Goal: Task Accomplishment & Management: Use online tool/utility

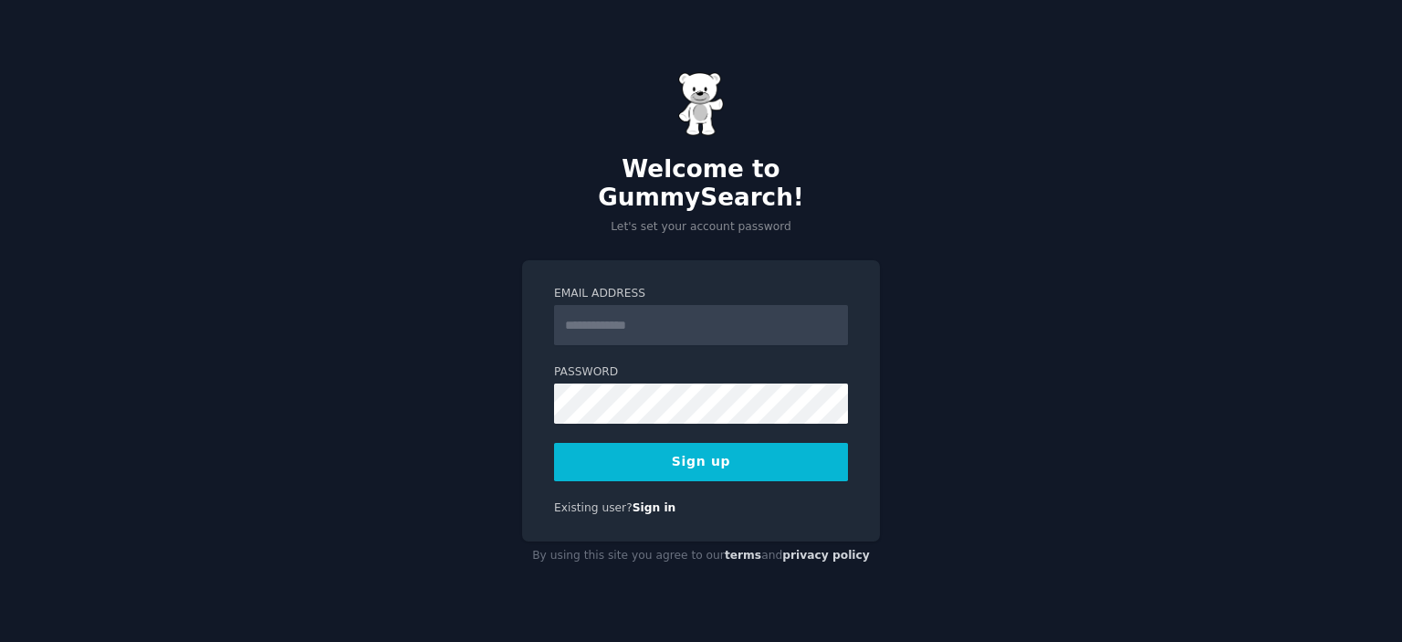
click at [655, 317] on input "Email Address" at bounding box center [701, 325] width 294 height 40
type input "**********"
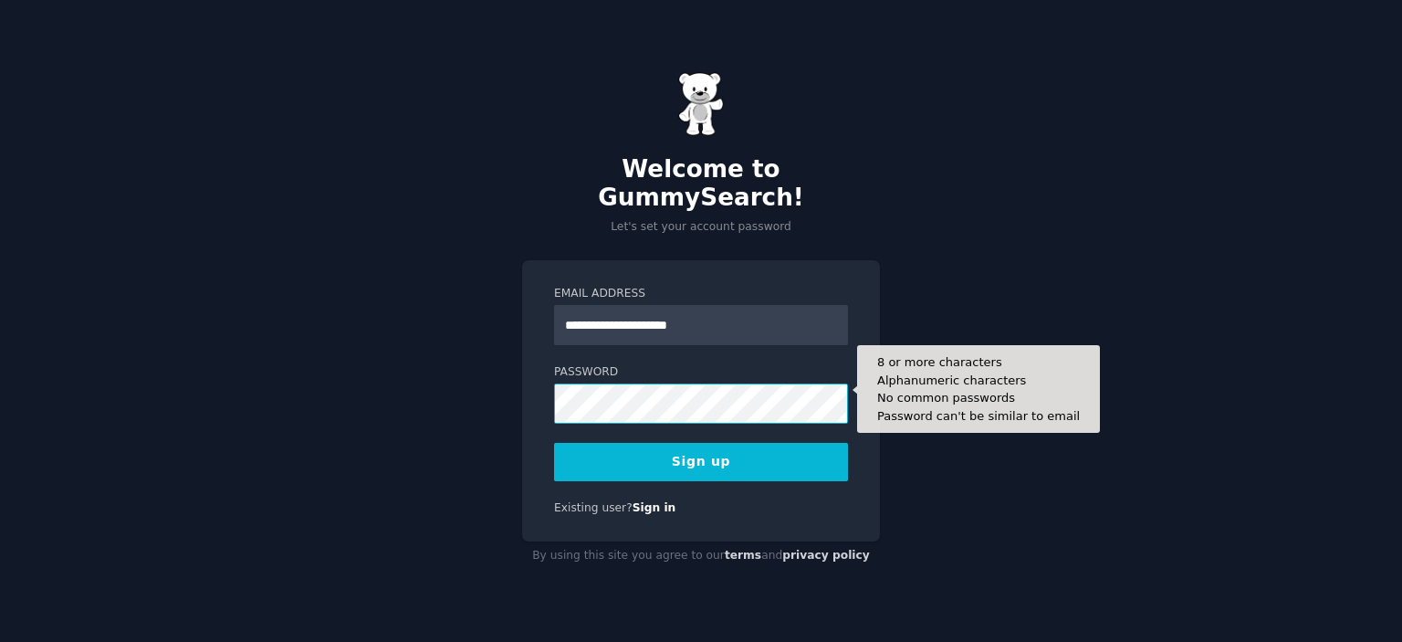
click at [541, 383] on div "**********" at bounding box center [701, 400] width 358 height 281
click at [531, 383] on div "**********" at bounding box center [701, 400] width 358 height 281
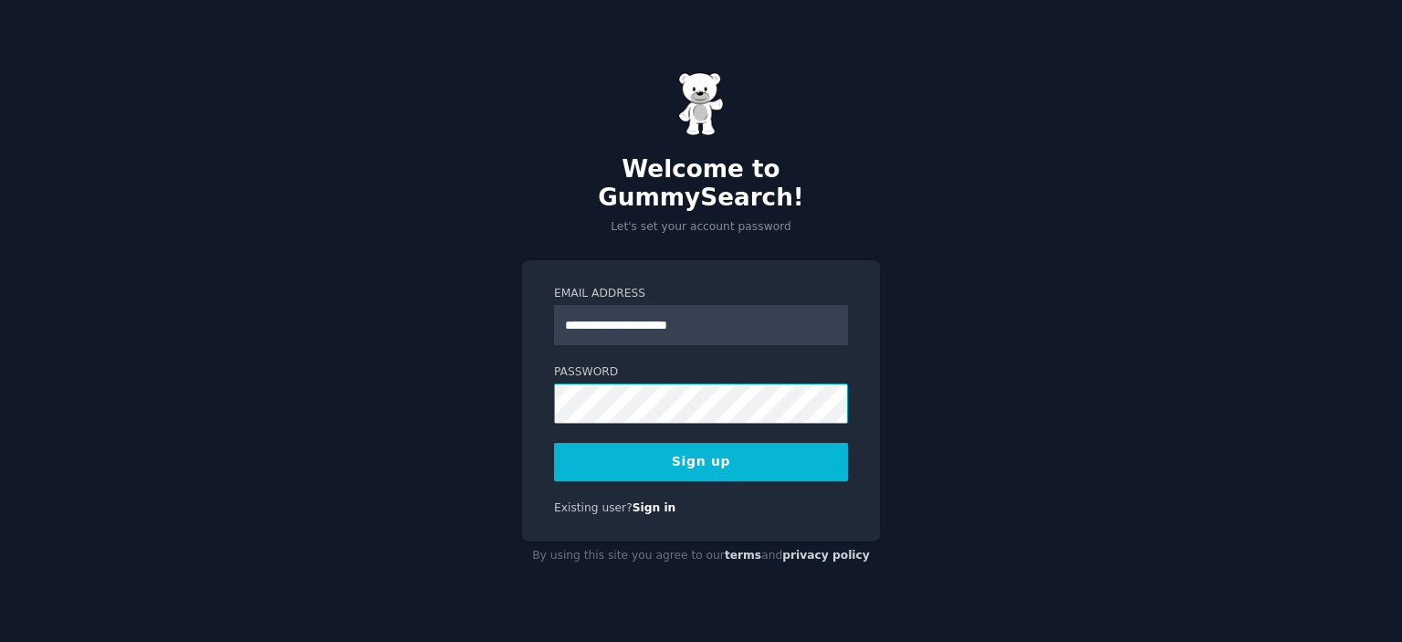
click at [494, 370] on div "**********" at bounding box center [701, 321] width 1402 height 642
click at [705, 449] on button "Sign up" at bounding box center [701, 462] width 294 height 38
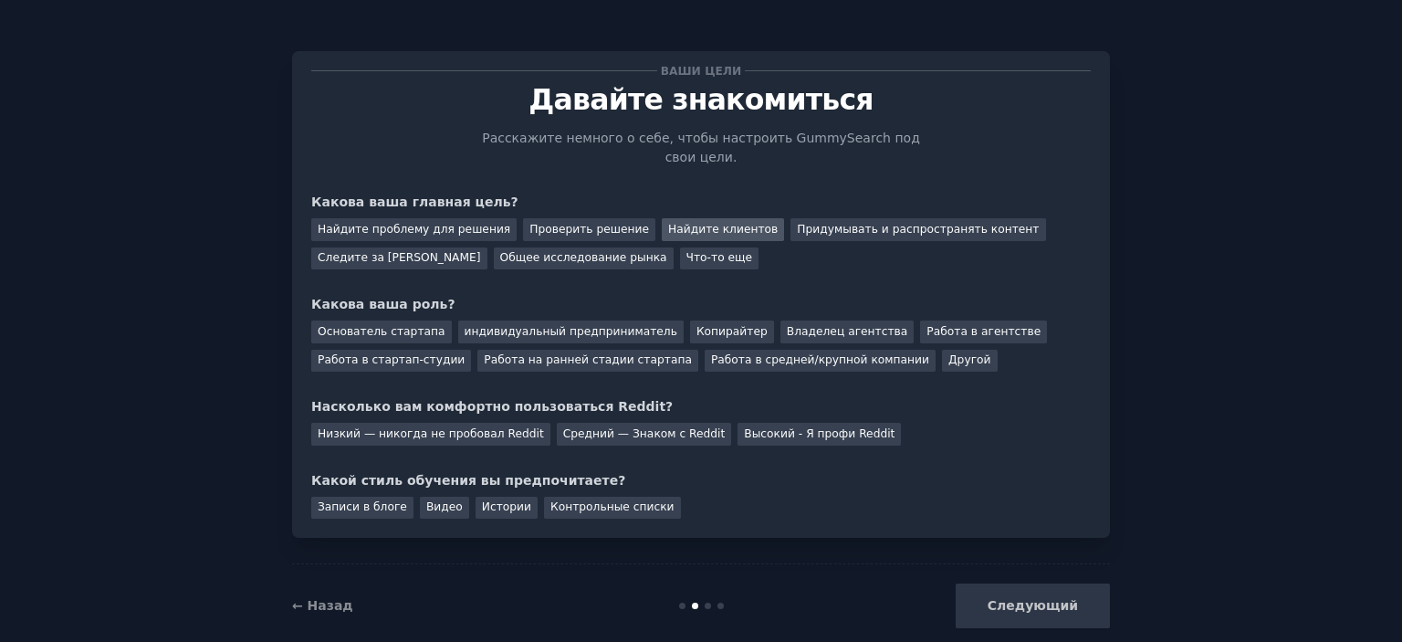
click at [668, 223] on font "Найдите клиентов" at bounding box center [723, 229] width 110 height 13
click at [375, 325] on font "Основатель стартапа" at bounding box center [382, 331] width 128 height 13
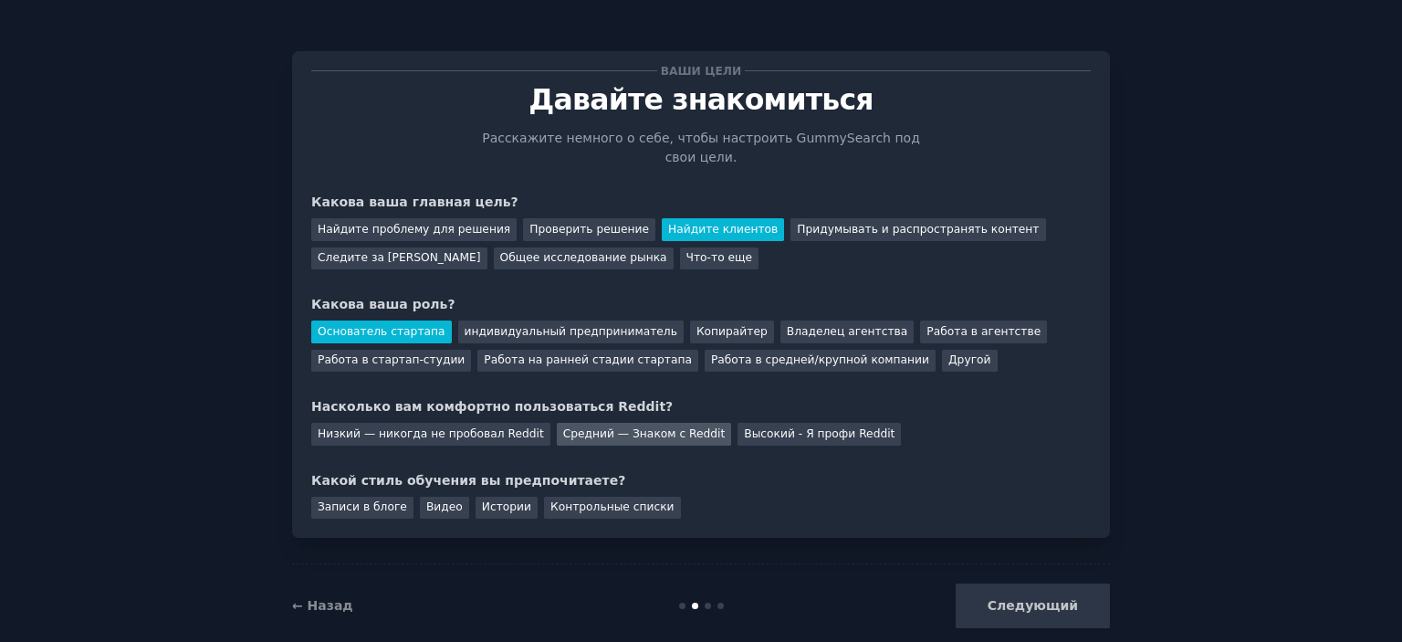
click at [595, 427] on font "Средний — Знаком с Reddit" at bounding box center [644, 433] width 162 height 13
click at [708, 372] on div "Ваши цели [PERSON_NAME] знакомиться Расскажите немного о себе, чтобы настроить …" at bounding box center [701, 294] width 780 height 448
click at [364, 500] on font "Записи в блоге" at bounding box center [362, 506] width 89 height 13
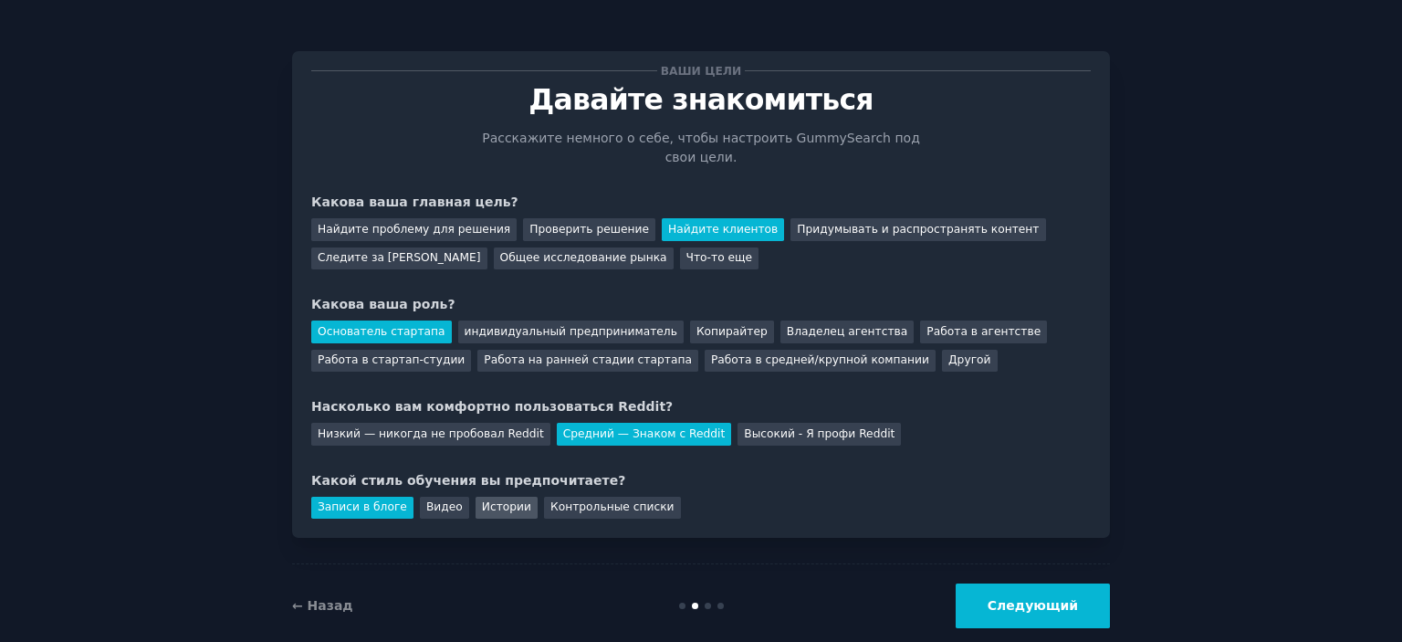
click at [494, 500] on font "Истории" at bounding box center [506, 506] width 49 height 13
click at [354, 500] on font "Записи в блоге" at bounding box center [362, 506] width 89 height 13
click at [1020, 598] on font "Следующий" at bounding box center [1033, 605] width 90 height 15
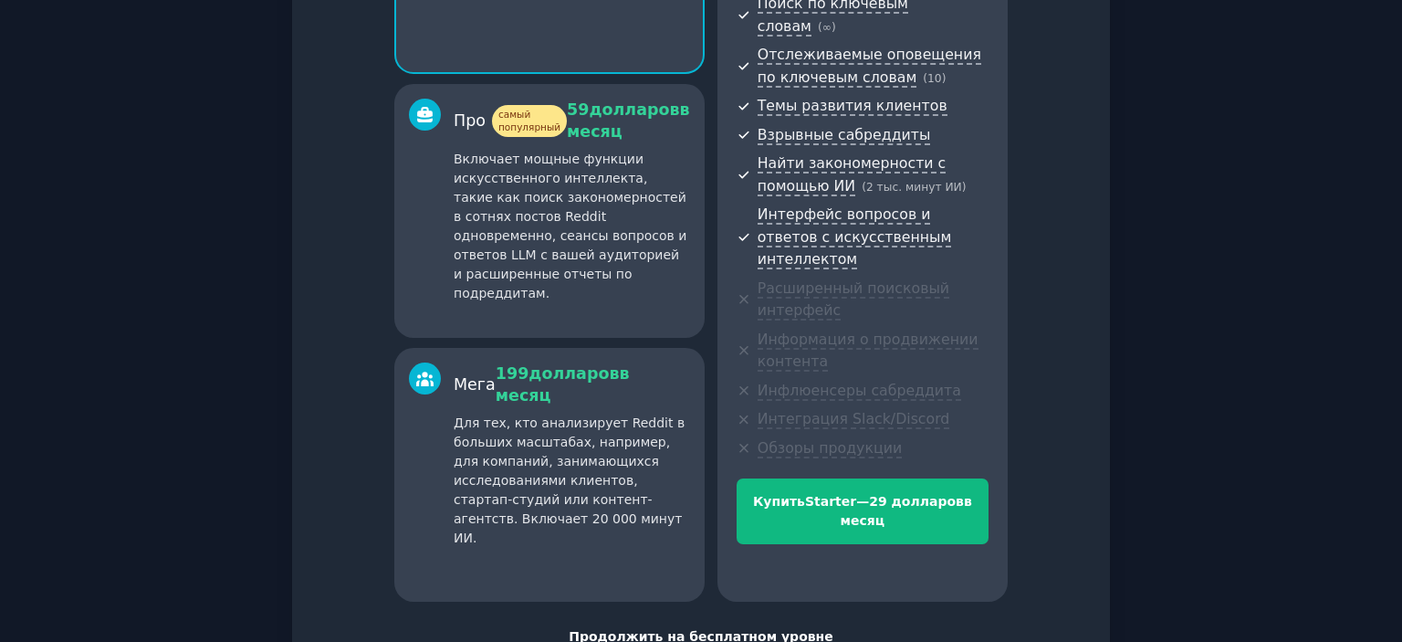
scroll to position [367, 0]
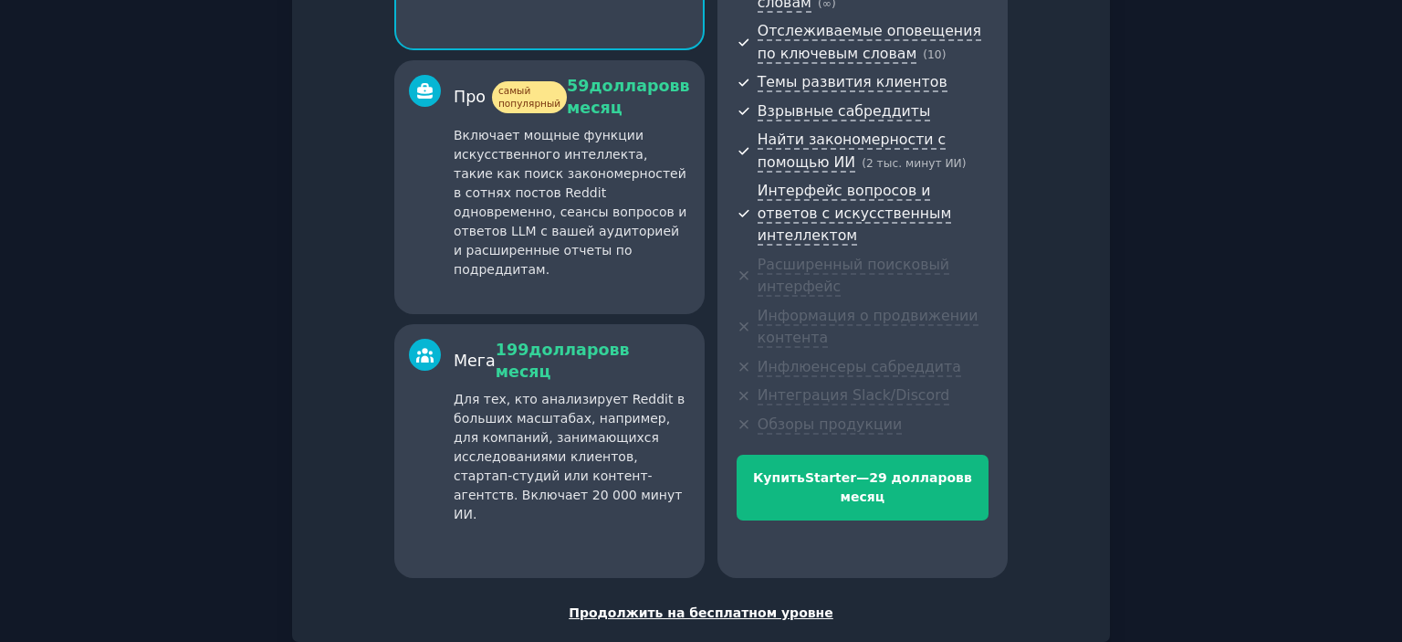
click at [764, 605] on font "Продолжить на бесплатном уровне" at bounding box center [701, 612] width 265 height 15
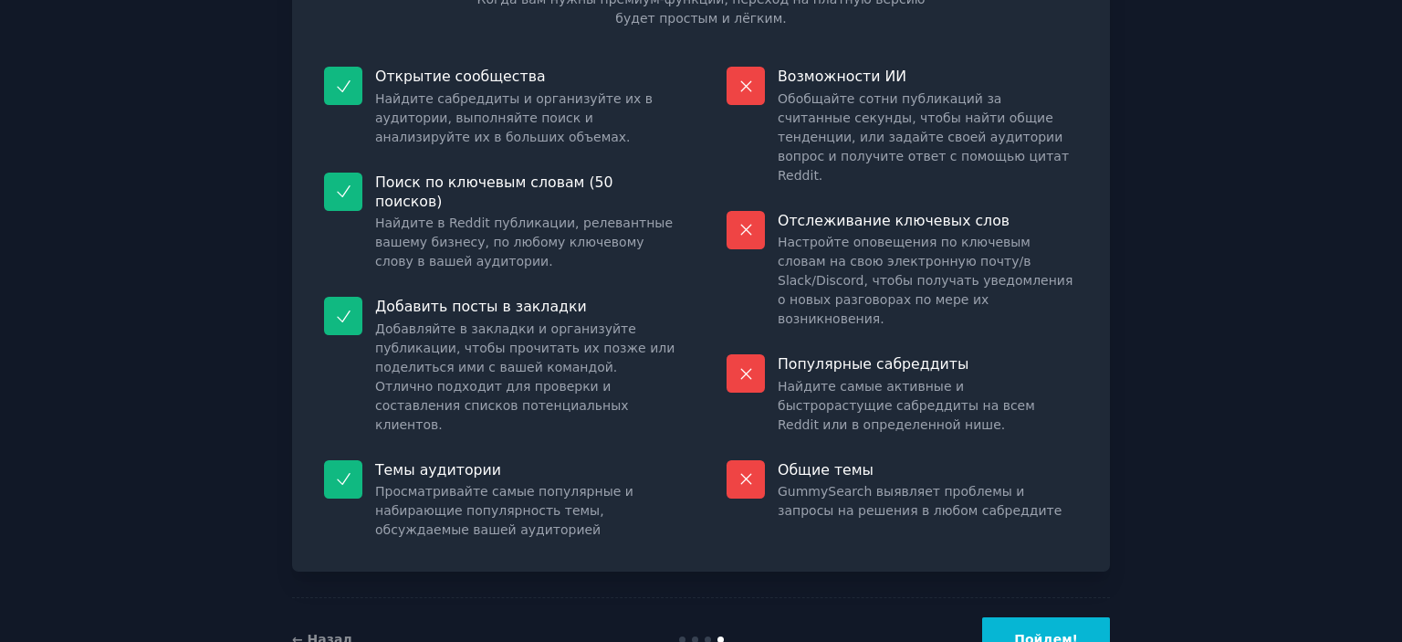
scroll to position [183, 0]
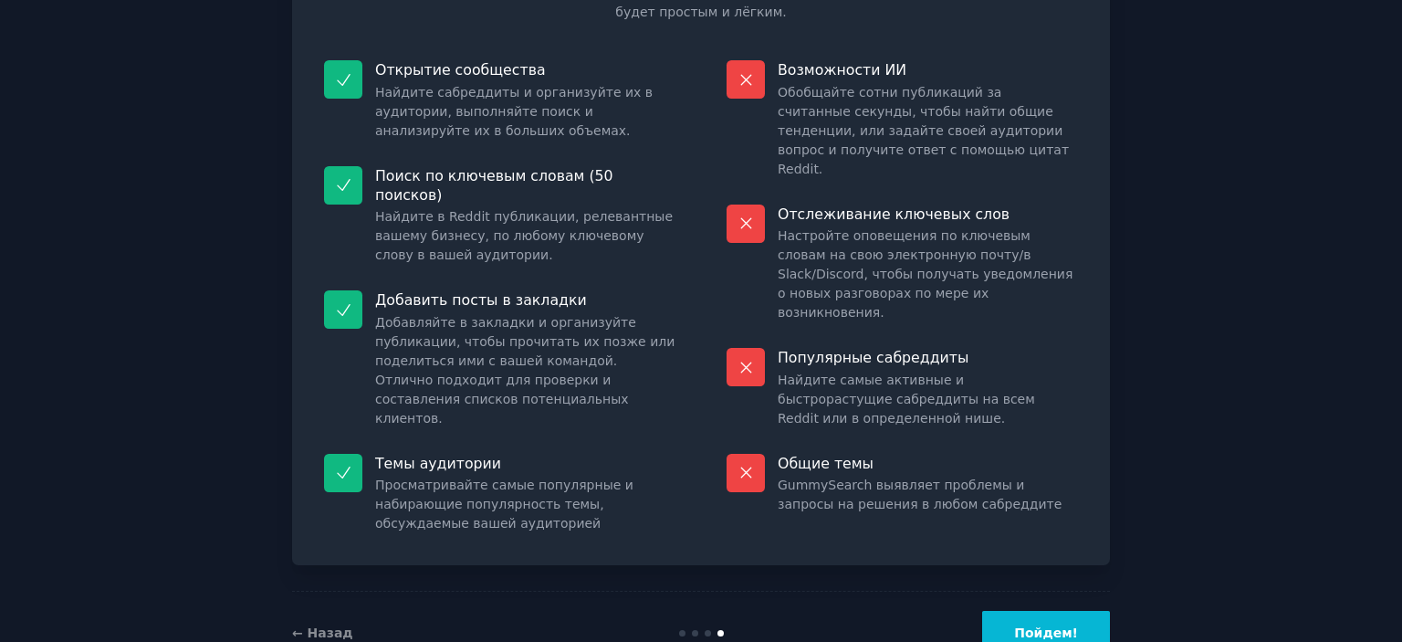
click at [1026, 625] on font "Пойдем!" at bounding box center [1046, 632] width 64 height 15
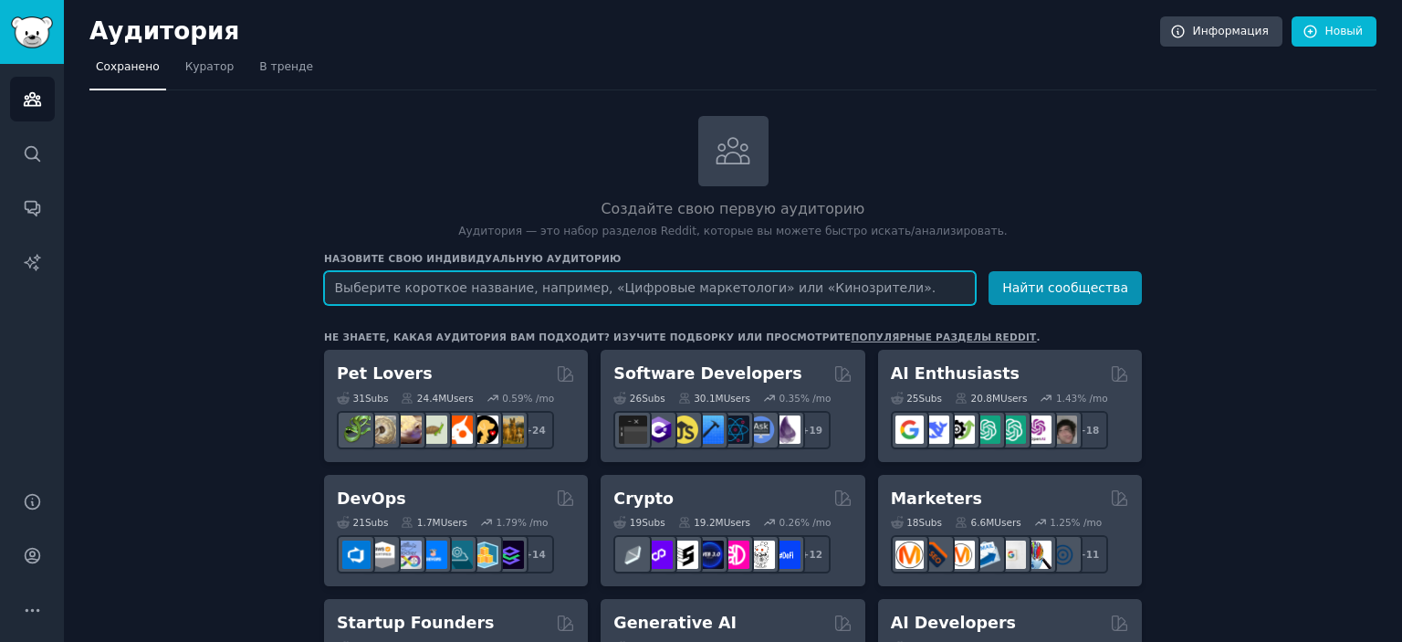
paste input "AI-ассистента генерации IT проектов"
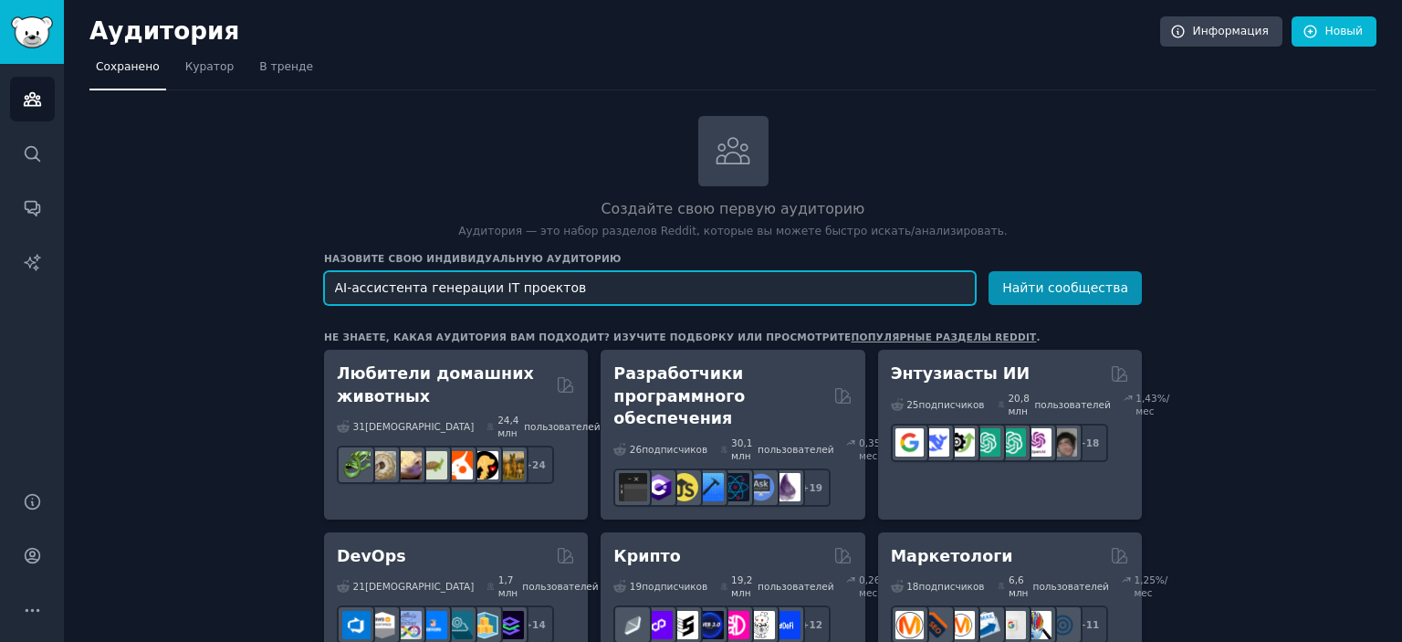
click at [413, 287] on input "AI-ассистента генерации IT проектов" at bounding box center [650, 288] width 652 height 34
drag, startPoint x: 385, startPoint y: 279, endPoint x: 274, endPoint y: 279, distance: 111.4
paste input "assistant for generating IT projects on the platform"
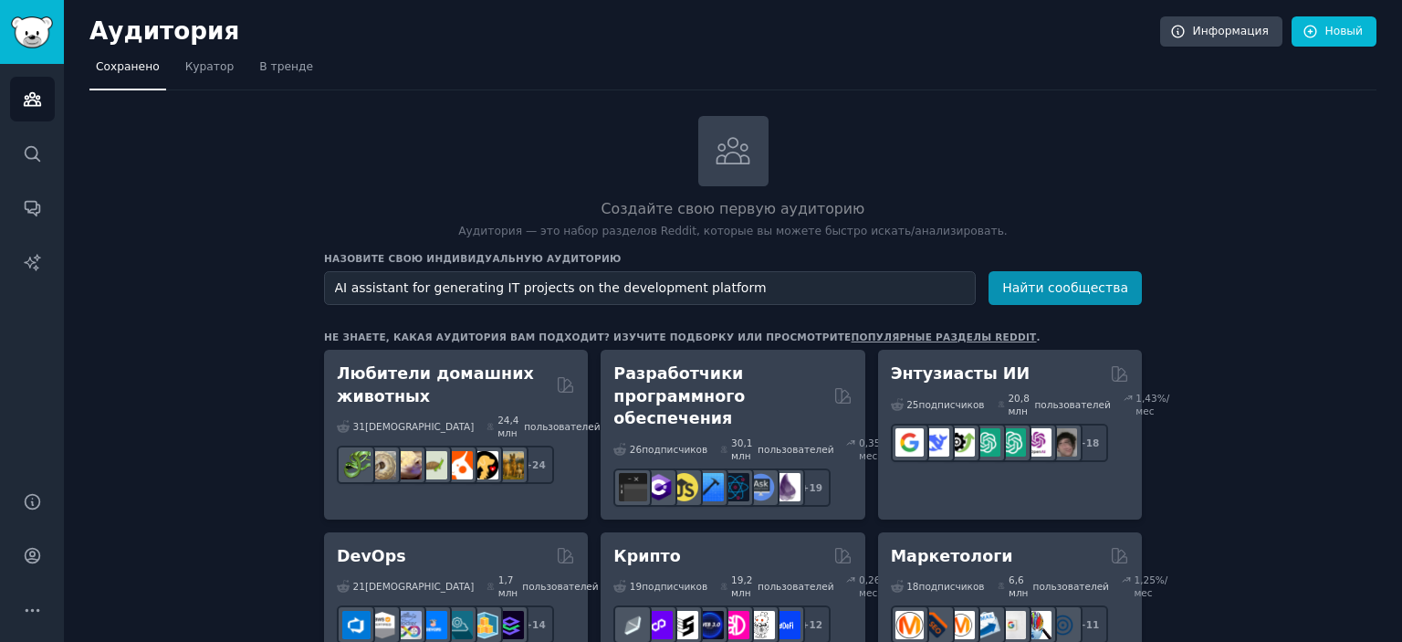
click at [770, 269] on div "Назовите свою индивидуальную аудиторию Имя аудитории AI assistant for generatin…" at bounding box center [733, 278] width 818 height 53
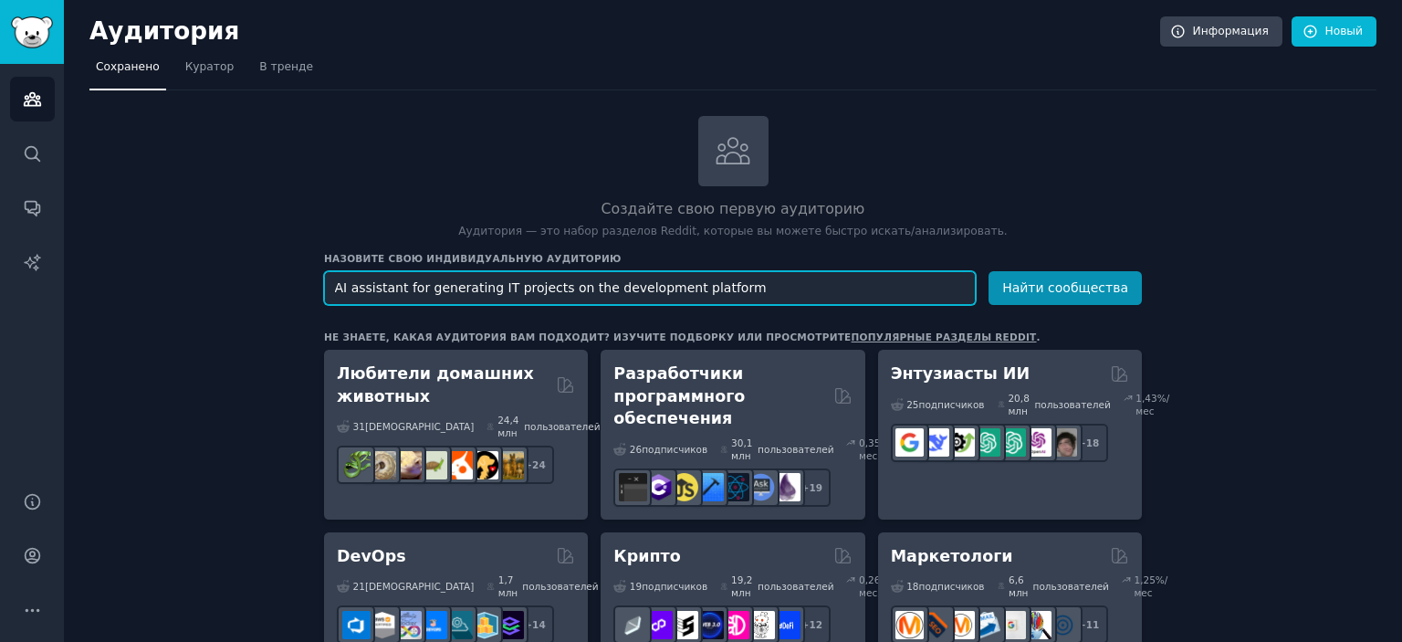
click at [768, 288] on input "AI assistant for generating IT projects on the development platform" at bounding box center [650, 288] width 652 height 34
paste input "superbase"
click at [826, 295] on input "AI assistant for generating IT projects on the development platform (like super…" at bounding box center [650, 288] width 652 height 34
click at [944, 291] on input "AI assistant for generating IT projects on the development platform (like super…" at bounding box center [650, 288] width 652 height 34
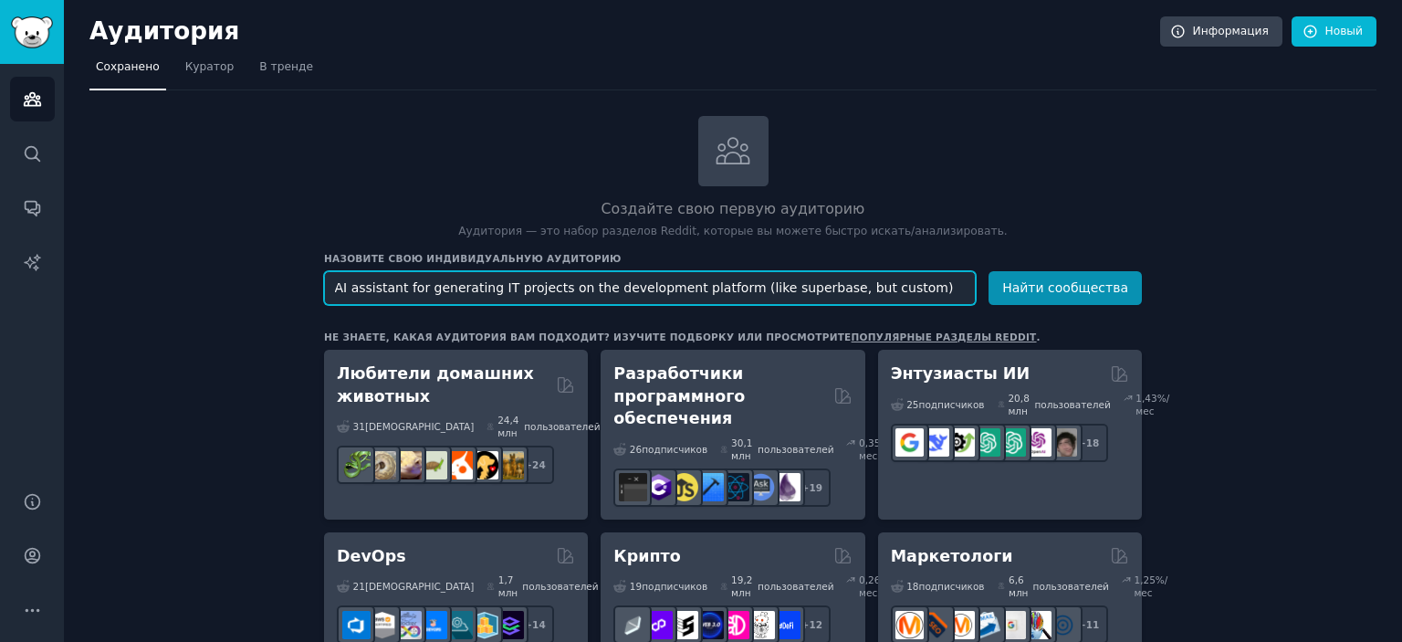
click at [944, 291] on input "AI assistant for generating IT projects on the development platform (like super…" at bounding box center [650, 288] width 652 height 34
type input "AI assistant for generating IT projects on the development platform (like super…"
click at [989, 271] on button "Найти сообщества" at bounding box center [1065, 288] width 153 height 34
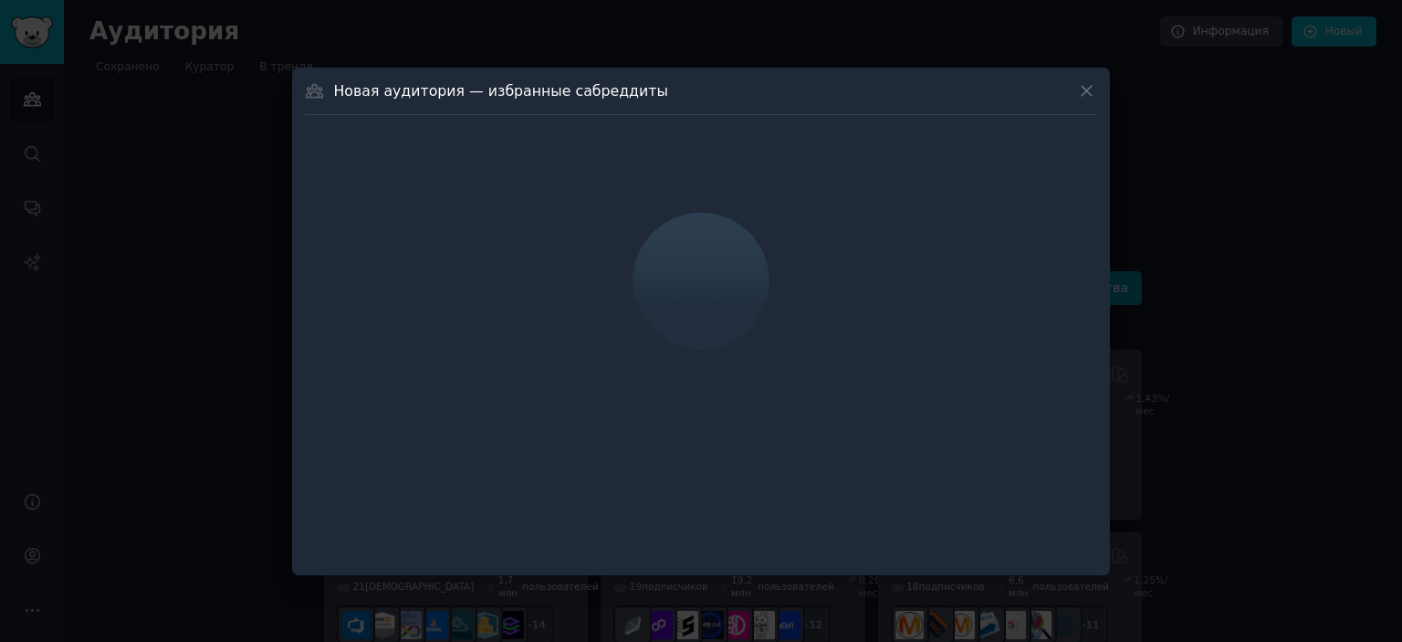
click at [1093, 89] on icon at bounding box center [1086, 90] width 19 height 19
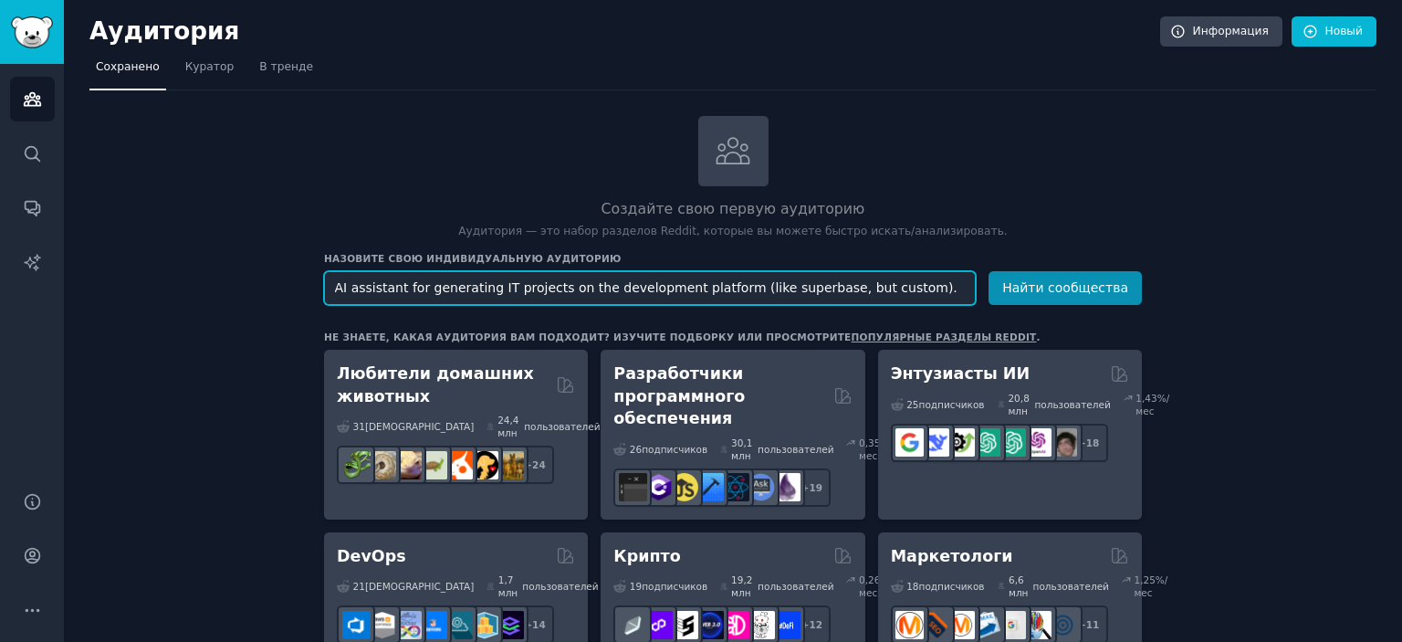
click at [989, 271] on button "Найти сообщества" at bounding box center [1065, 288] width 153 height 34
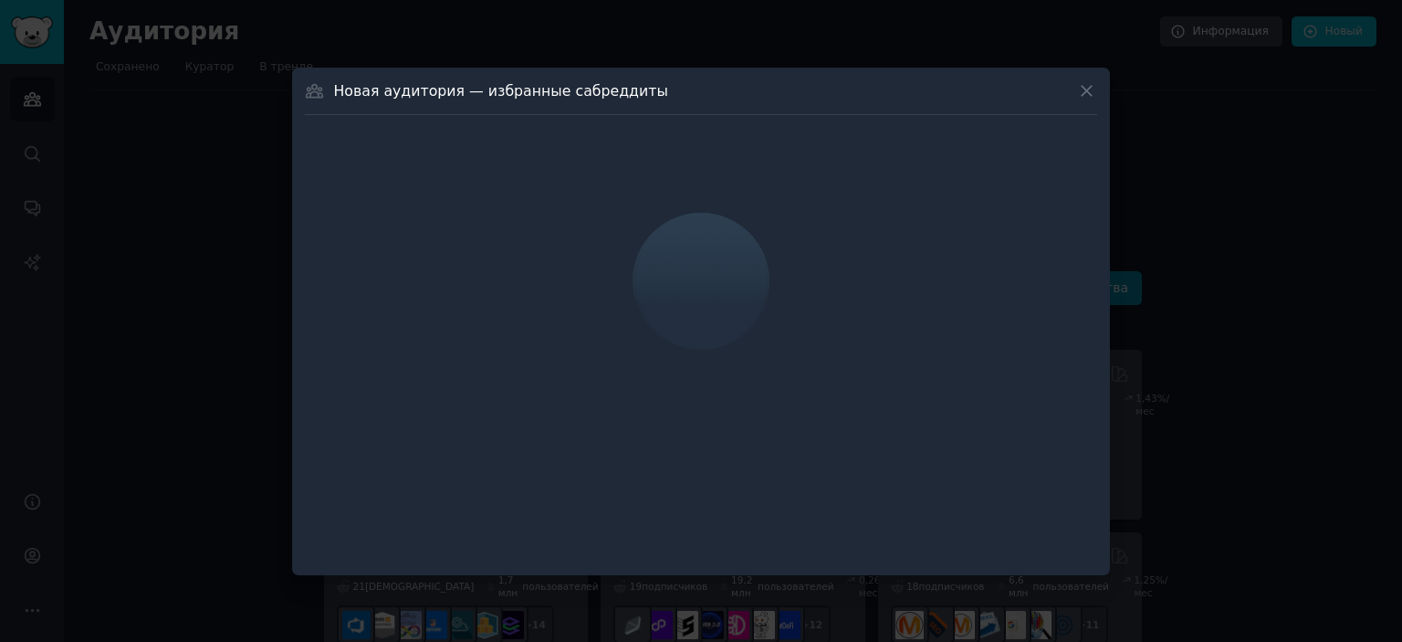
click at [1087, 94] on icon at bounding box center [1086, 90] width 19 height 19
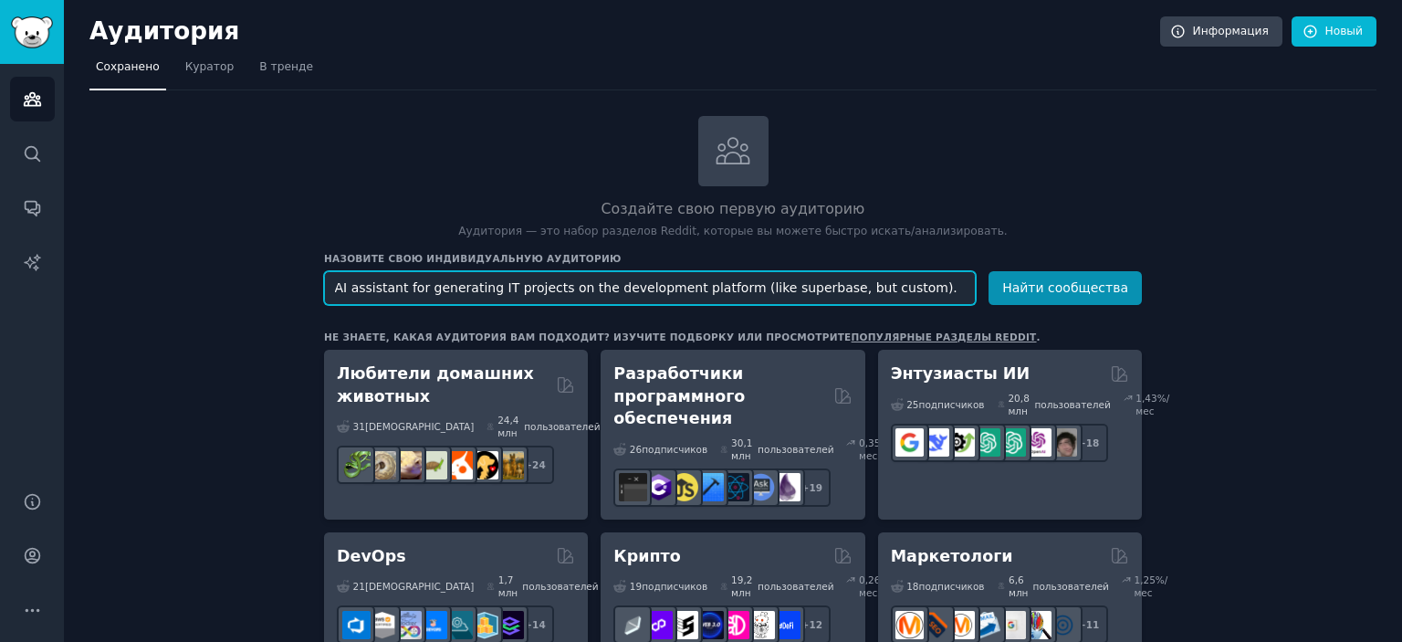
drag, startPoint x: 938, startPoint y: 280, endPoint x: 308, endPoint y: 293, distance: 630.0
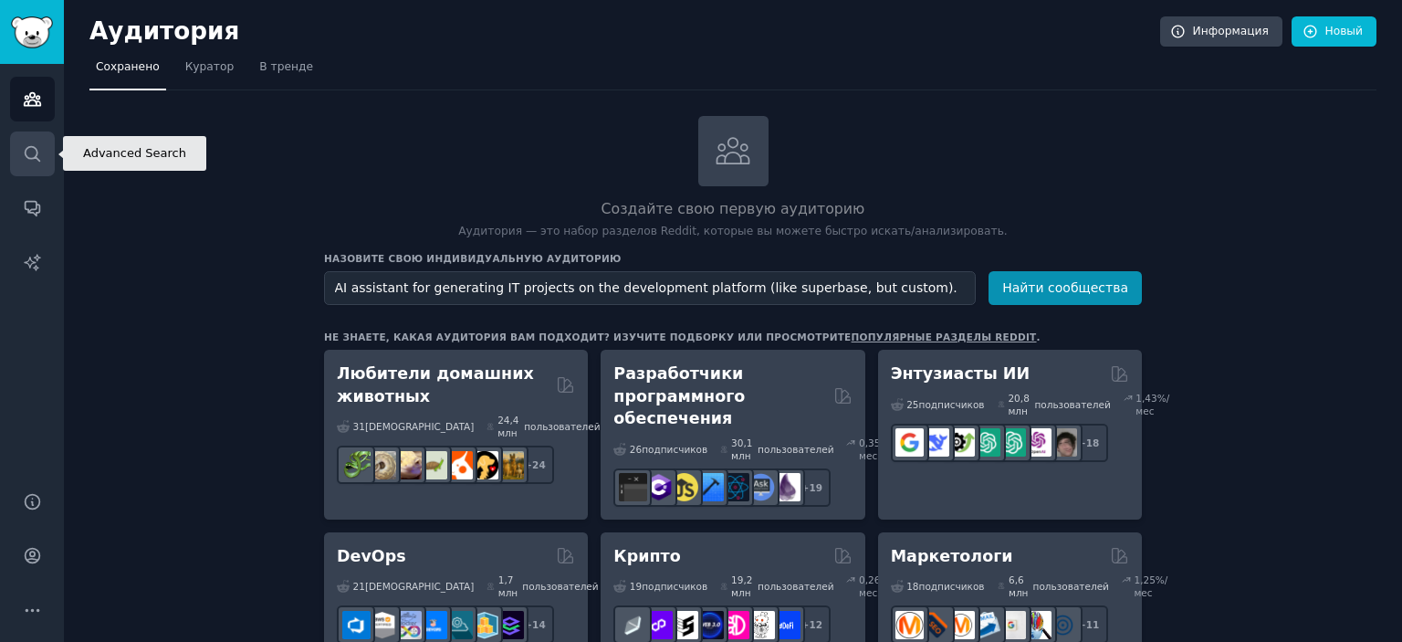
click at [26, 147] on icon "Боковая панель" at bounding box center [32, 153] width 15 height 15
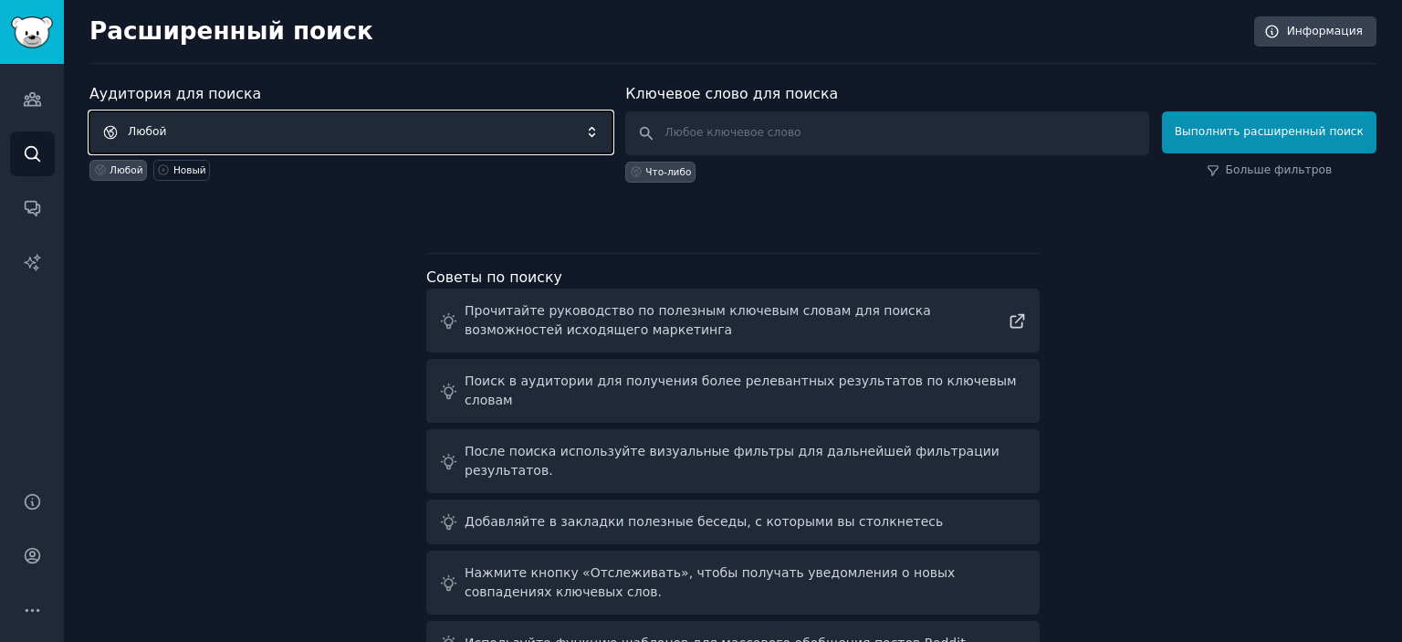
click at [317, 133] on span "Любой" at bounding box center [350, 132] width 523 height 42
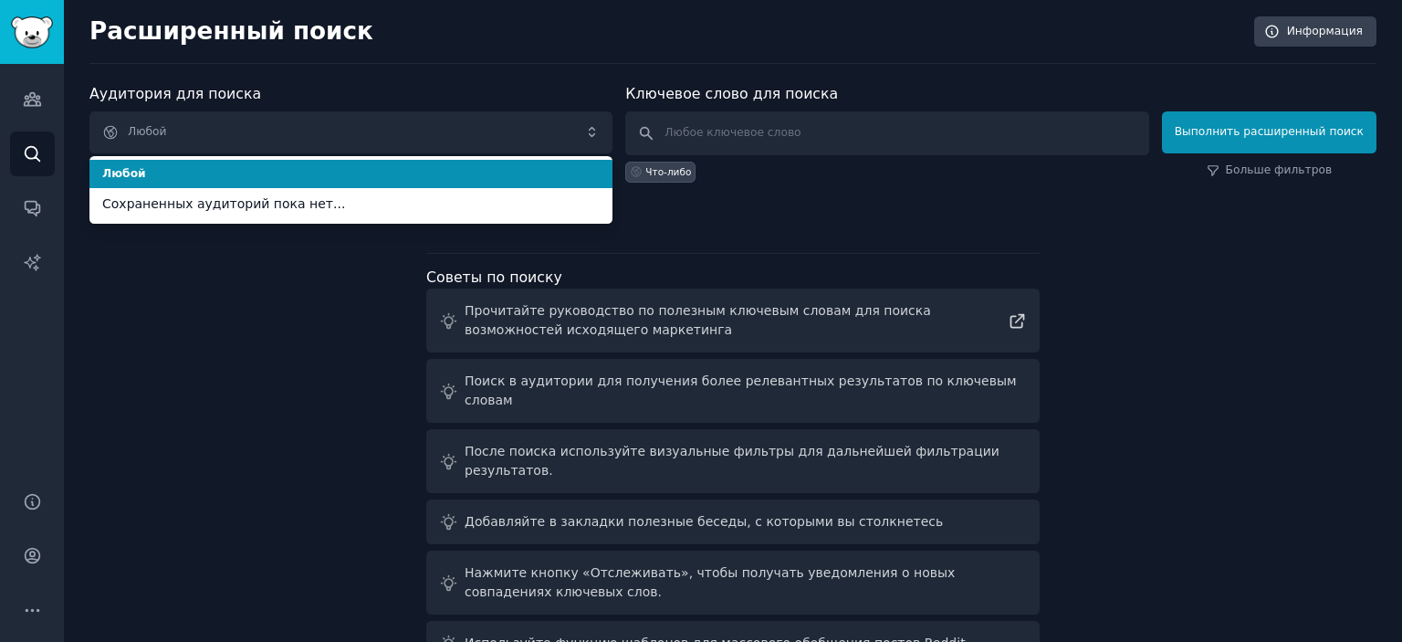
click at [281, 163] on li "Любой" at bounding box center [350, 174] width 523 height 29
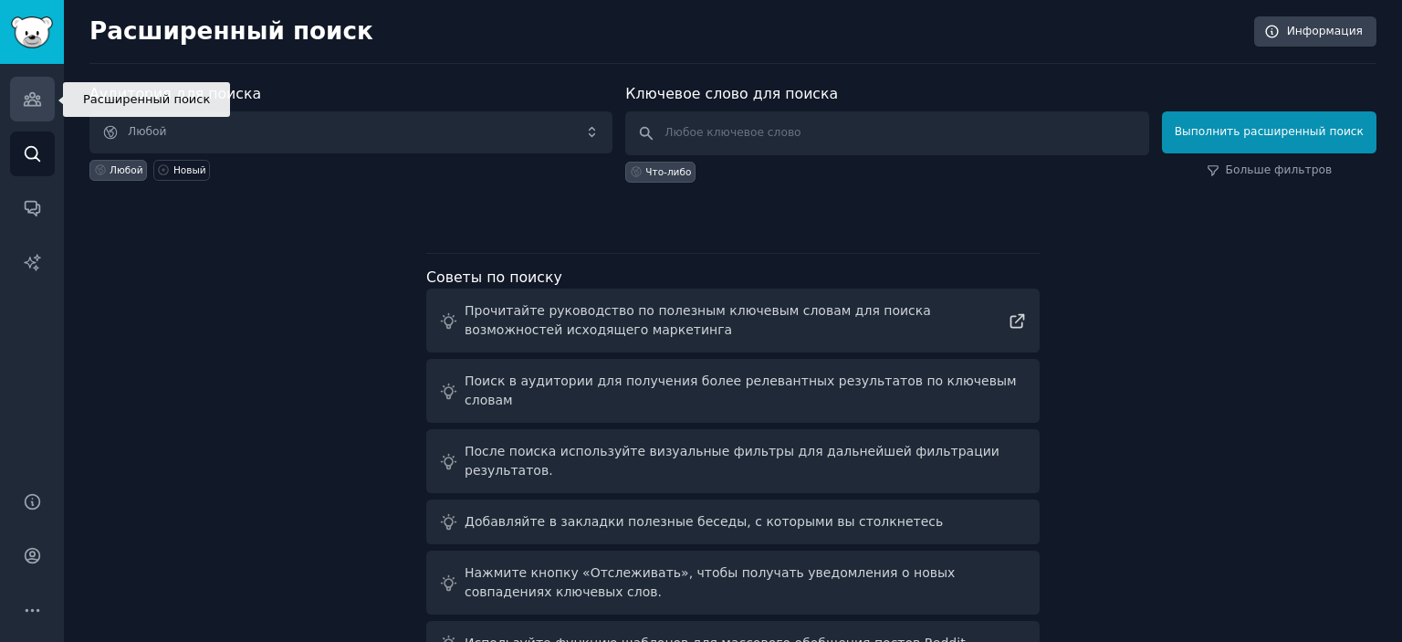
click at [35, 94] on icon "Боковая панель" at bounding box center [32, 98] width 19 height 19
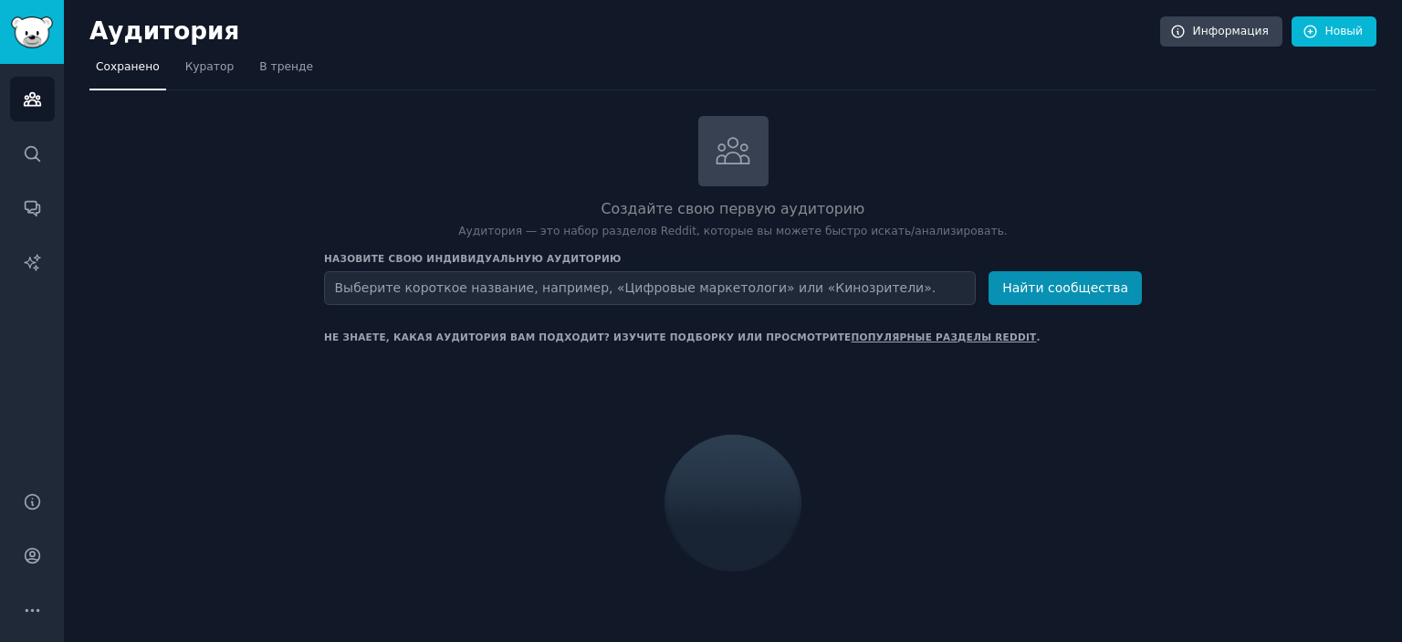
click at [558, 288] on input "text" at bounding box center [650, 288] width 652 height 34
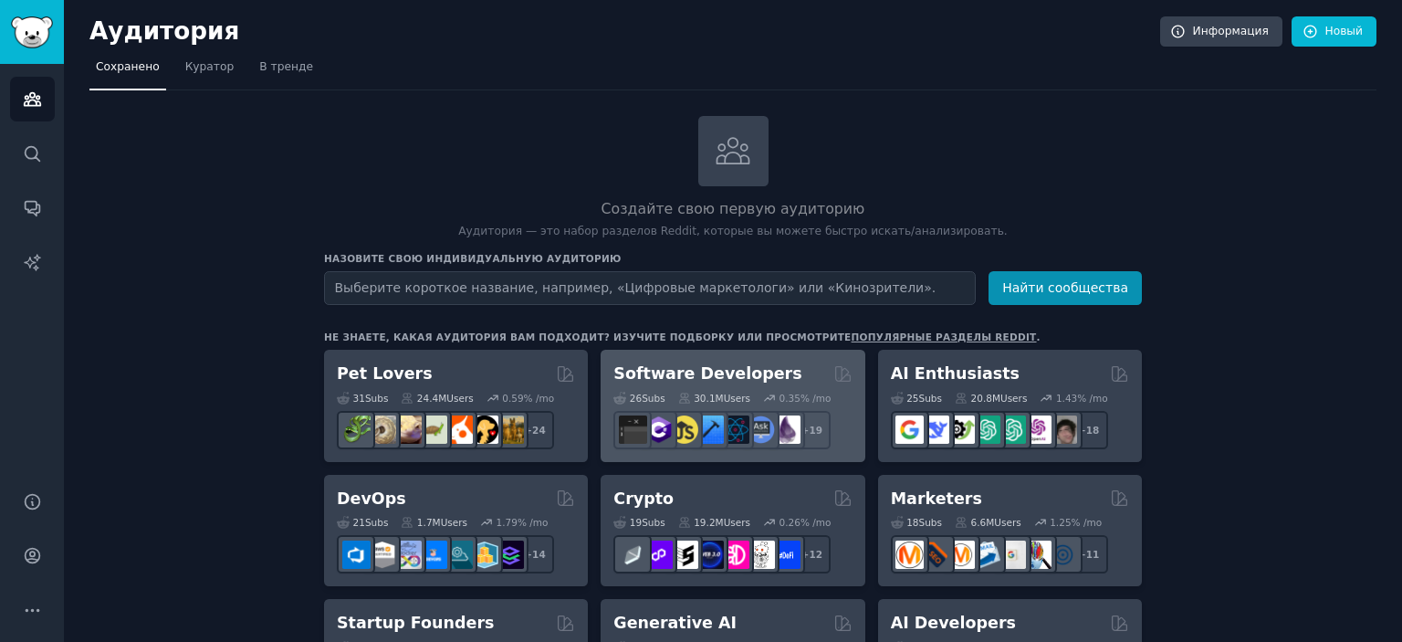
click at [749, 373] on h2 "Software Developers" at bounding box center [707, 373] width 188 height 23
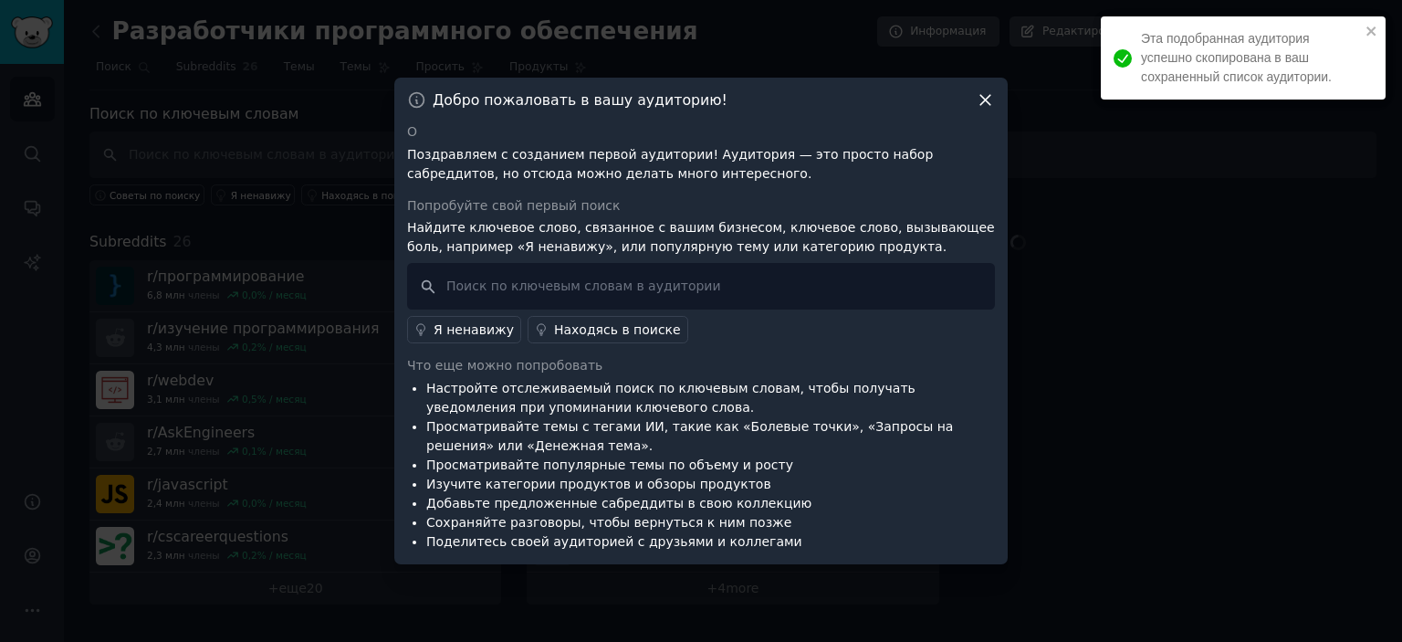
click at [985, 101] on icon at bounding box center [985, 99] width 19 height 19
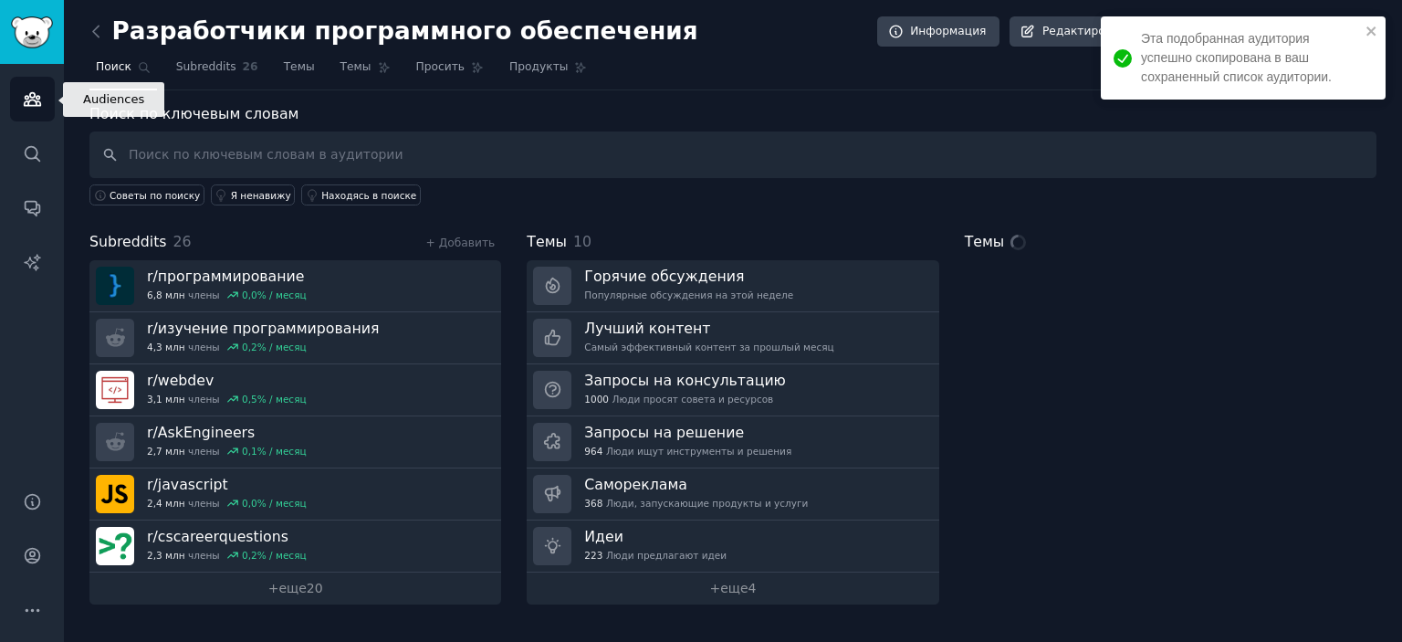
click at [26, 100] on icon "Боковая панель" at bounding box center [32, 98] width 19 height 19
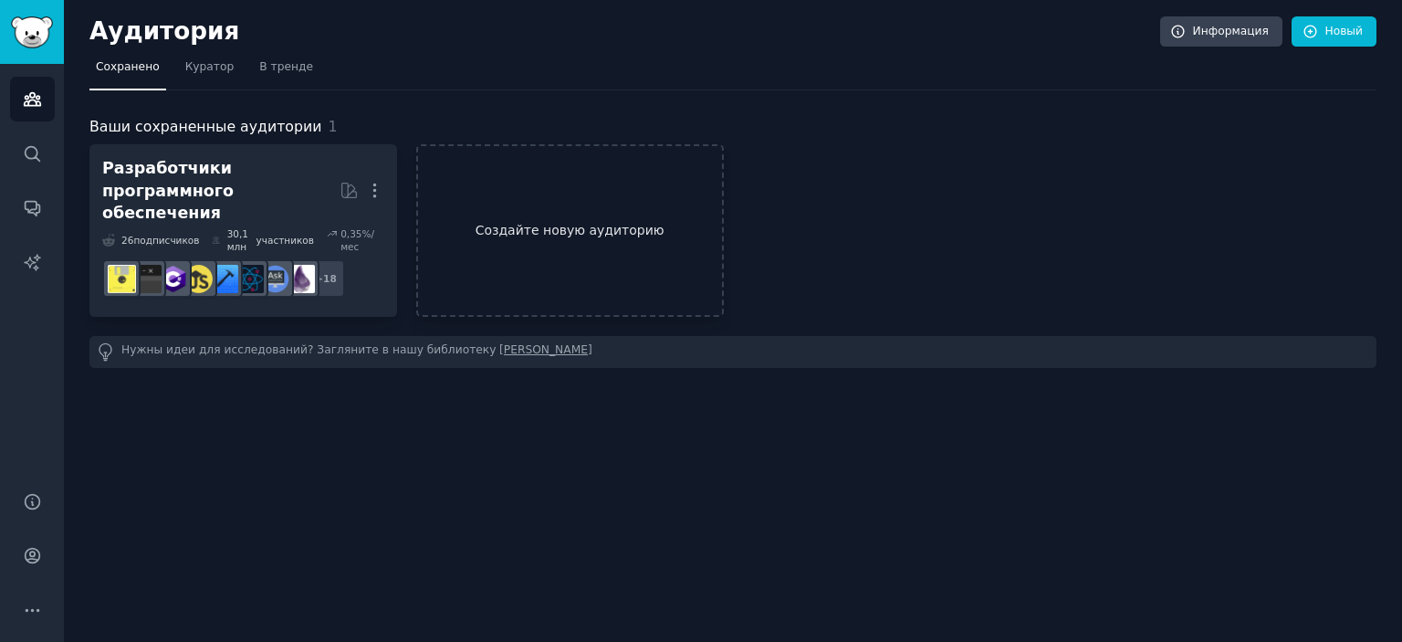
click at [588, 226] on font "Создайте новую аудиторию" at bounding box center [570, 230] width 304 height 19
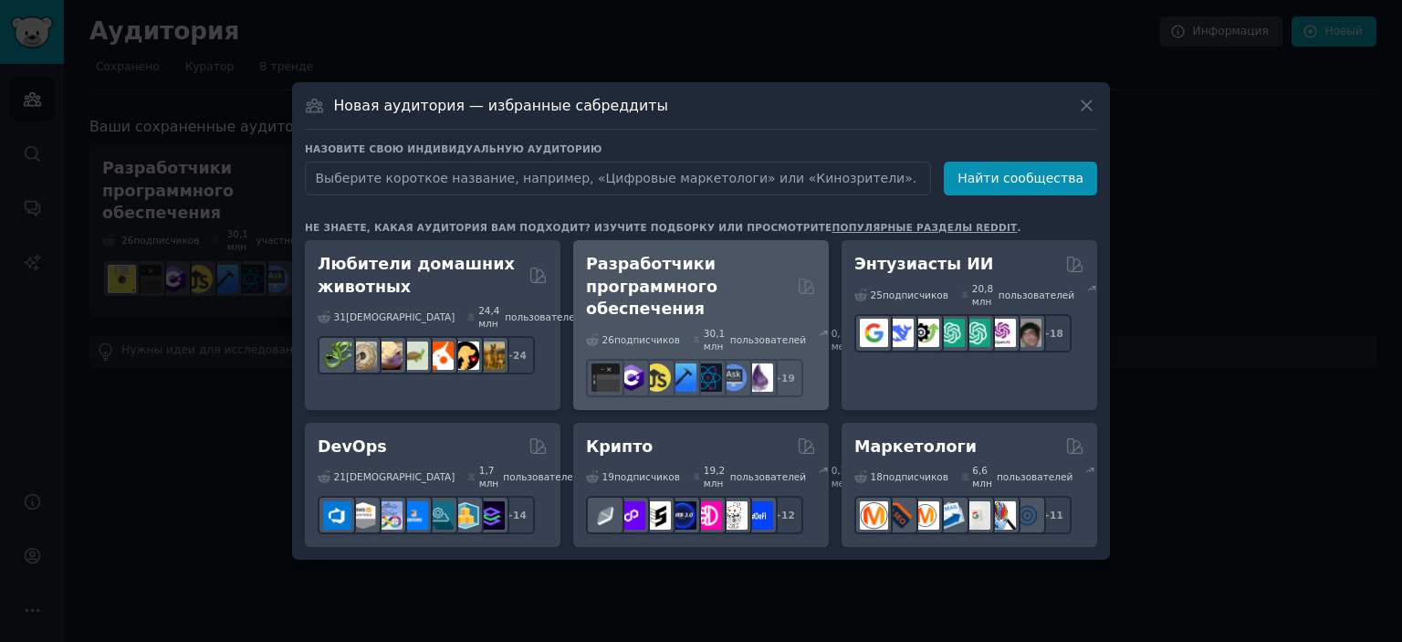
click at [733, 300] on h2 "Разработчики программного обеспечения" at bounding box center [688, 287] width 204 height 68
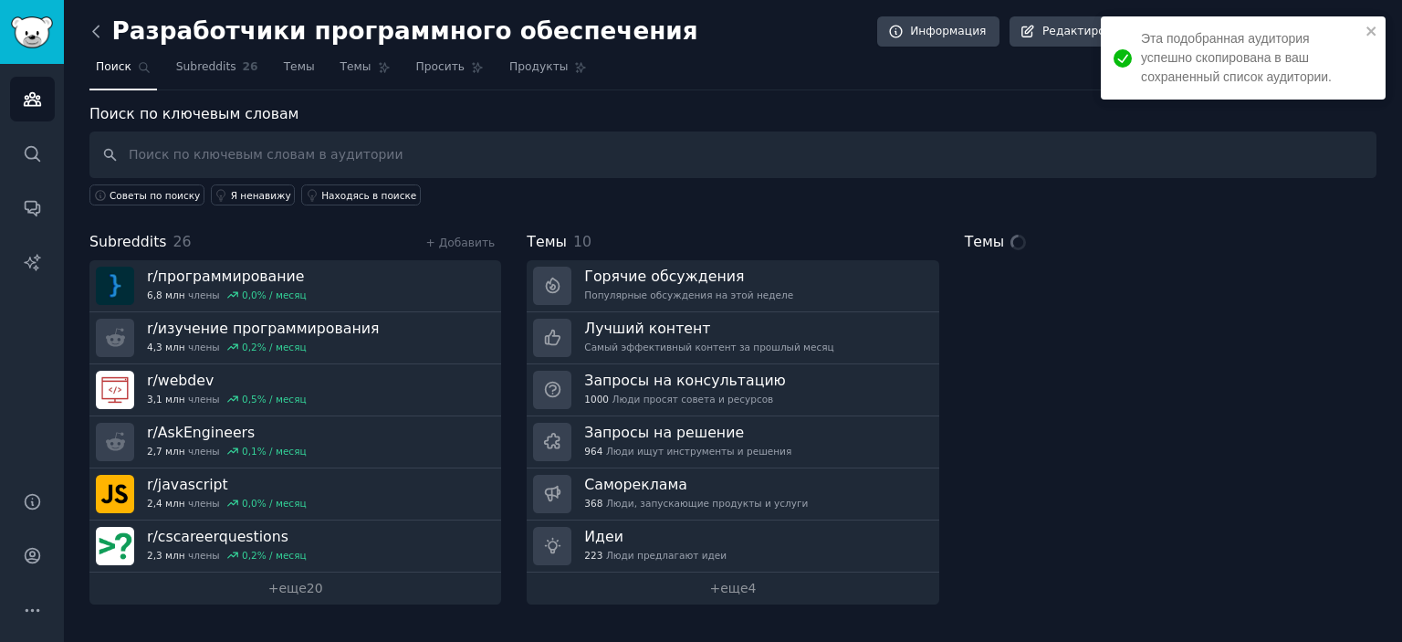
click at [99, 33] on icon at bounding box center [96, 31] width 19 height 19
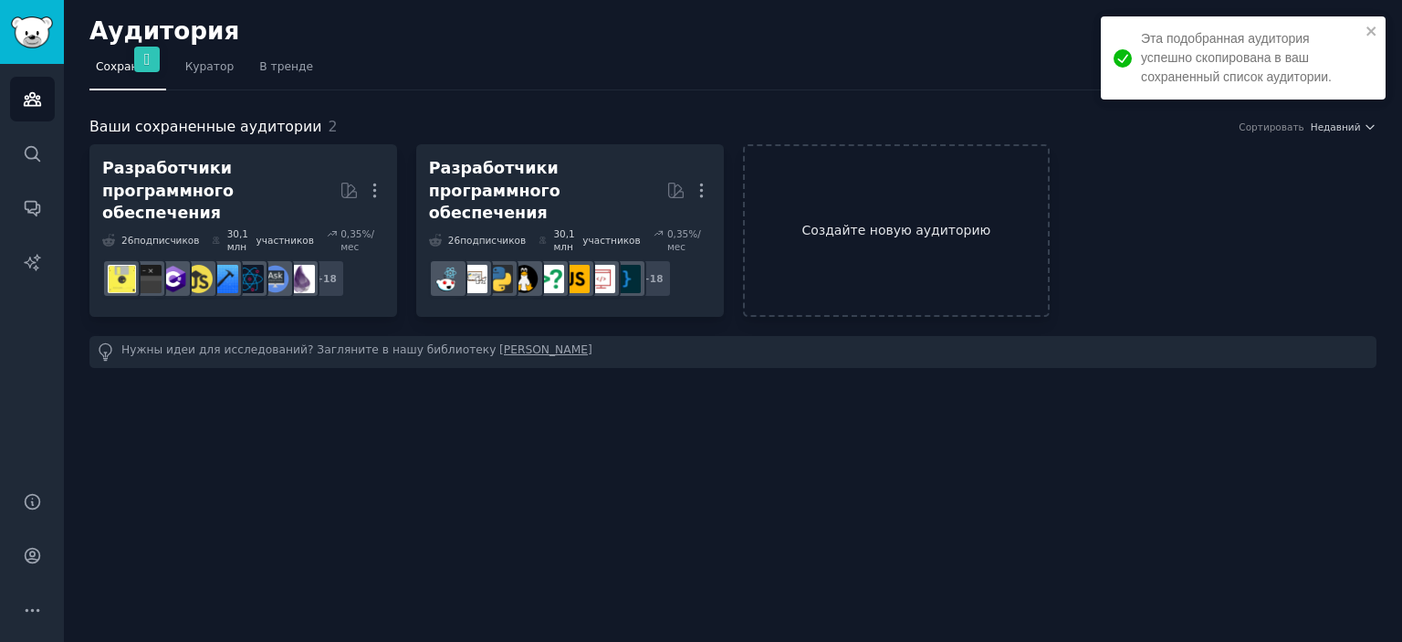
click at [874, 223] on font "Создайте новую аудиторию" at bounding box center [896, 230] width 189 height 15
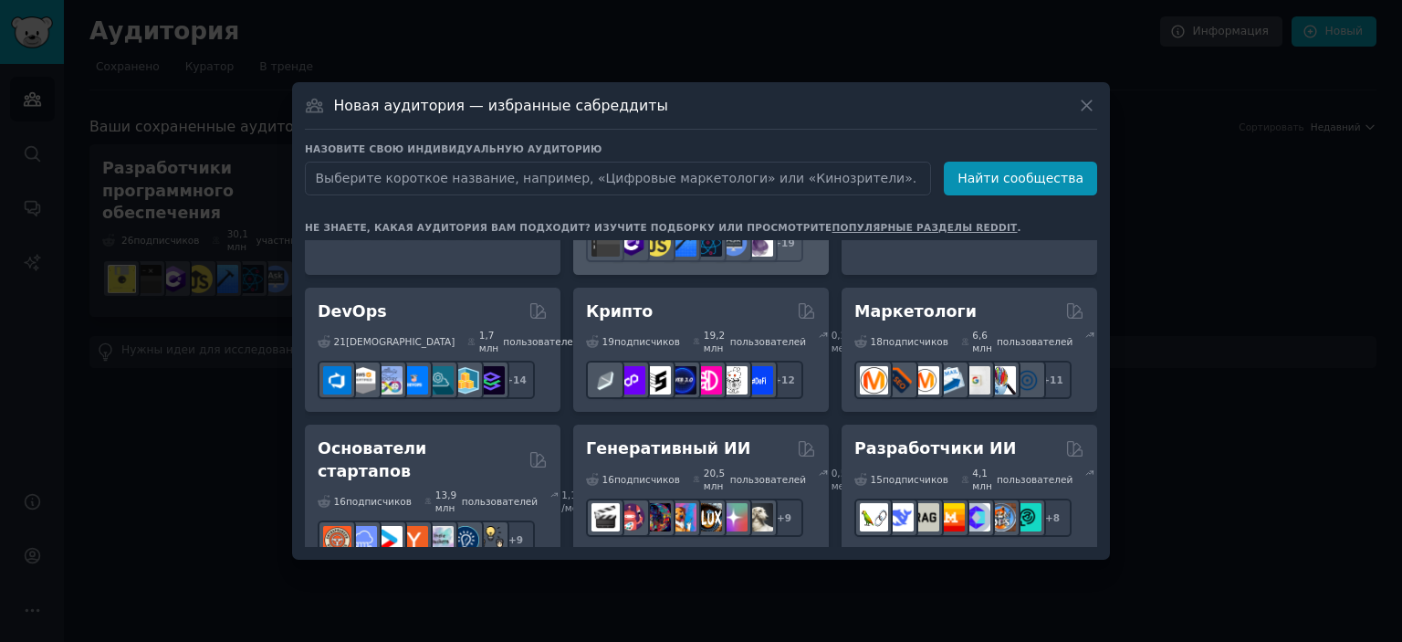
scroll to position [183, 0]
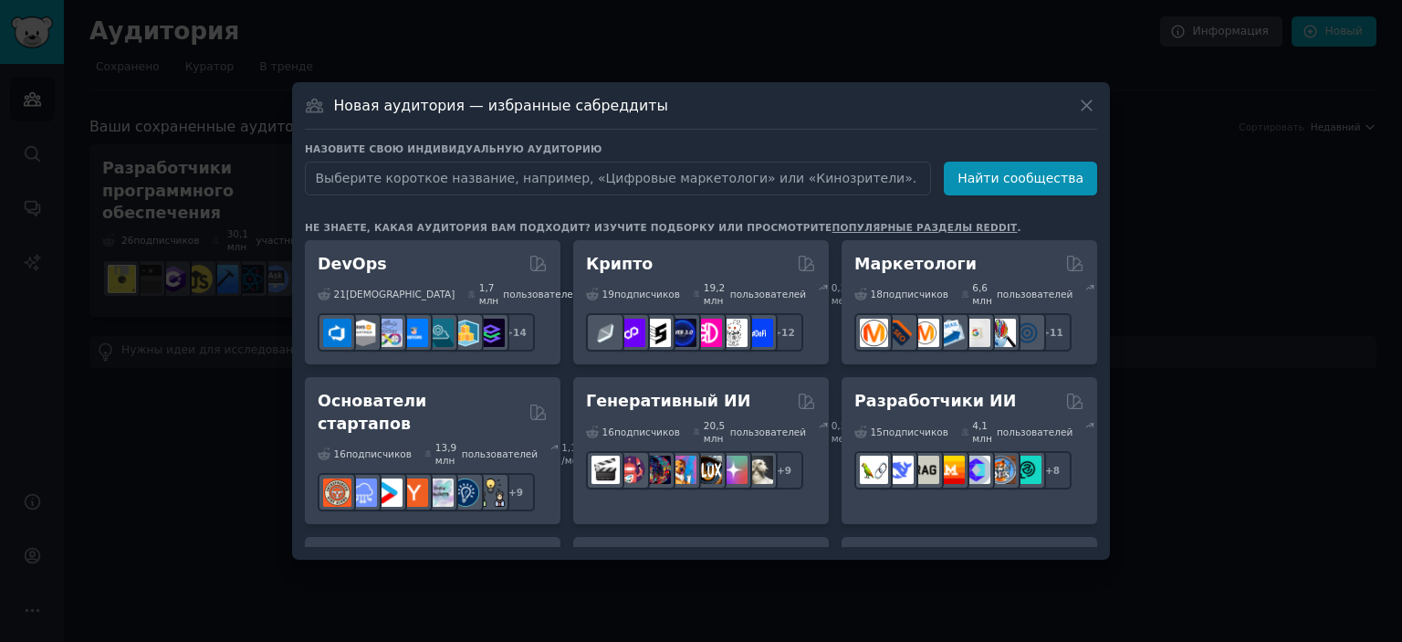
click at [607, 181] on input "text" at bounding box center [618, 179] width 626 height 34
type input "Vfks"
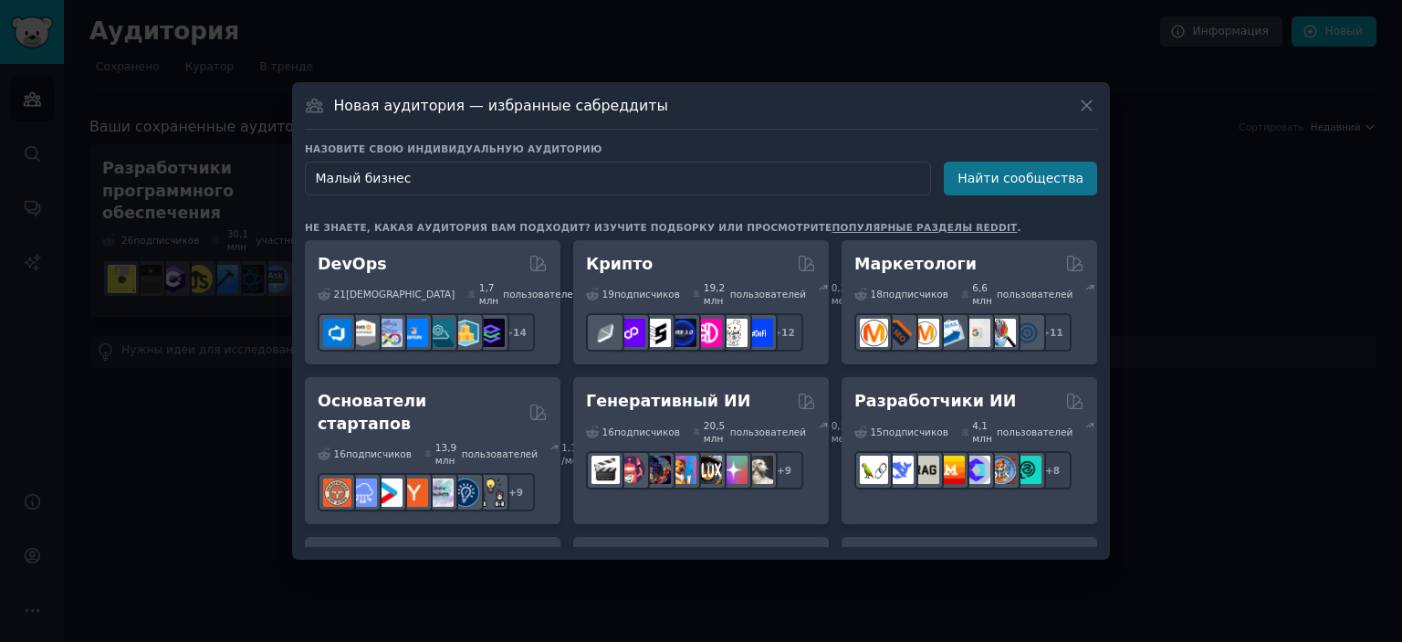
type input "Малый бизнес"
click at [969, 170] on button "Найти сообщества" at bounding box center [1020, 179] width 153 height 34
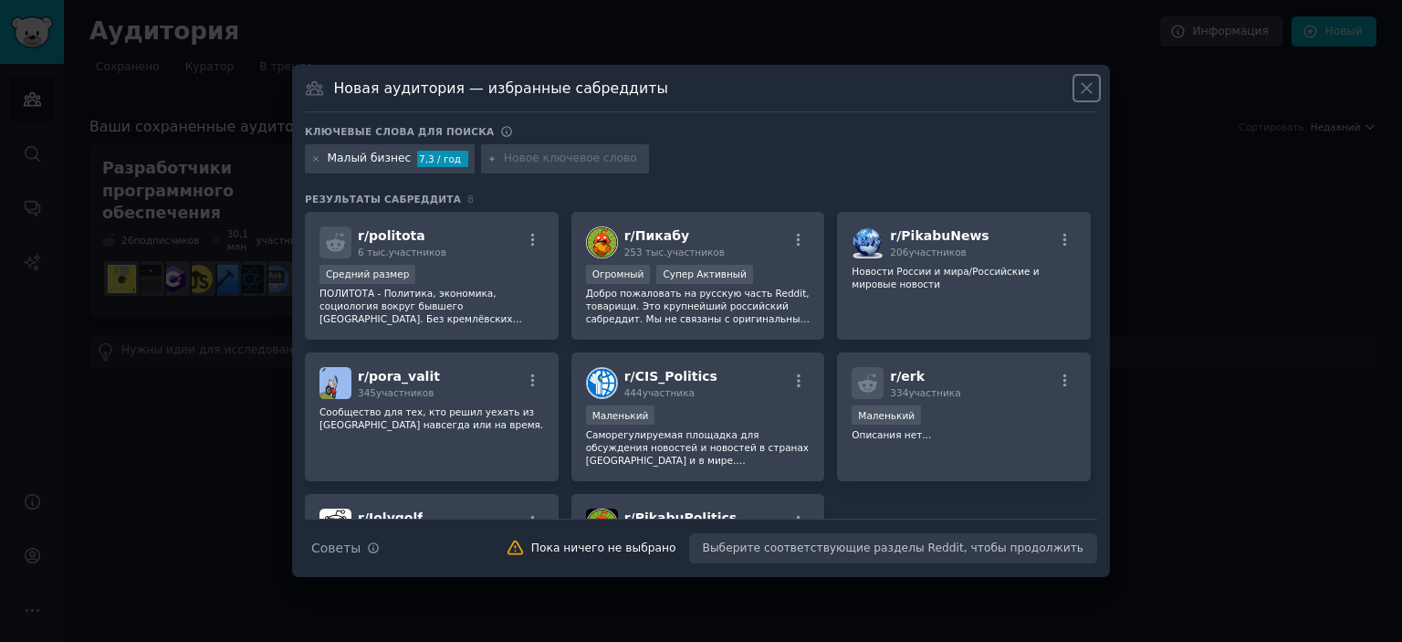
click at [1084, 83] on icon at bounding box center [1086, 88] width 19 height 19
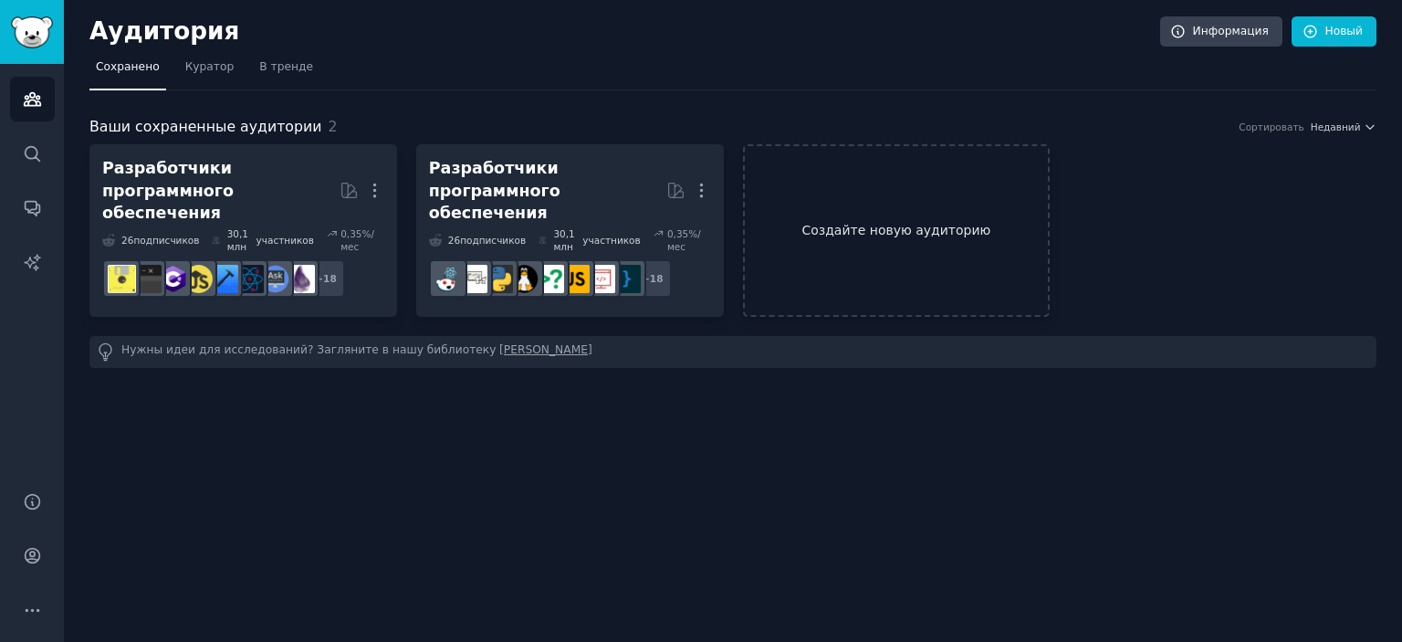
click at [880, 225] on font "Создайте новую аудиторию" at bounding box center [896, 230] width 189 height 15
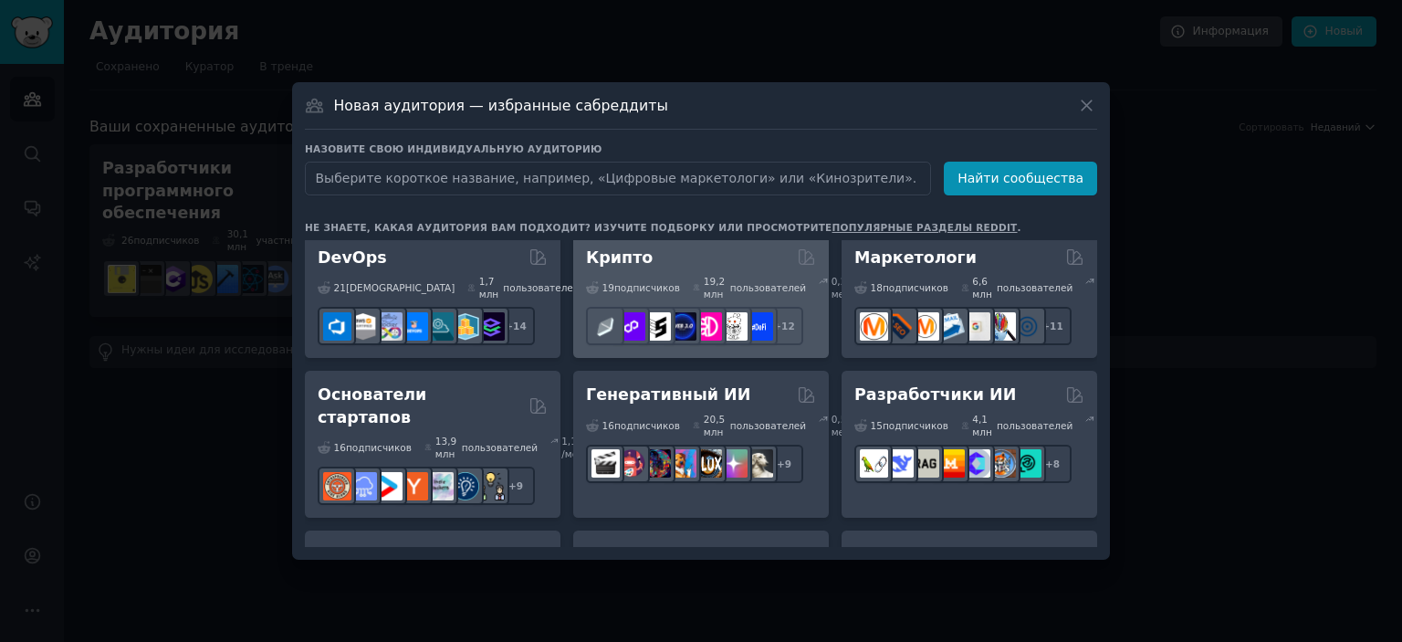
scroll to position [183, 0]
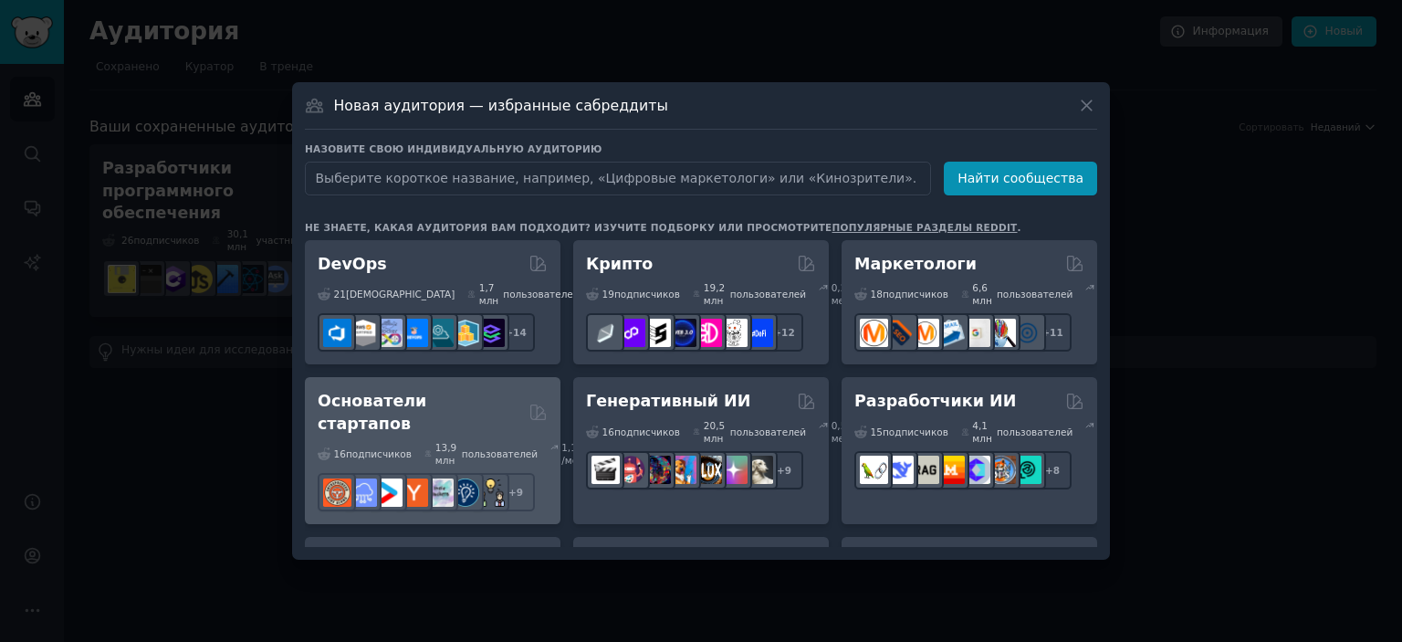
click at [405, 442] on div "16 подписчиков ​ 13,9 млн пользователей 1,19 % /мес. + 9" at bounding box center [433, 473] width 230 height 77
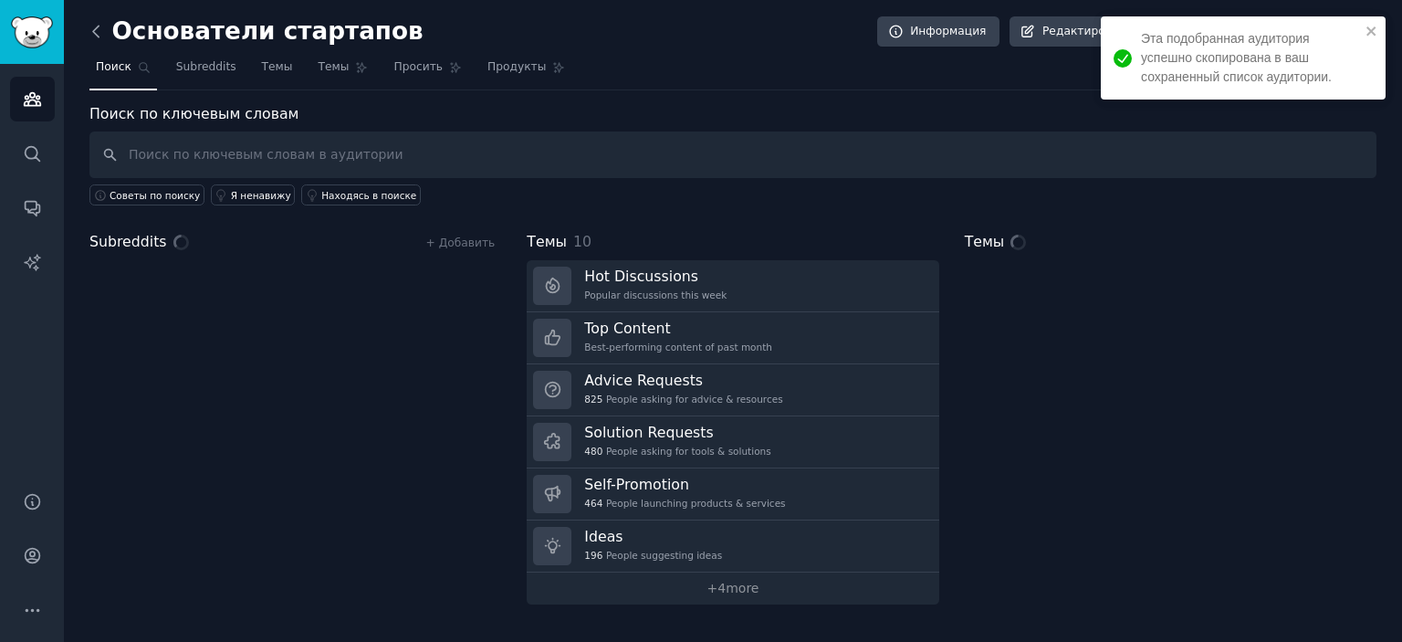
click at [89, 34] on icon at bounding box center [96, 31] width 19 height 19
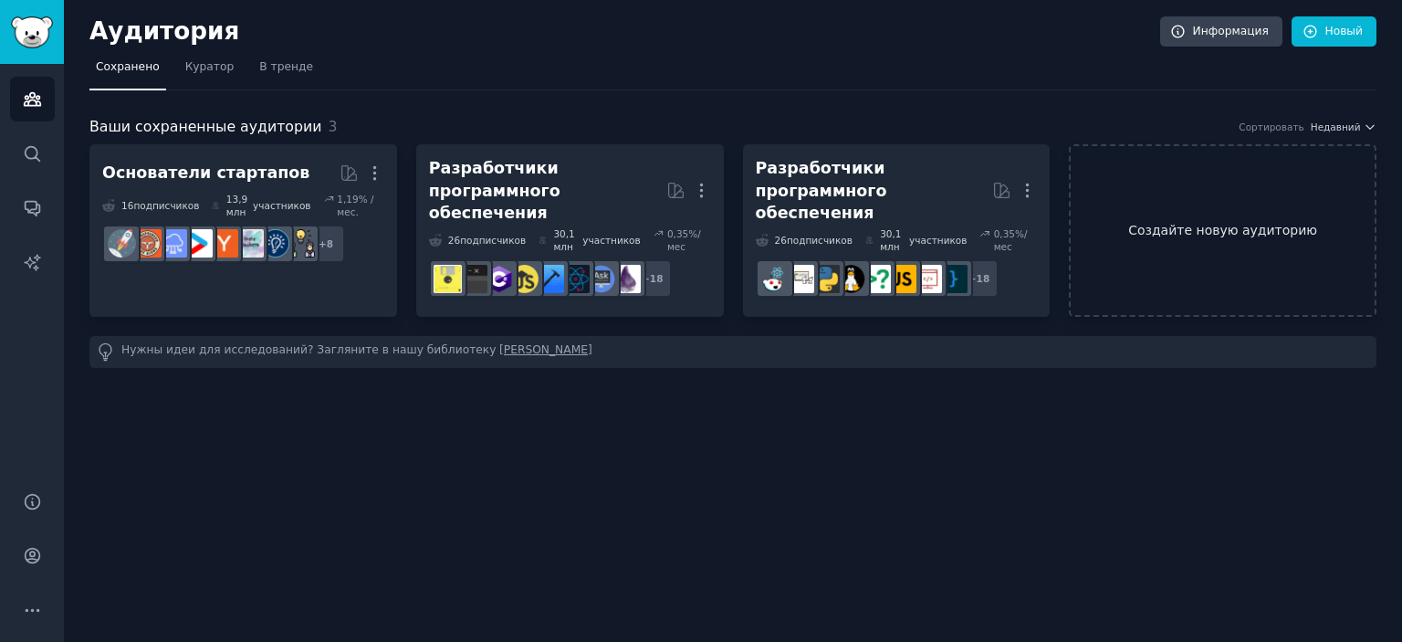
click at [1135, 204] on link "Создайте новую аудиторию" at bounding box center [1223, 230] width 308 height 173
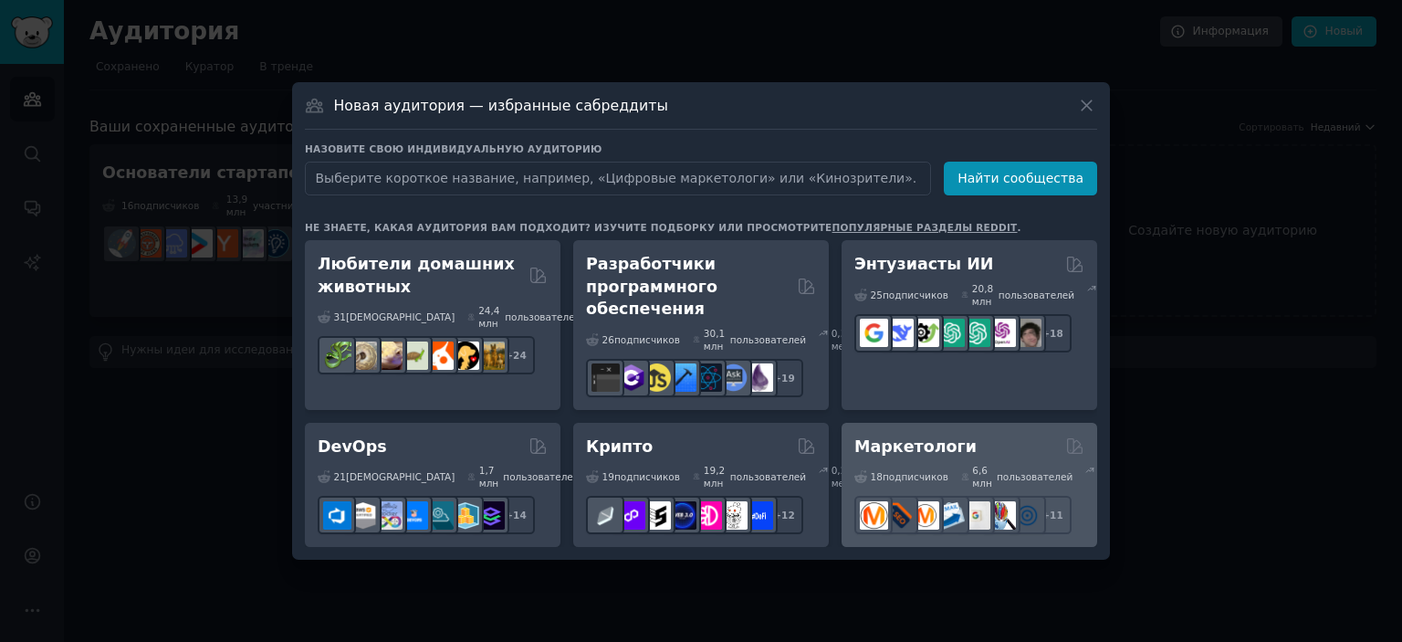
click at [907, 456] on font "Маркетологи" at bounding box center [915, 446] width 122 height 18
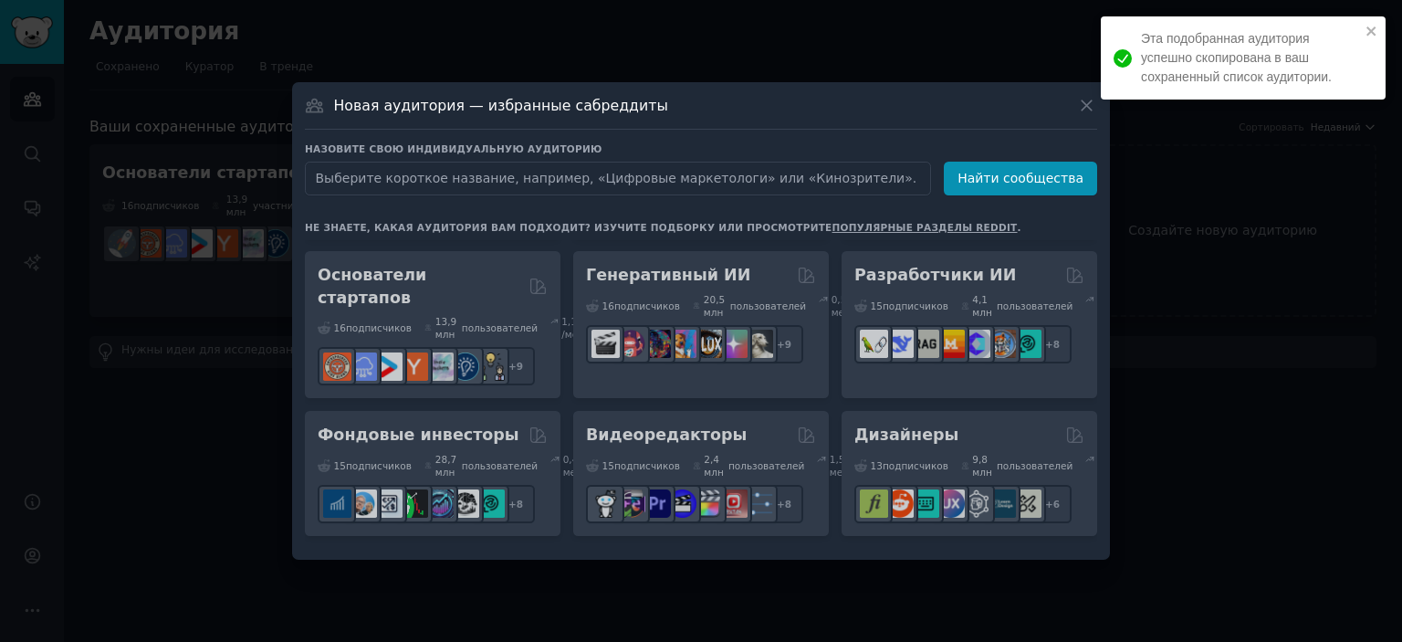
scroll to position [365, 0]
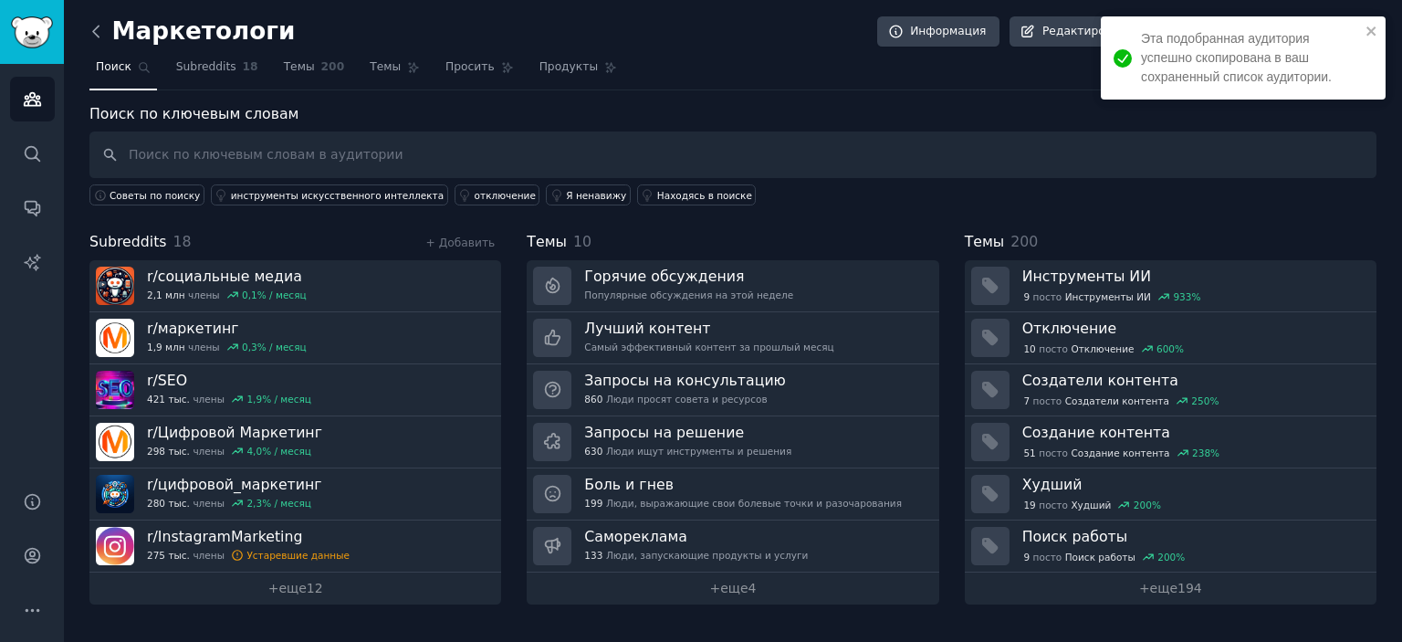
click at [97, 33] on icon at bounding box center [96, 31] width 19 height 19
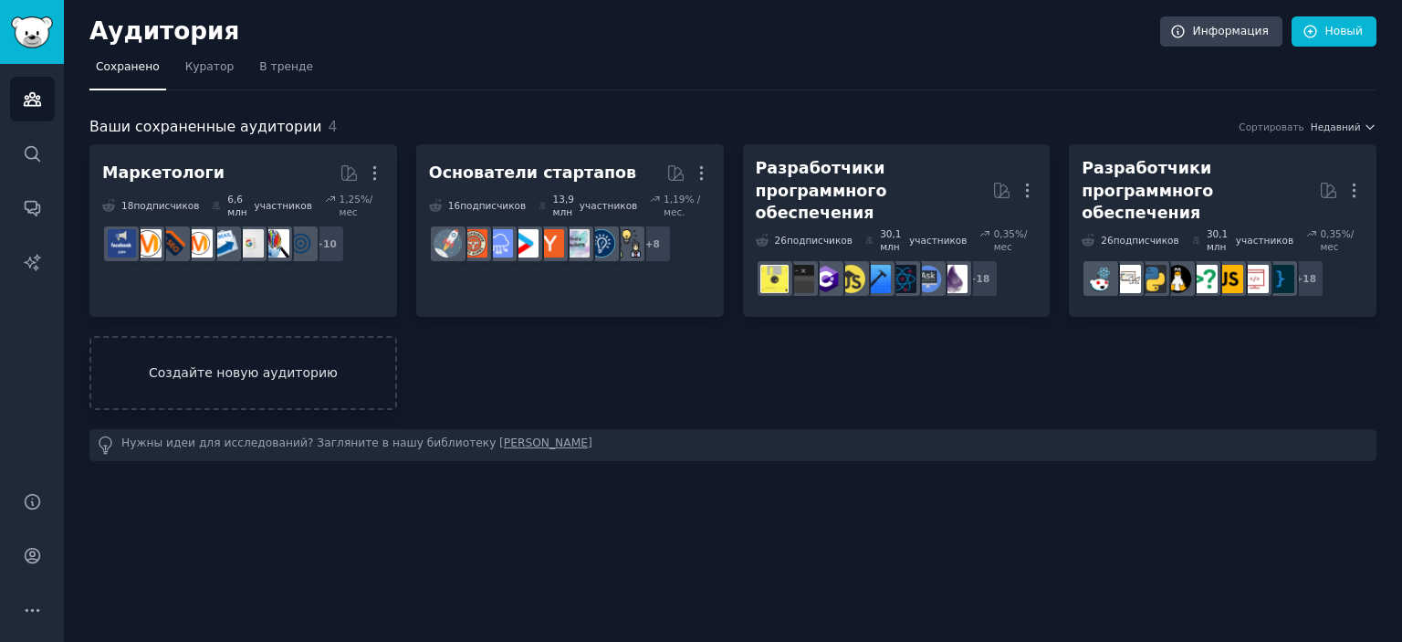
click at [267, 365] on font "Создайте новую аудиторию" at bounding box center [243, 372] width 189 height 15
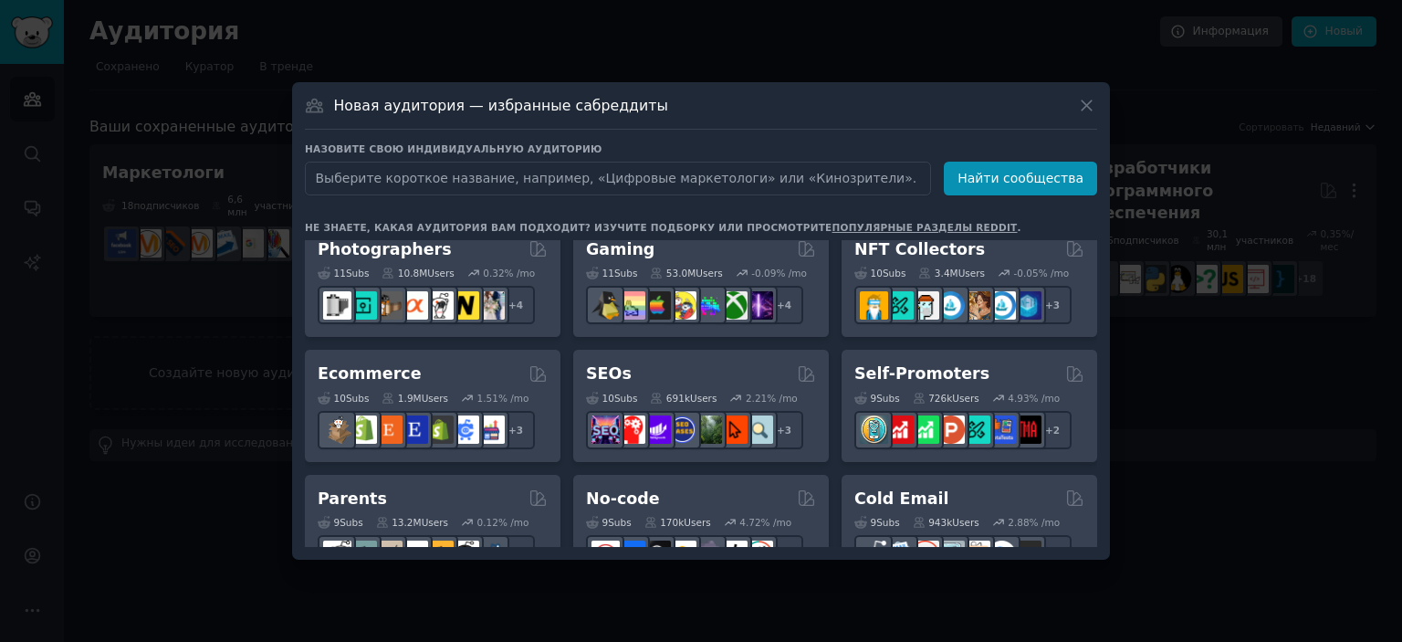
scroll to position [639, 0]
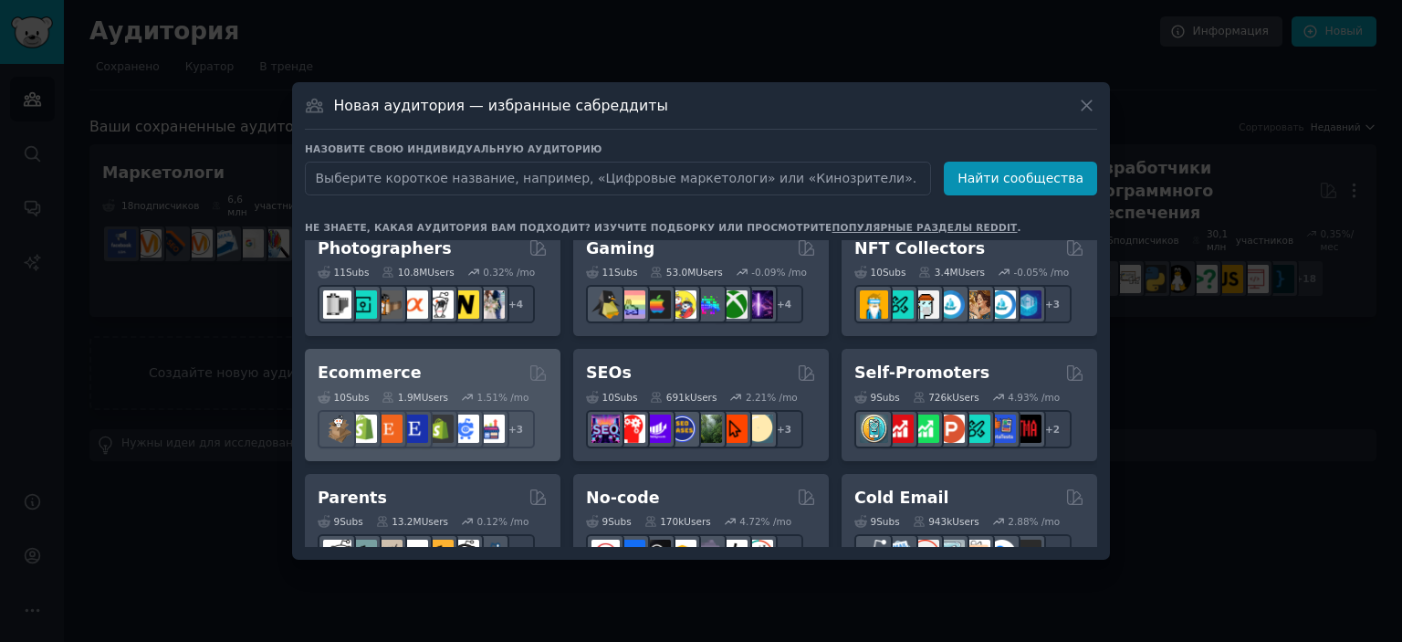
click at [416, 376] on div "Ecommerce" at bounding box center [433, 373] width 230 height 23
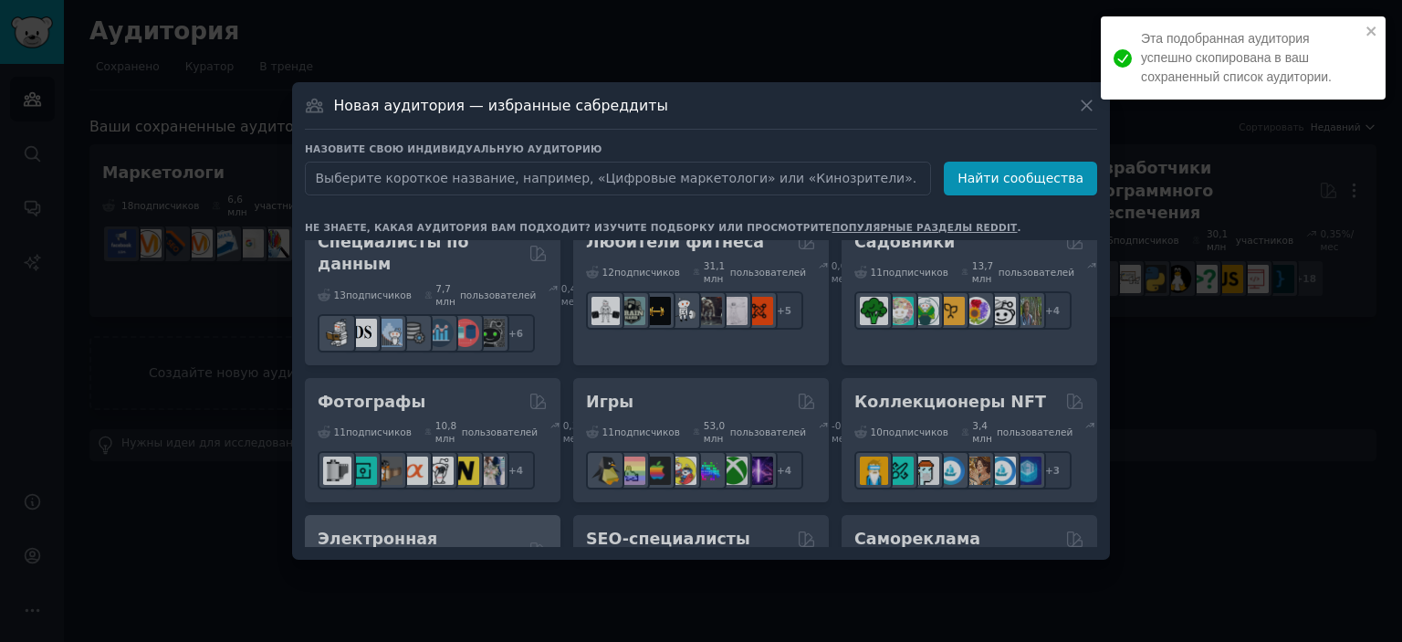
scroll to position [811, 0]
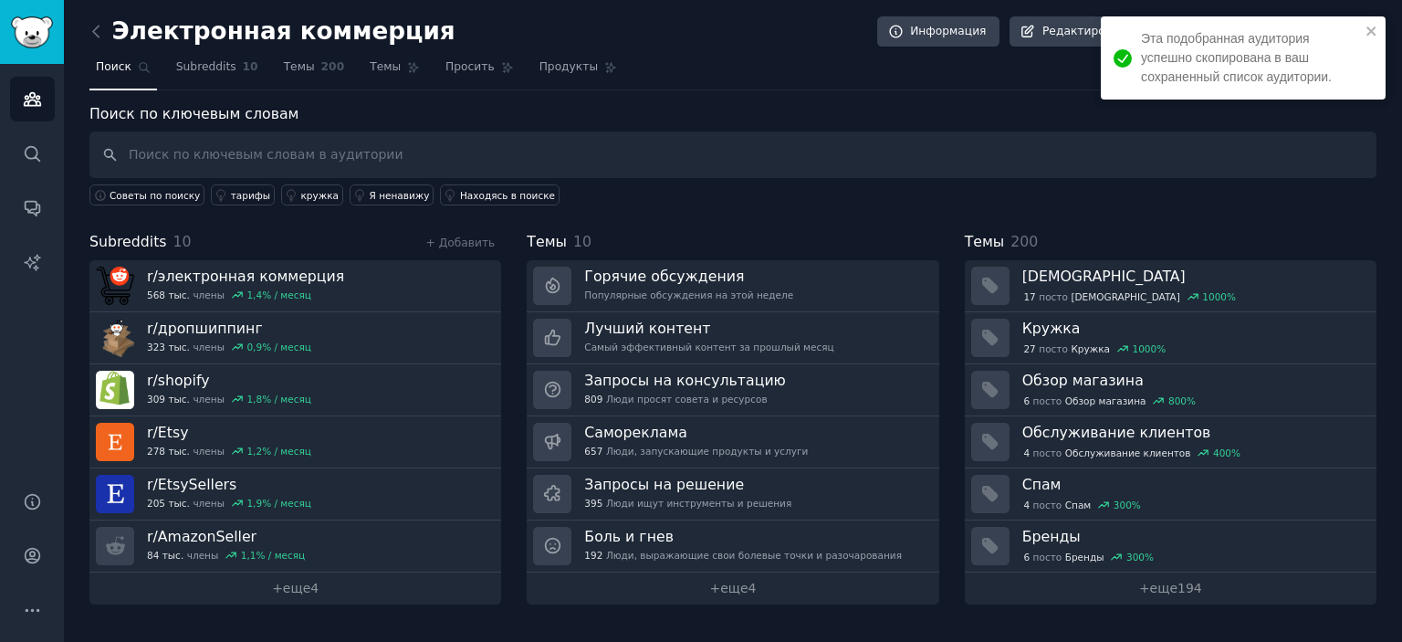
click at [98, 40] on link at bounding box center [100, 31] width 23 height 29
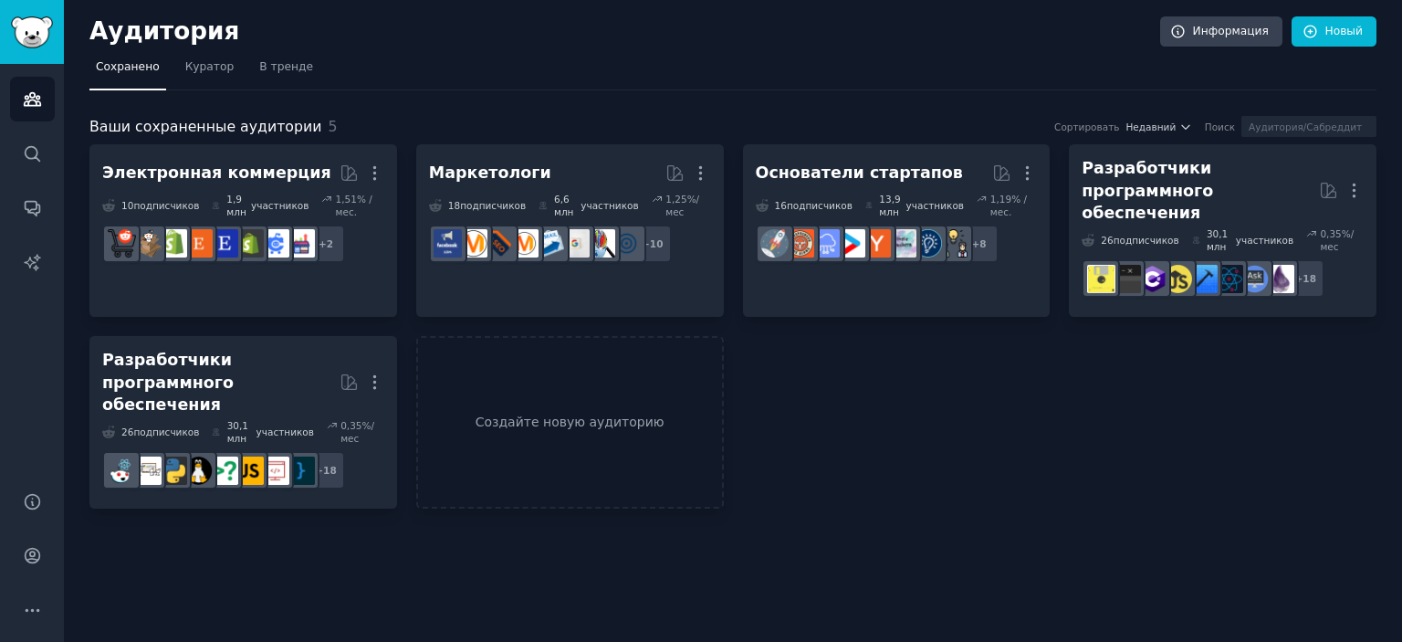
click at [742, 414] on div "Электронная коммерция Более 10 подписчиков ​ 1,9 млн участников 1,51 % /мес. r/…" at bounding box center [732, 326] width 1287 height 364
click at [683, 405] on link "Создайте новую аудиторию" at bounding box center [570, 422] width 308 height 173
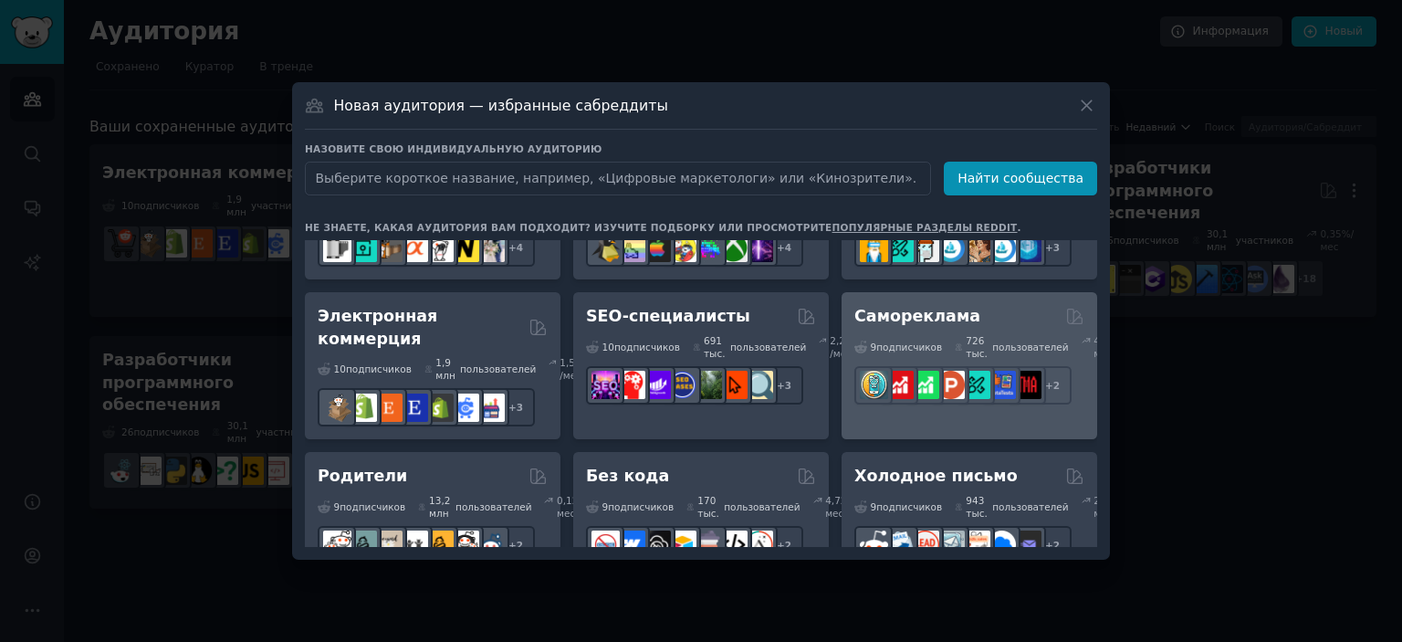
scroll to position [1004, 0]
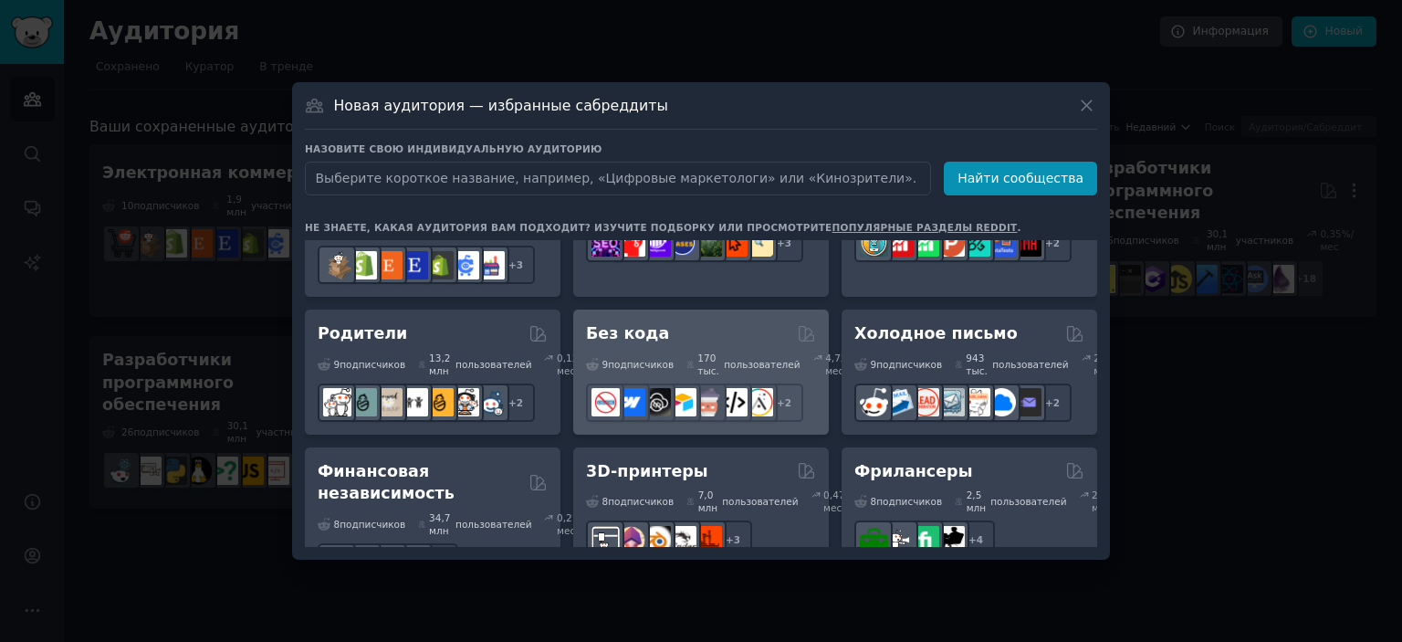
click at [659, 345] on div "Без кода" at bounding box center [701, 333] width 230 height 23
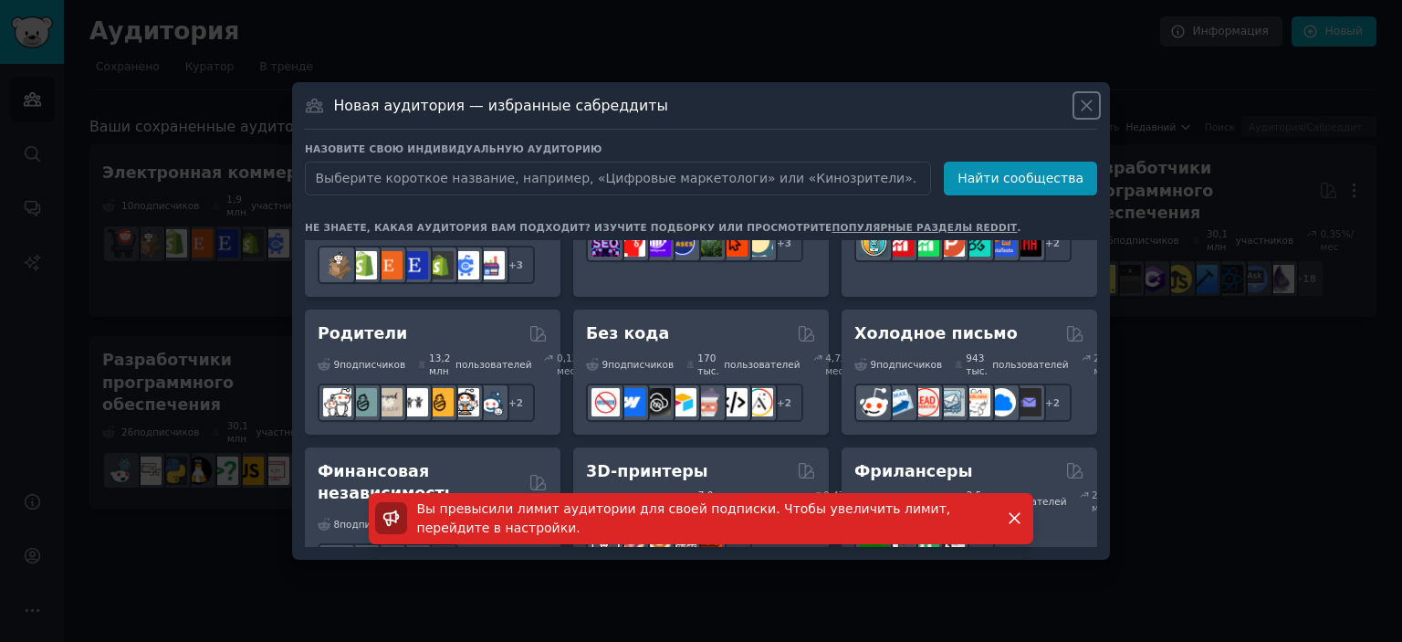
click at [1092, 101] on icon at bounding box center [1086, 105] width 19 height 19
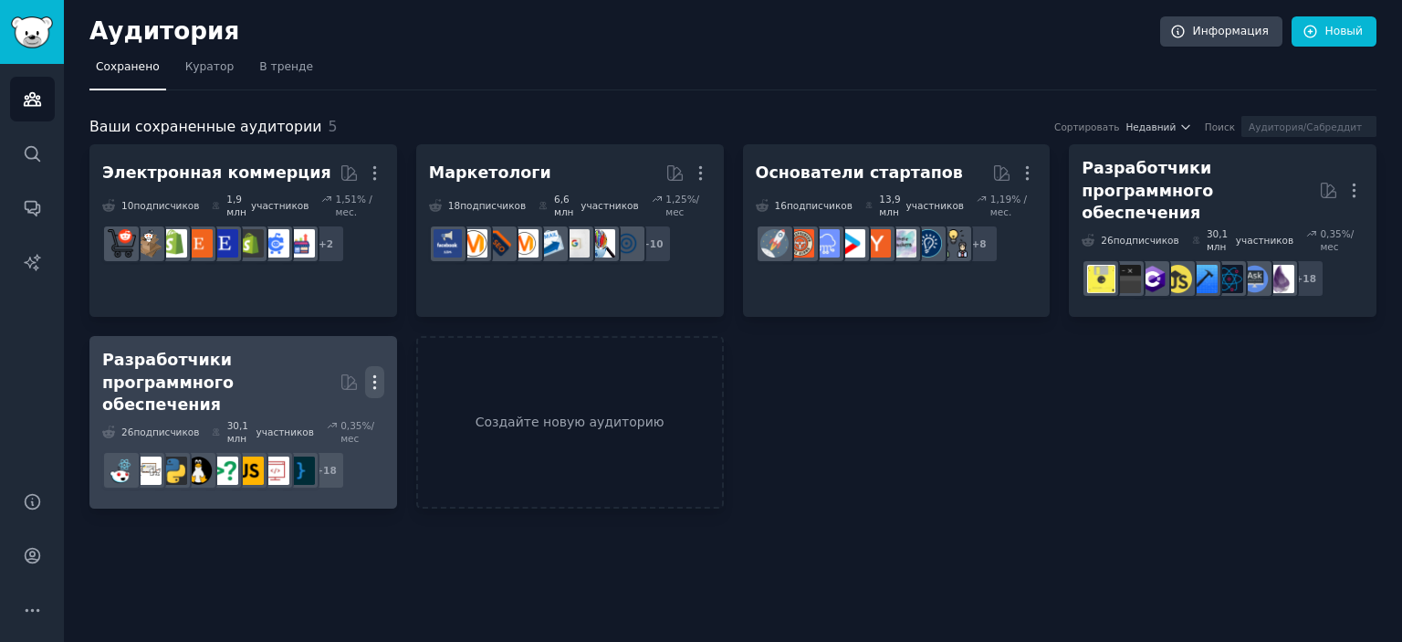
click at [373, 376] on icon "button" at bounding box center [374, 382] width 2 height 13
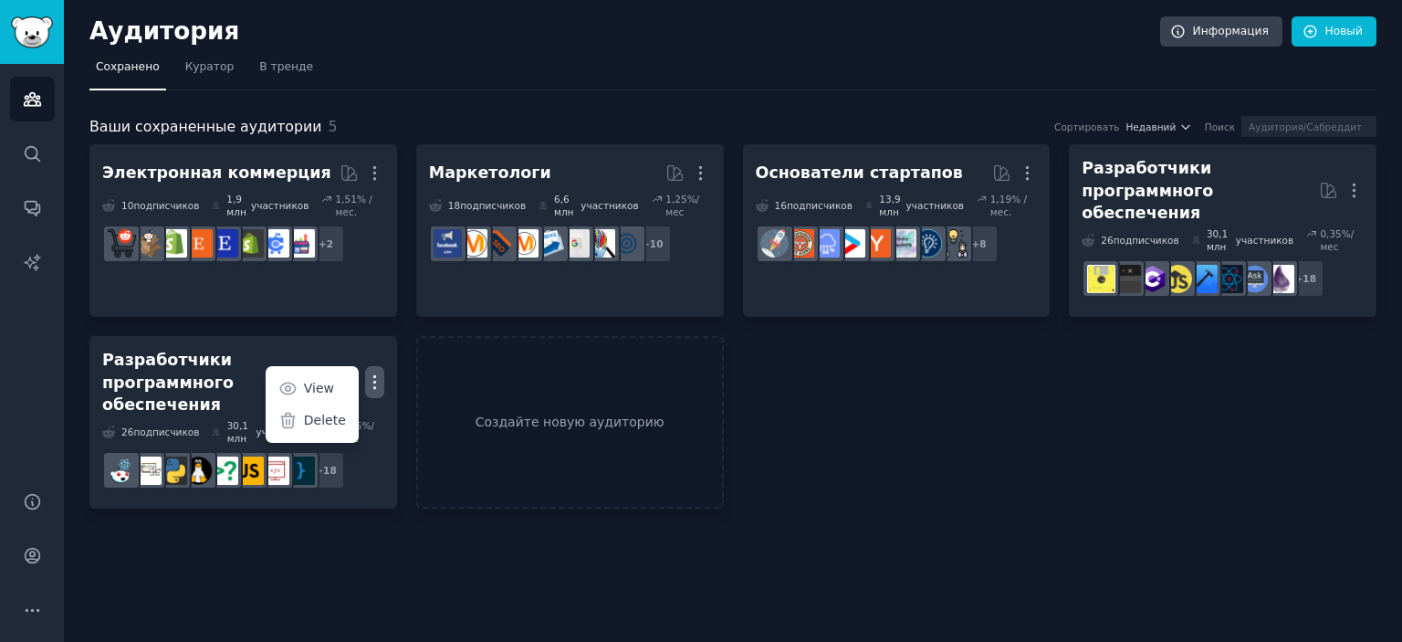
drag, startPoint x: 308, startPoint y: 383, endPoint x: 757, endPoint y: 48, distance: 560.3
click at [307, 402] on div "Delete" at bounding box center [311, 421] width 87 height 38
click at [757, 48] on div "Аудитория Информация Новый" at bounding box center [732, 34] width 1287 height 37
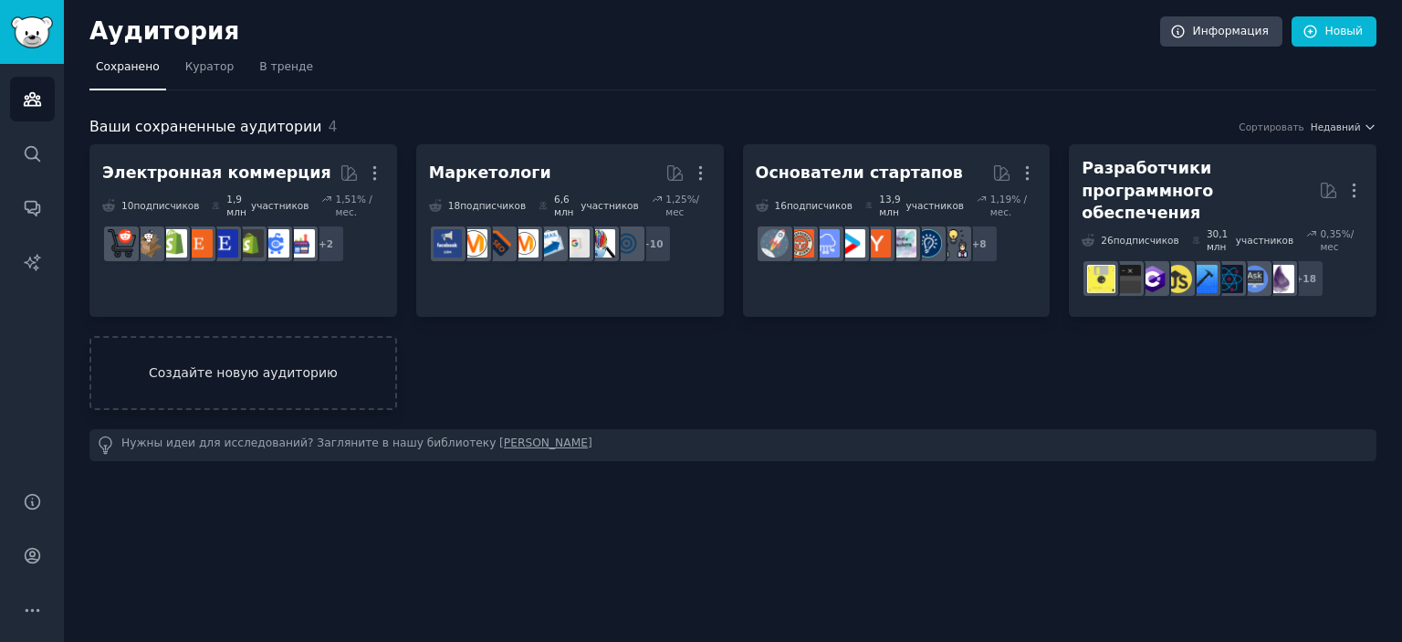
click at [247, 336] on link "Создайте новую аудиторию" at bounding box center [243, 373] width 308 height 74
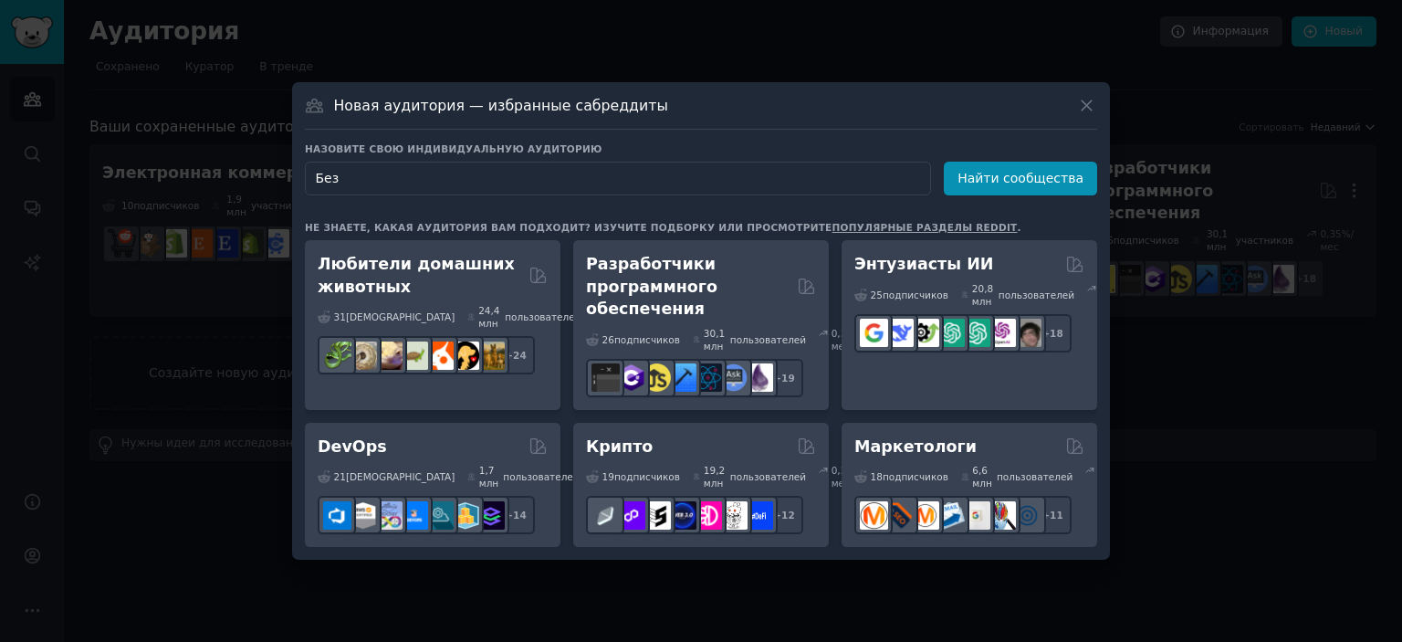
type input "Без"
click at [1293, 267] on div at bounding box center [701, 321] width 1402 height 642
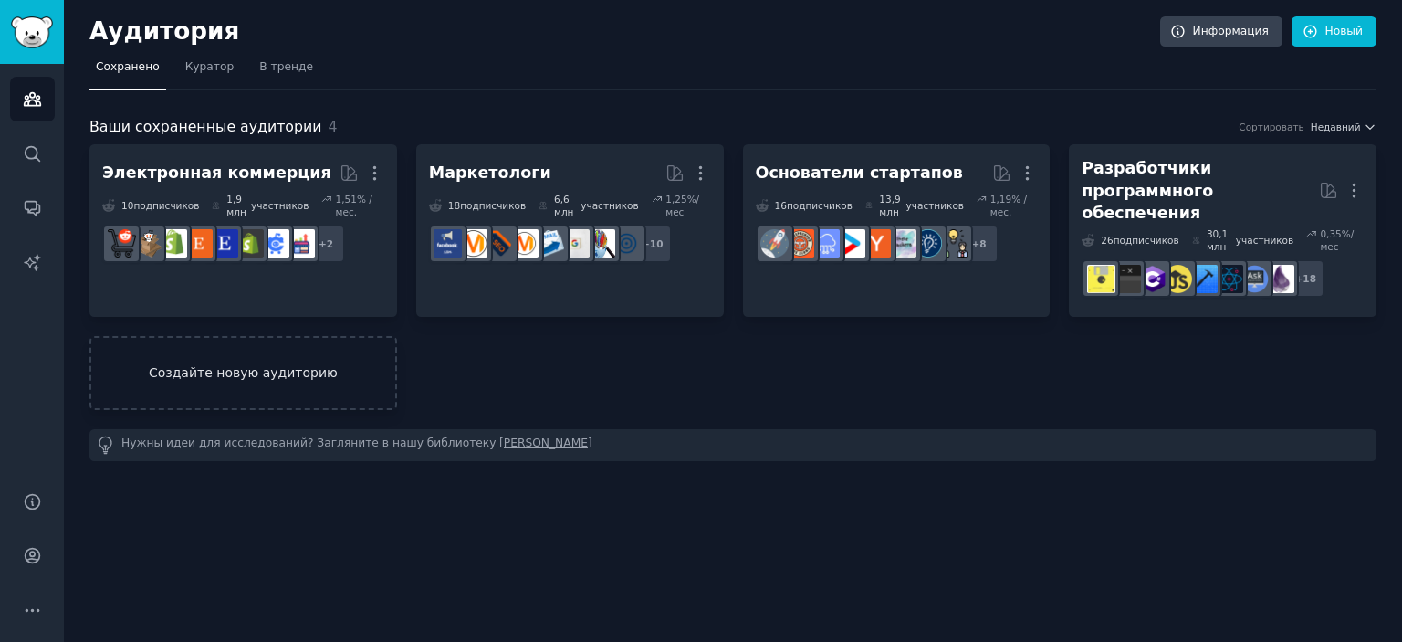
click at [222, 365] on font "Создайте новую аудиторию" at bounding box center [243, 372] width 189 height 15
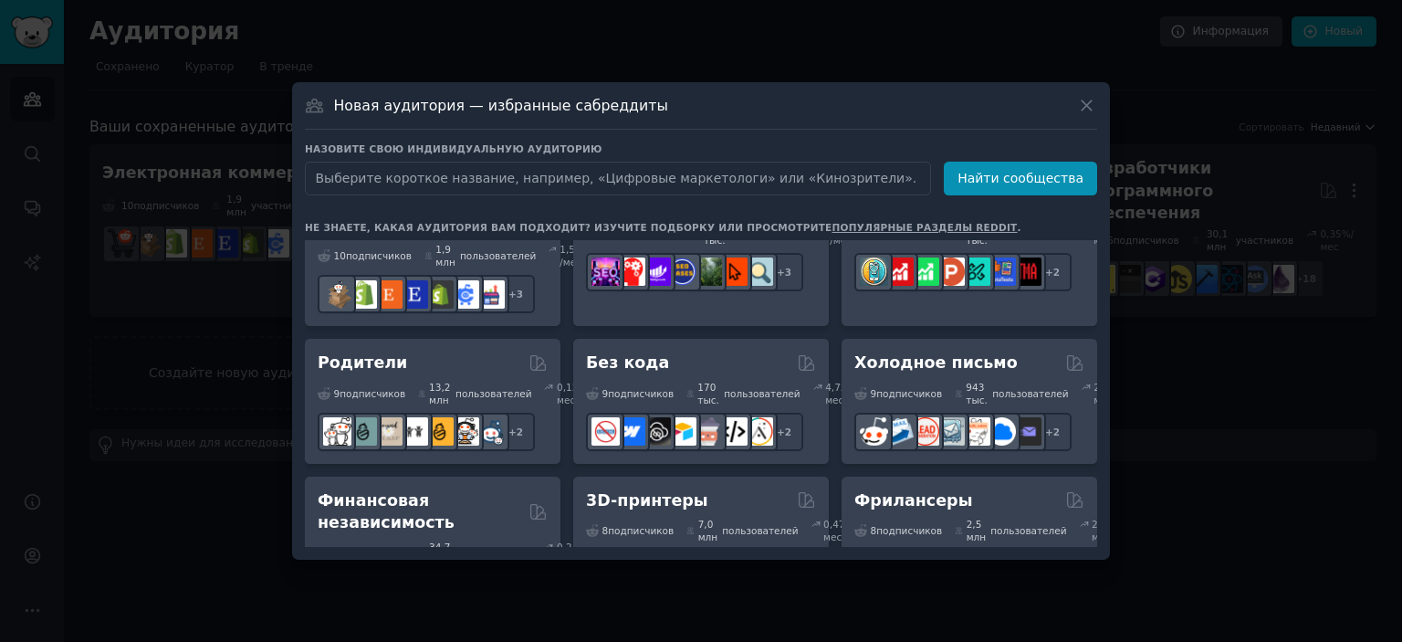
scroll to position [1087, 0]
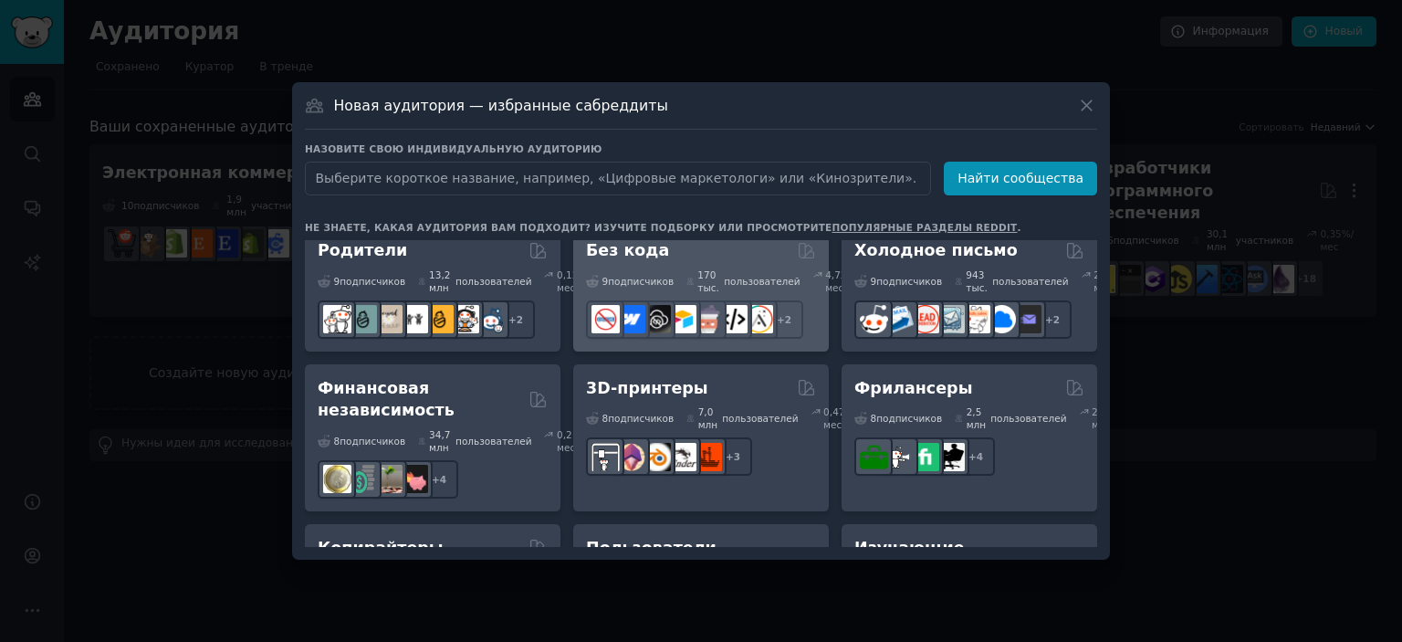
click at [650, 259] on font "Без кода" at bounding box center [627, 250] width 83 height 18
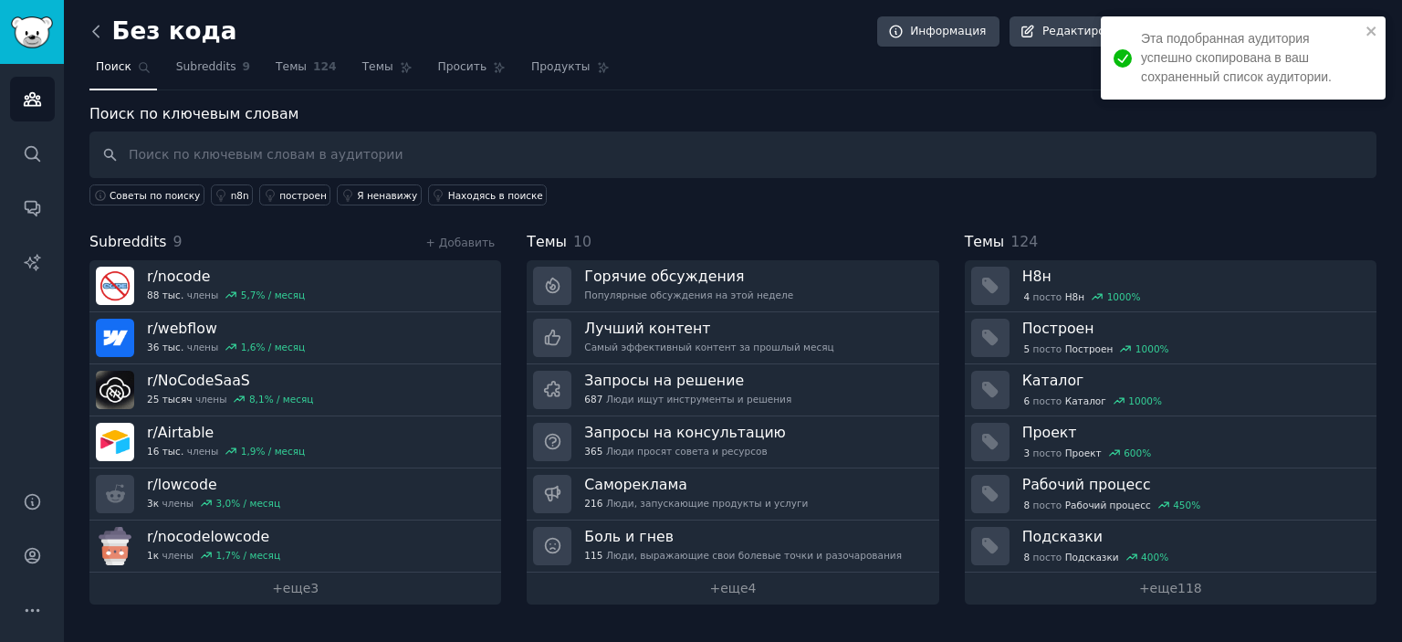
click at [95, 32] on icon at bounding box center [96, 31] width 19 height 19
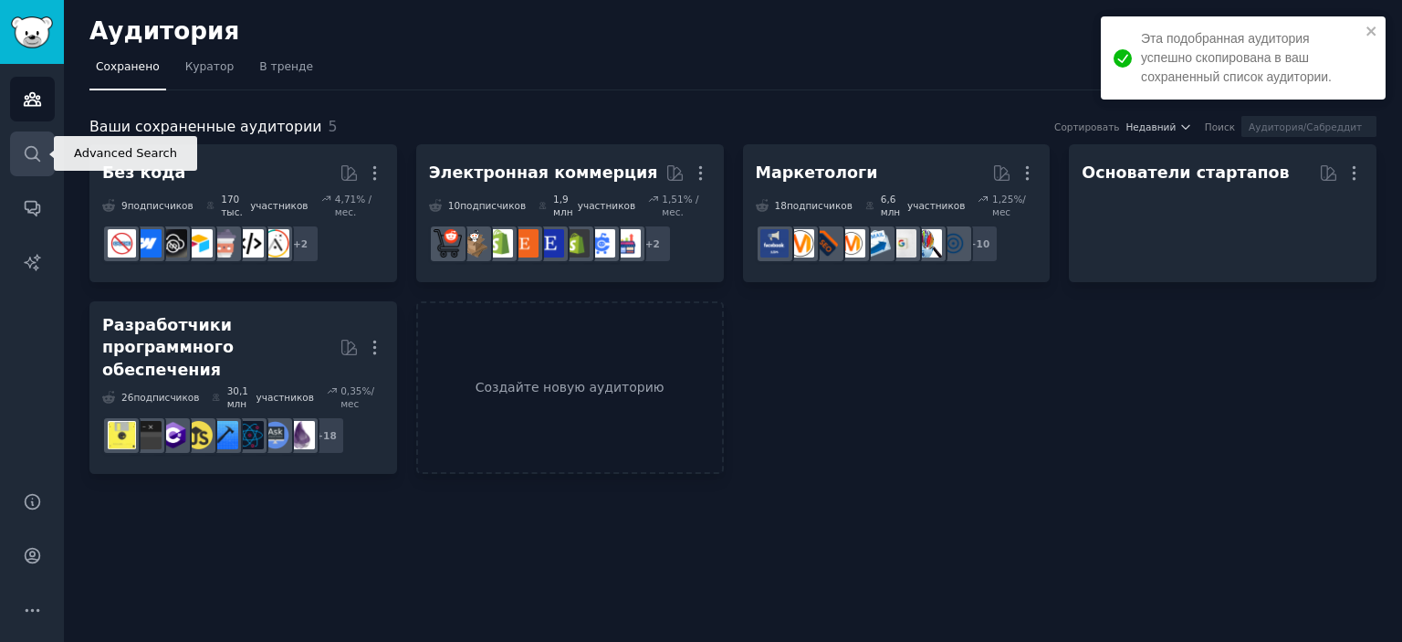
click at [29, 151] on icon "Боковая панель" at bounding box center [32, 153] width 19 height 19
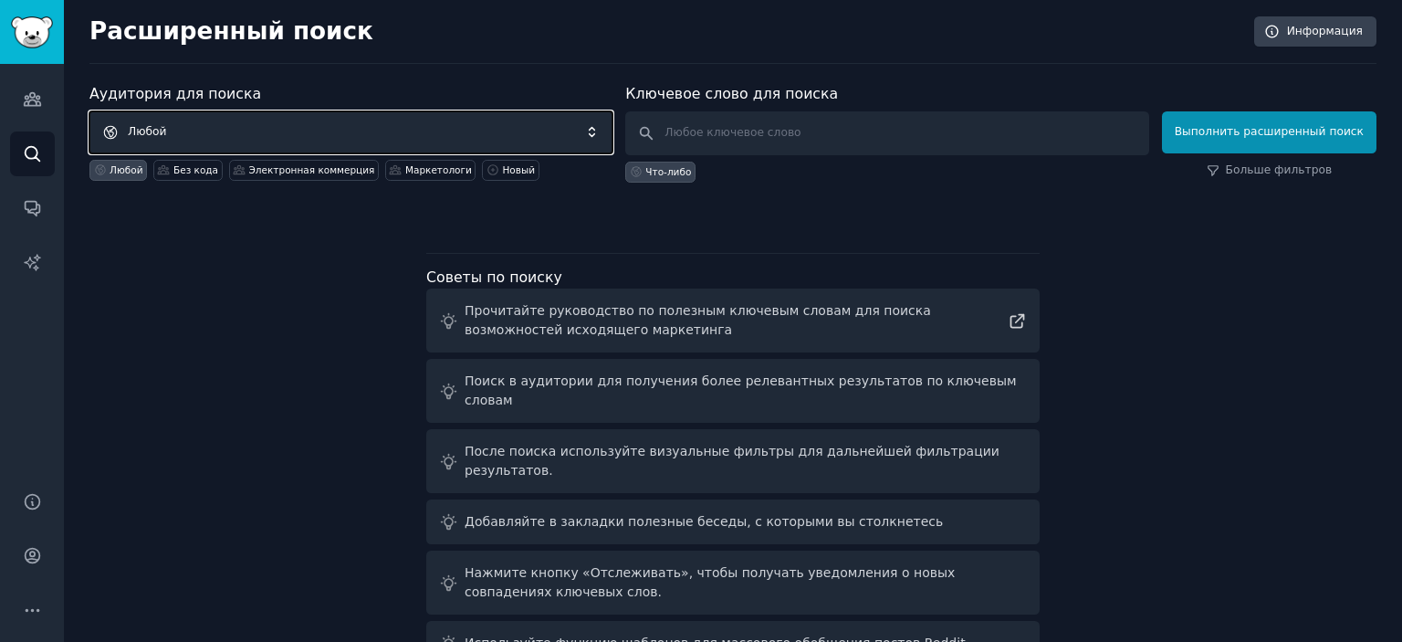
click at [219, 140] on span "Любой" at bounding box center [350, 132] width 523 height 42
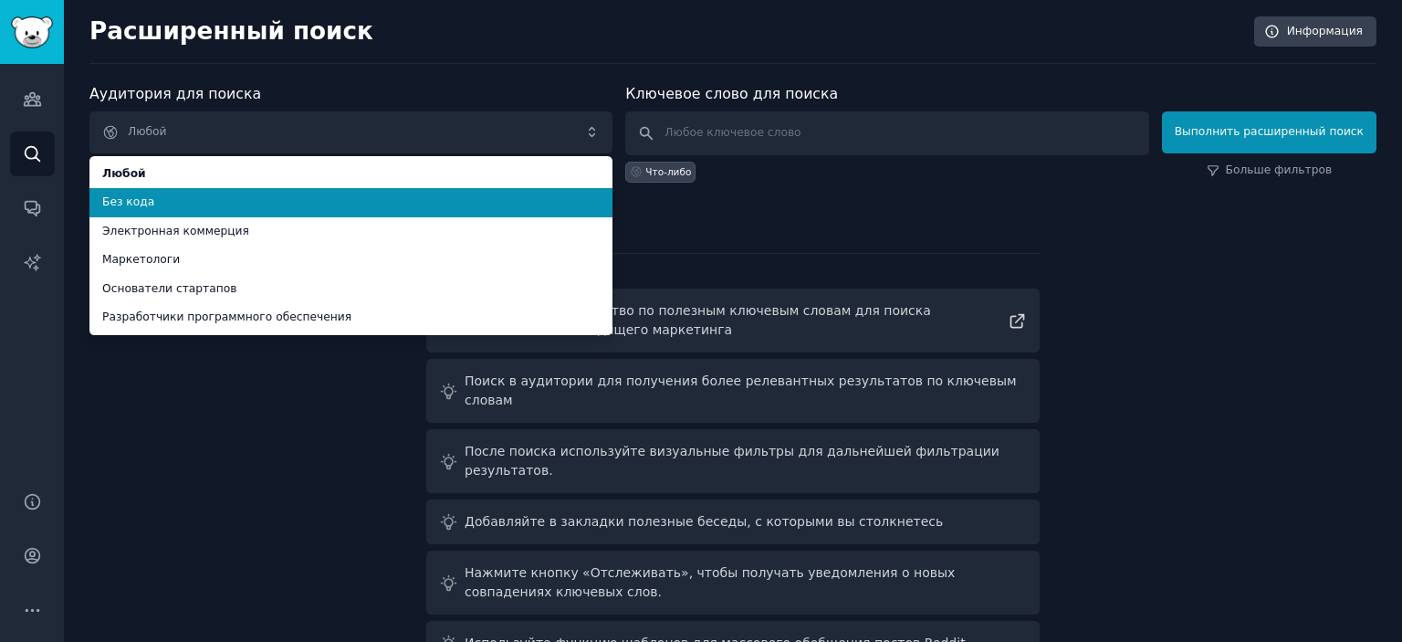
click at [204, 194] on span "Без кода" at bounding box center [351, 202] width 498 height 16
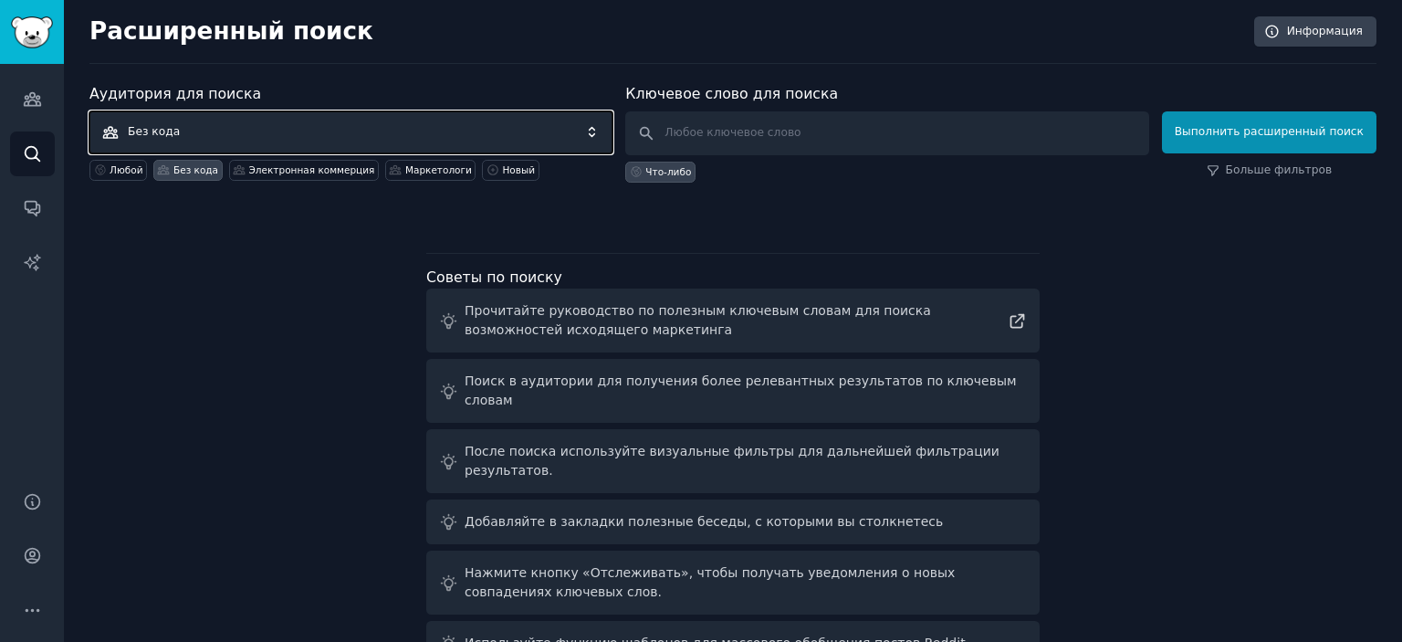
click at [218, 141] on span "Без кода" at bounding box center [350, 132] width 523 height 42
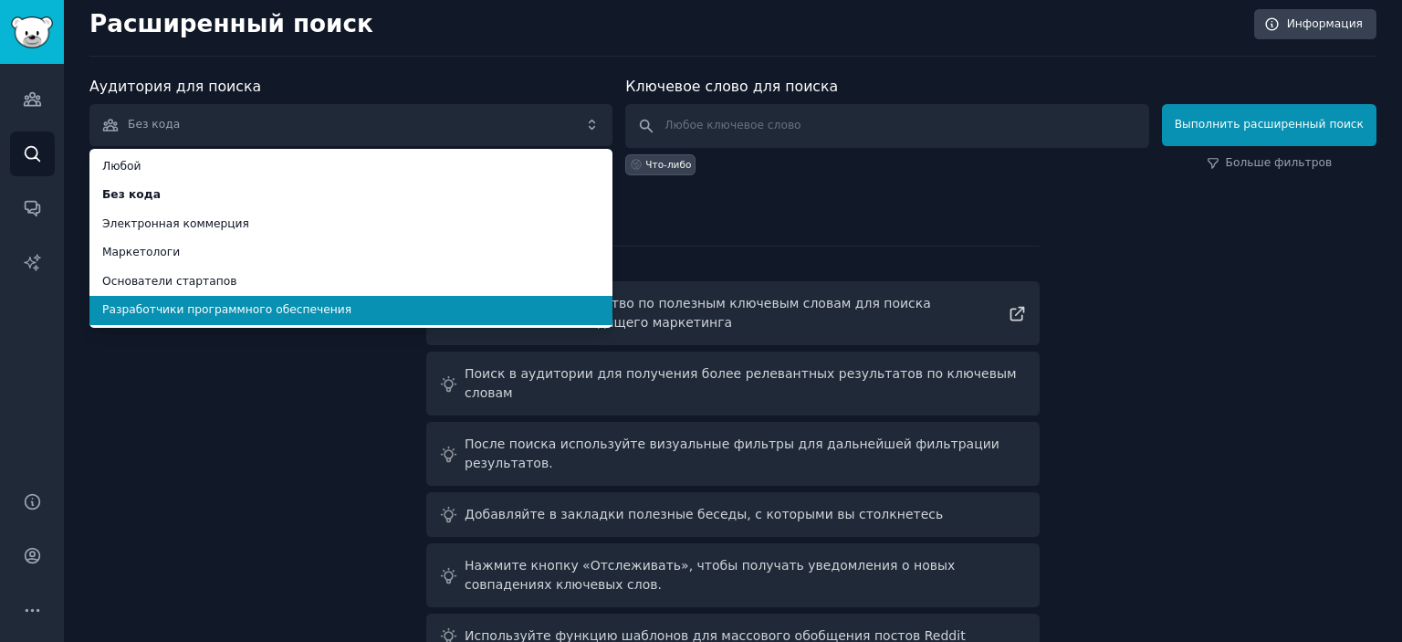
scroll to position [16, 0]
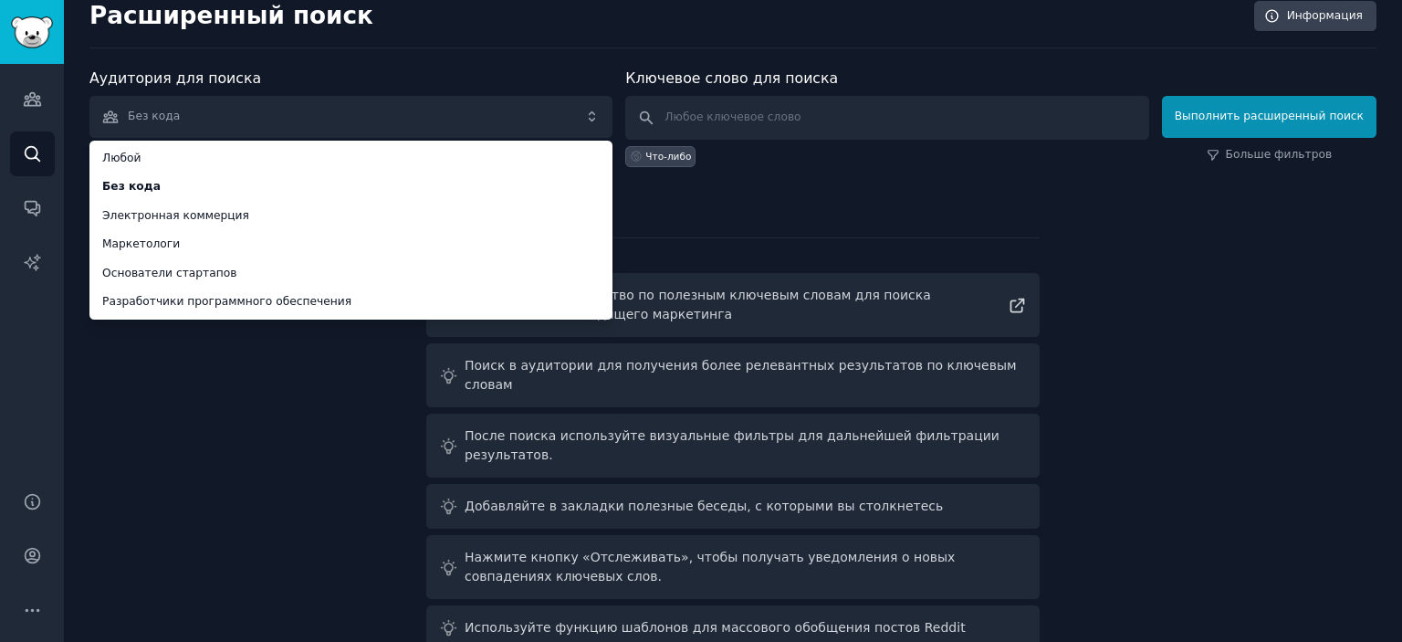
click at [245, 359] on div "Аудитория для поиска Без кода Любой Без кода Электронная коммерция Маркетологи …" at bounding box center [732, 363] width 1287 height 590
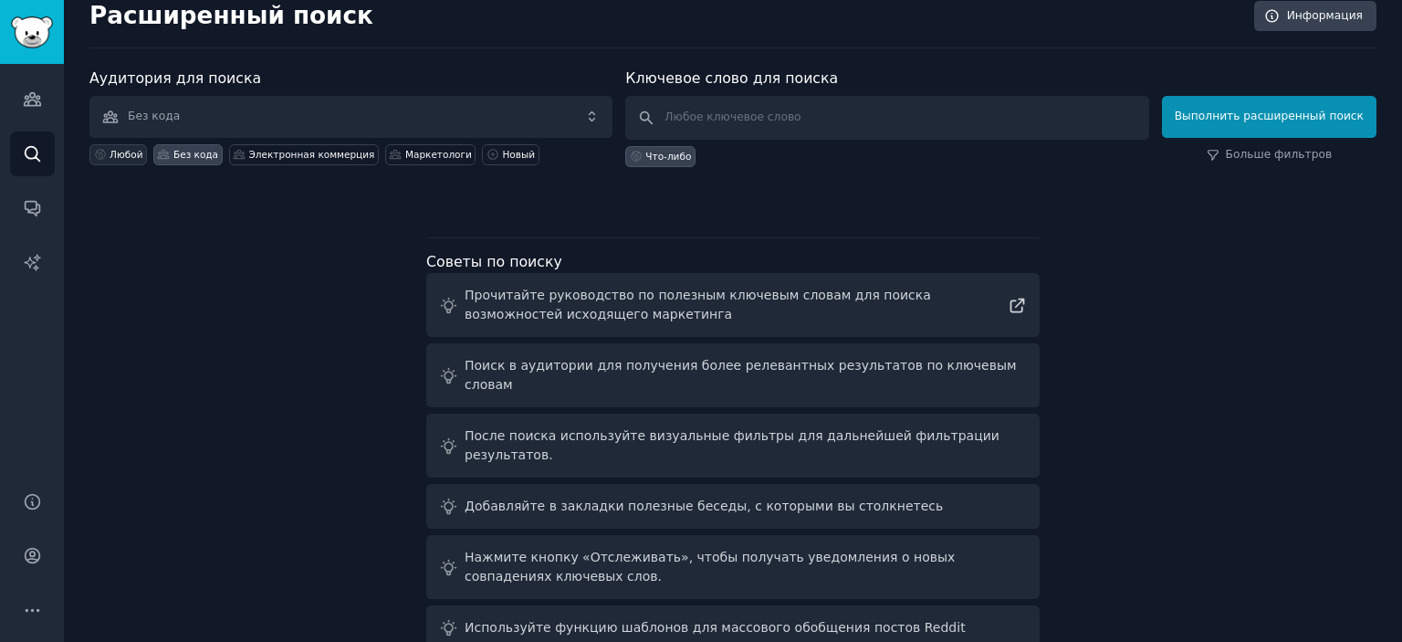
click at [110, 145] on div "Любой" at bounding box center [118, 154] width 58 height 21
click at [164, 159] on icon at bounding box center [163, 154] width 13 height 13
click at [323, 157] on font "Электронная коммерция" at bounding box center [312, 154] width 126 height 11
click at [385, 160] on div "Маркетологи" at bounding box center [430, 154] width 90 height 21
click at [167, 157] on icon at bounding box center [163, 154] width 13 height 13
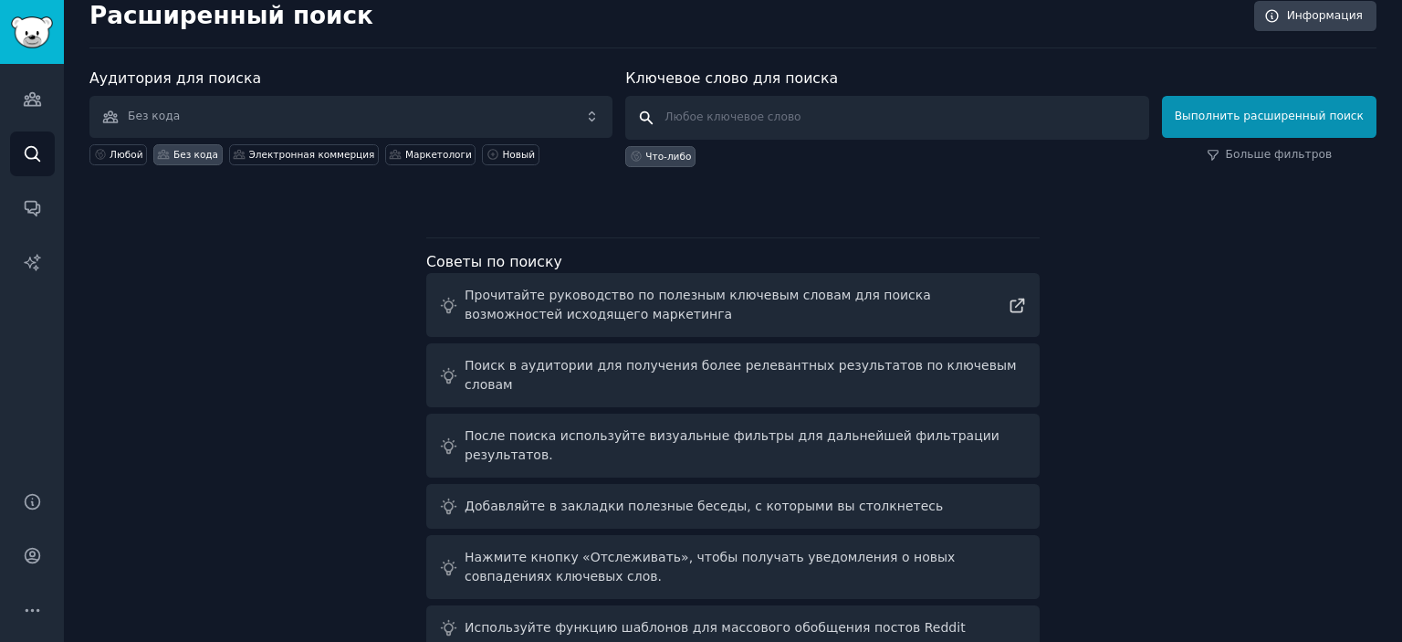
click at [800, 116] on input "text" at bounding box center [886, 118] width 523 height 44
paste input "AI assistant for generating IT projects on the development platform (like super…"
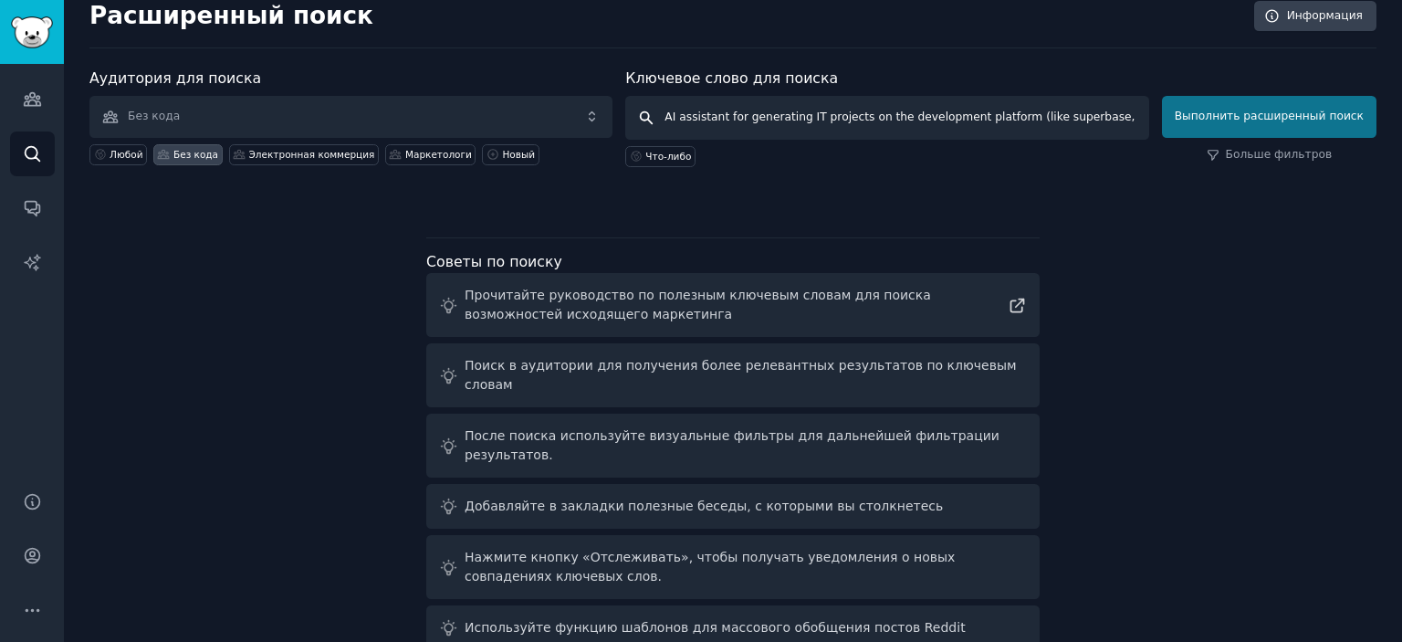
type input "AI assistant for generating IT projects on the development platform (like super…"
click at [1252, 126] on button "Выполнить расширенный поиск" at bounding box center [1269, 117] width 215 height 42
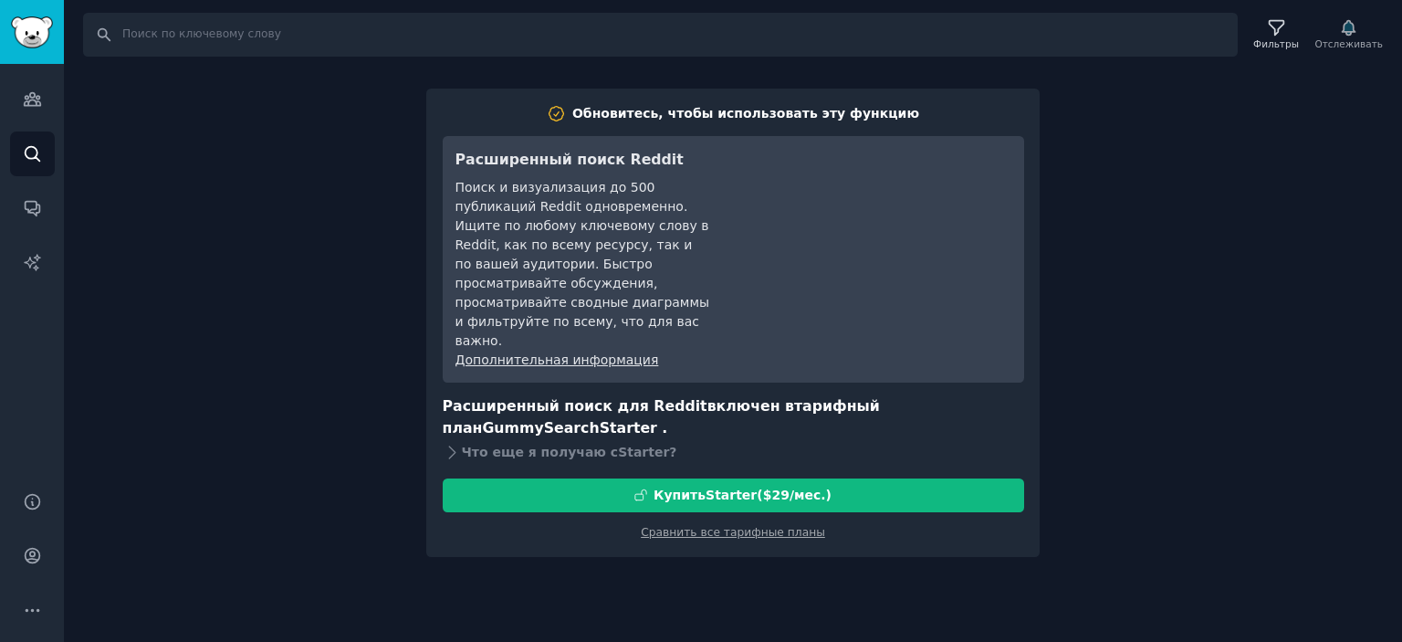
click at [1205, 224] on div "Поиск Фильтры Отслеживать Обновитесь, чтобы использовать эту функцию Расширенны…" at bounding box center [733, 321] width 1338 height 642
click at [27, 149] on icon "Боковая панель" at bounding box center [32, 153] width 19 height 19
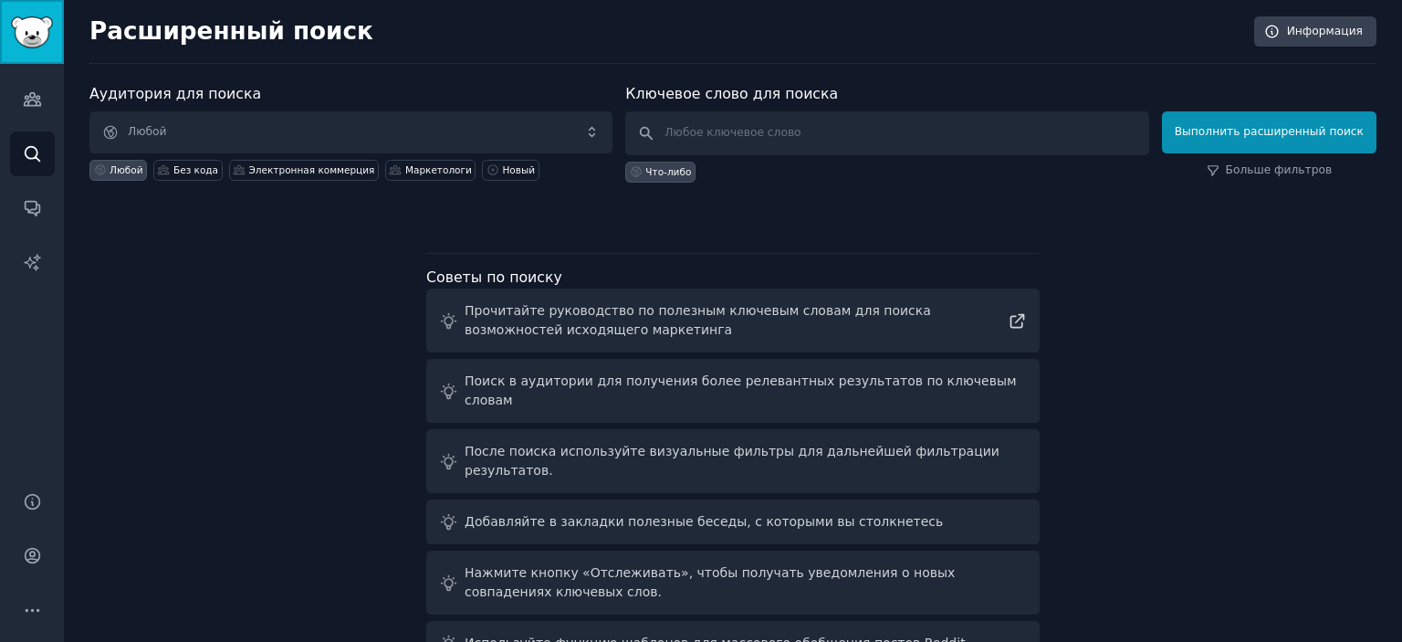
click at [21, 42] on img "Боковая панель" at bounding box center [32, 32] width 42 height 32
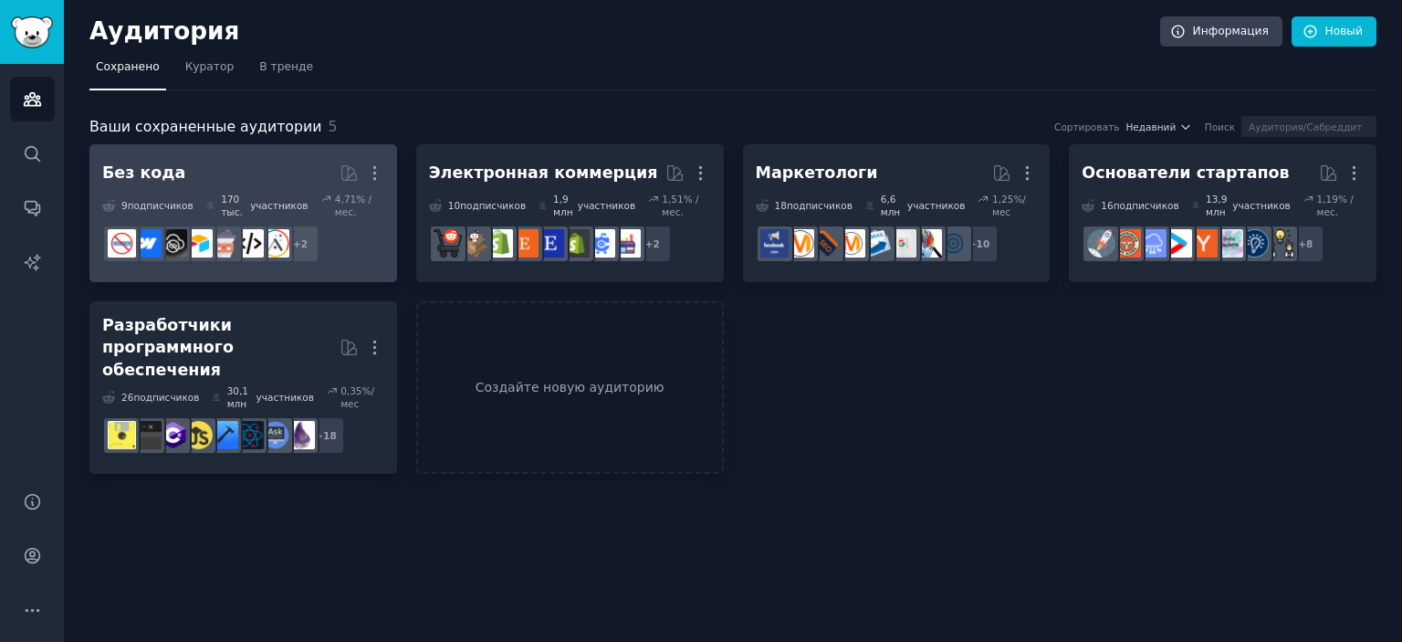
click at [210, 178] on h2 "Без кода Подготовлено GummySearch Более" at bounding box center [243, 173] width 282 height 32
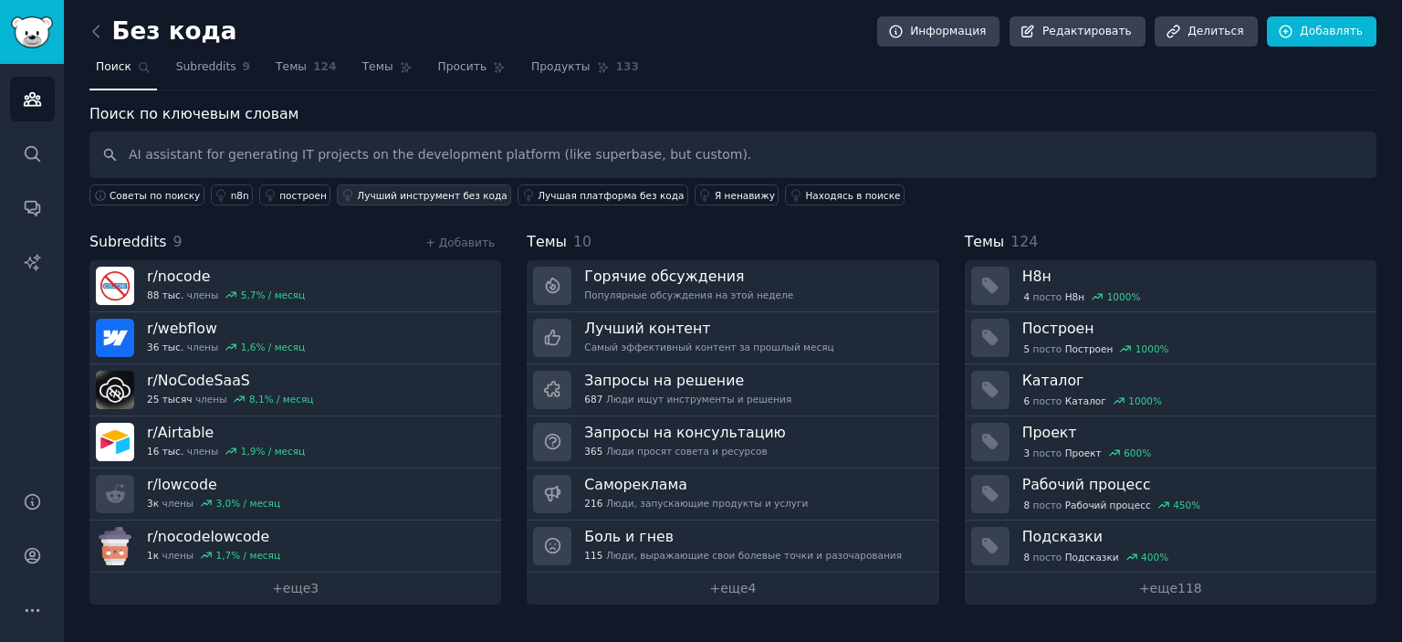
type input "AI assistant for generating IT projects on the development platform (like super…"
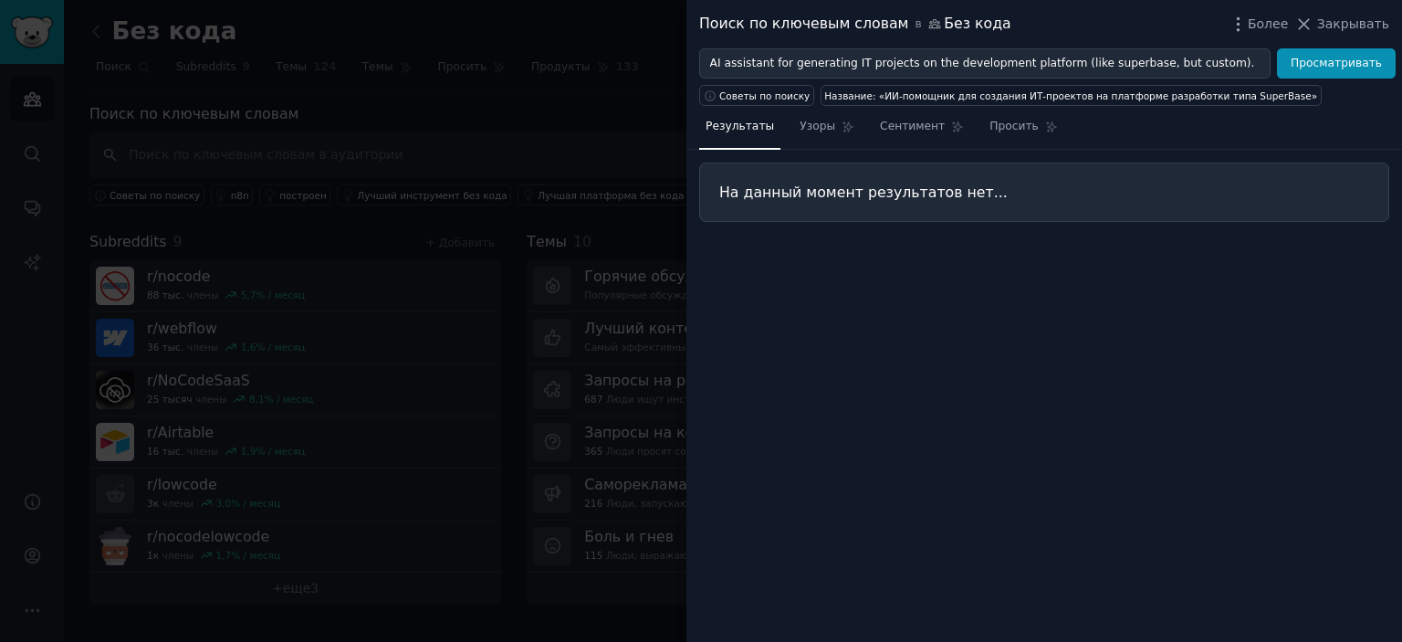
click at [502, 136] on div at bounding box center [701, 321] width 1402 height 642
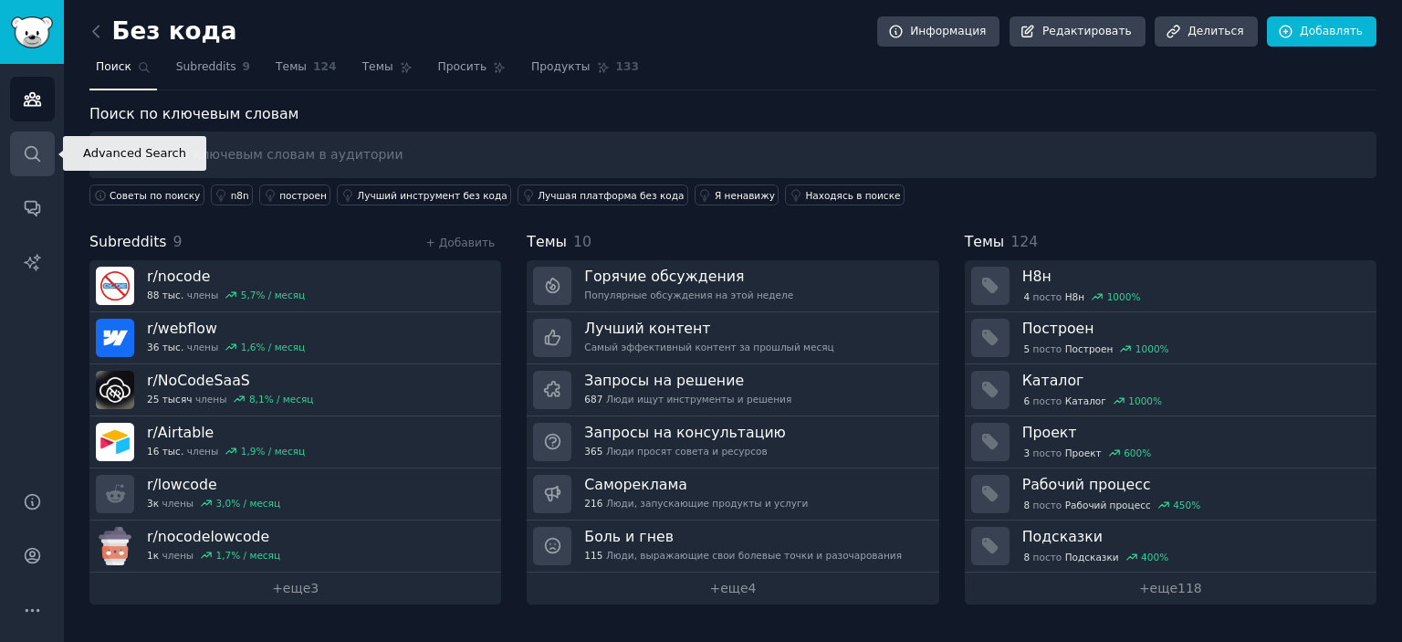
click at [18, 143] on link "Поиск" at bounding box center [32, 153] width 45 height 45
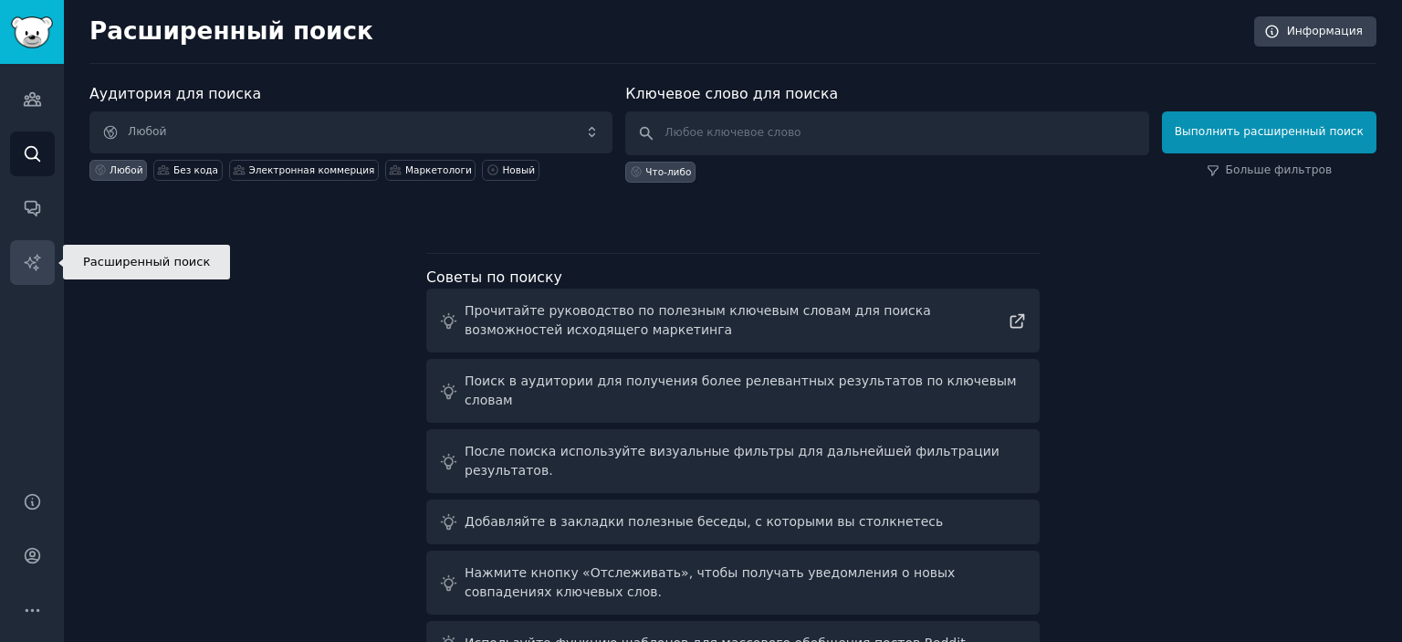
click at [23, 253] on icon "Боковая панель" at bounding box center [32, 262] width 19 height 19
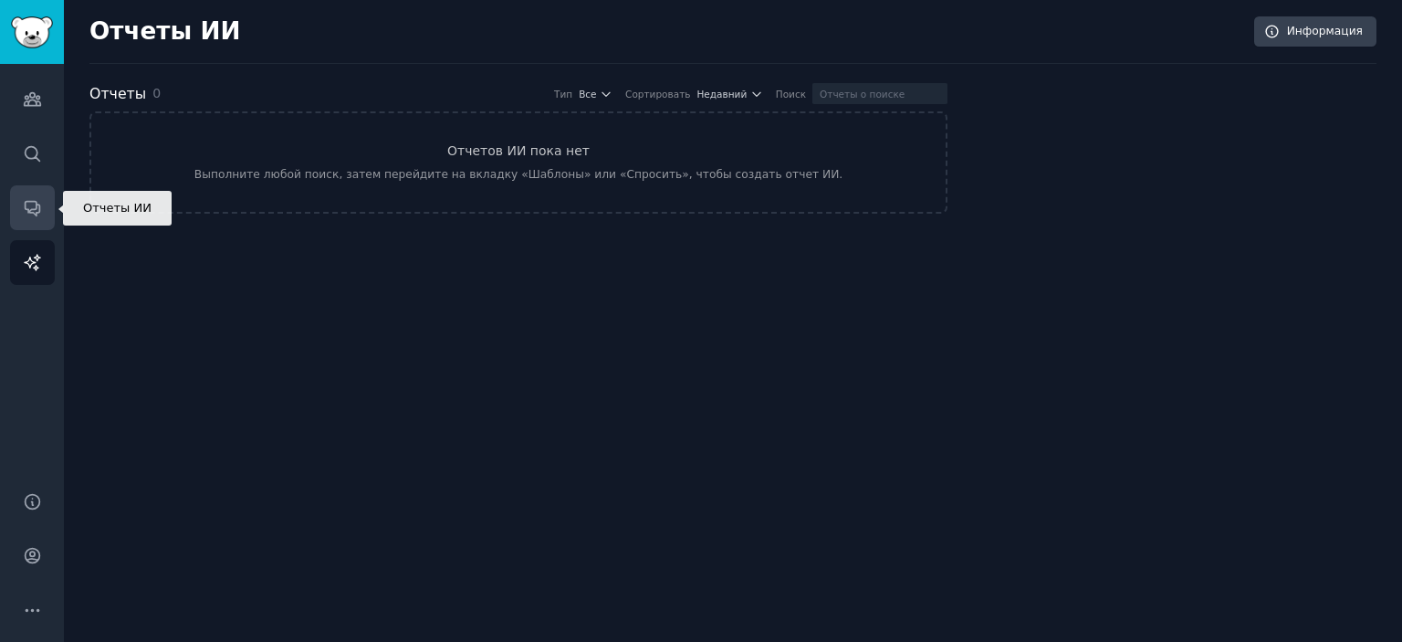
click at [30, 218] on link "Разговоры" at bounding box center [32, 207] width 45 height 45
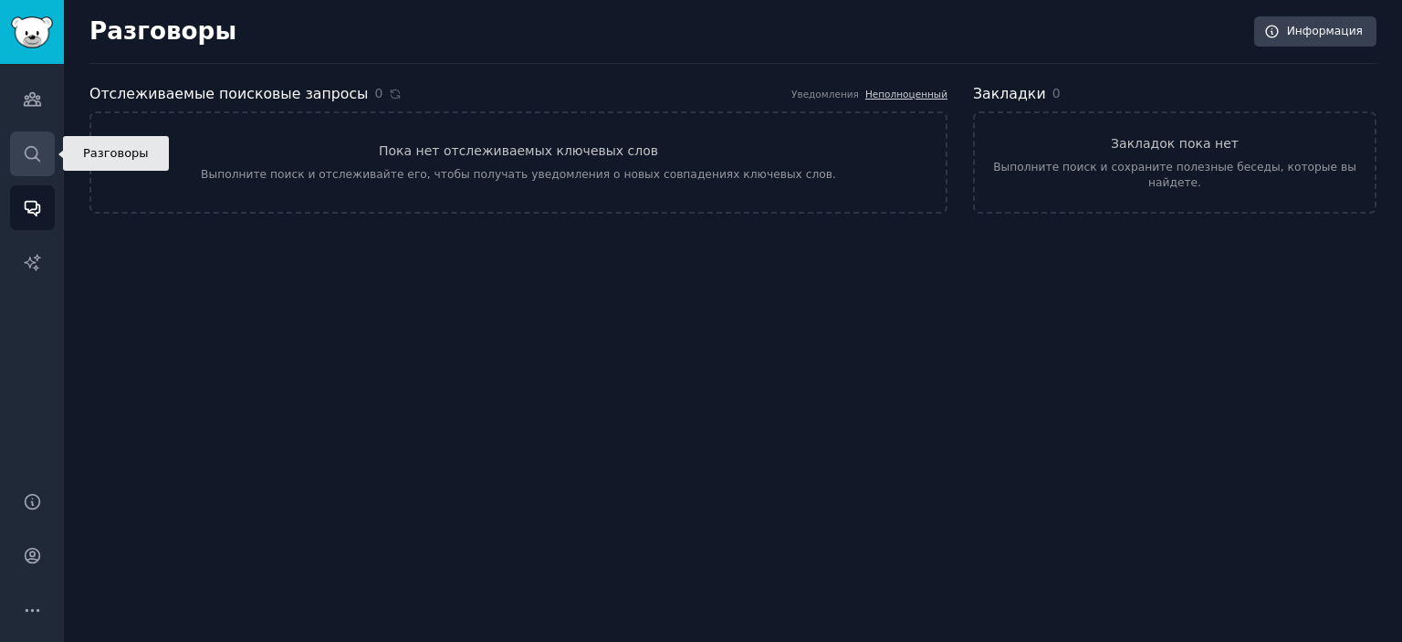
click at [27, 156] on icon "Боковая панель" at bounding box center [32, 153] width 19 height 19
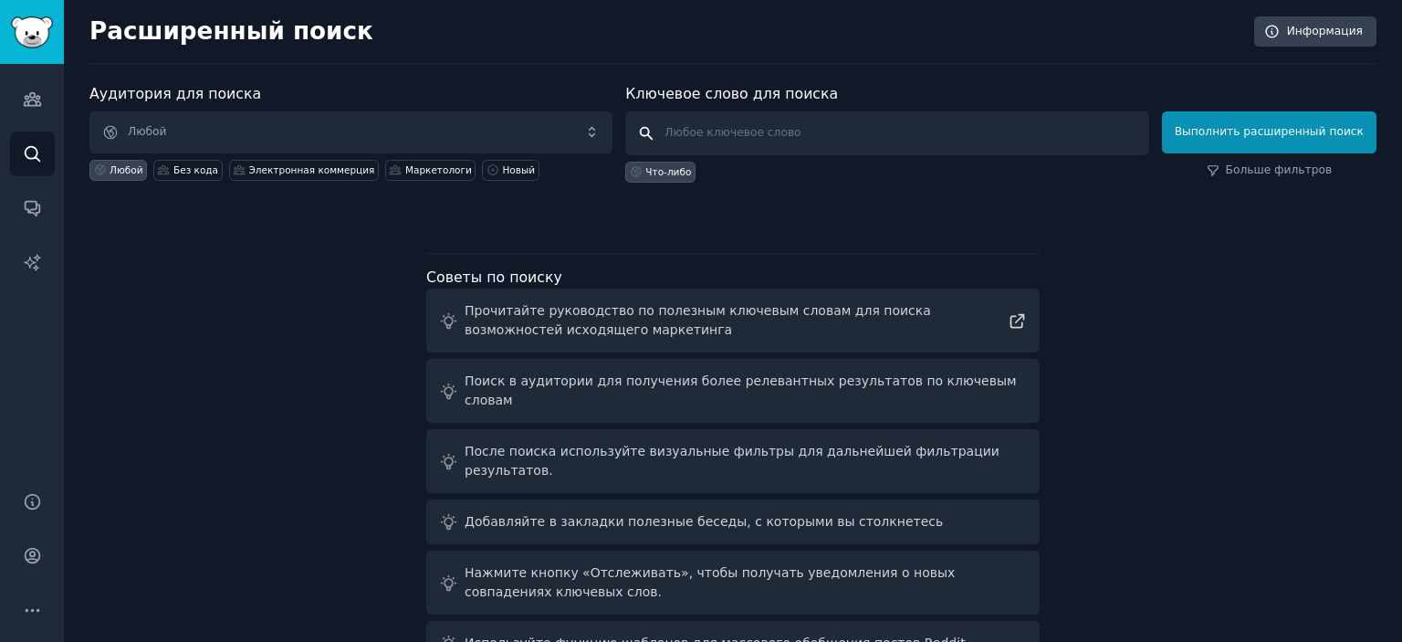
click at [777, 139] on input "text" at bounding box center [886, 133] width 523 height 44
paste input "AI assistant for generating IT projects on the development platform (like super…"
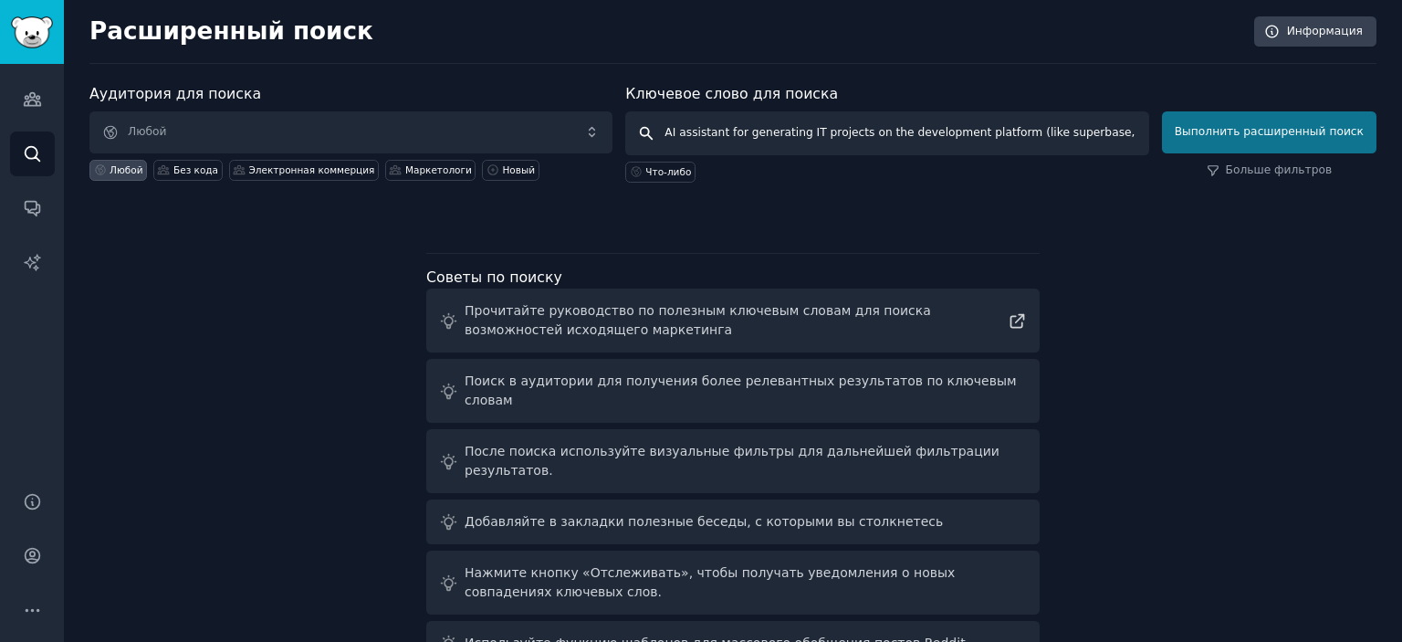
type input "AI assistant for generating IT projects on the development platform (like super…"
click at [1285, 125] on font "Выполнить расширенный поиск" at bounding box center [1269, 131] width 189 height 13
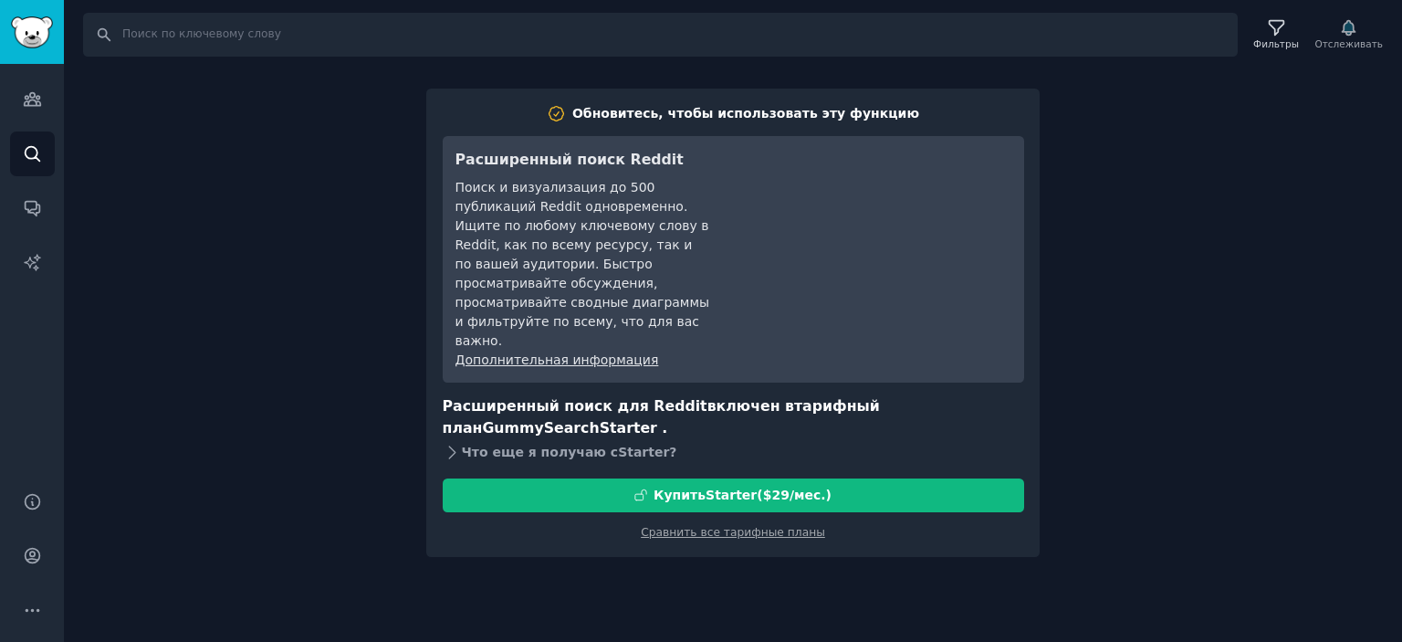
click at [545, 445] on font "Что еще я получаю с" at bounding box center [540, 452] width 157 height 15
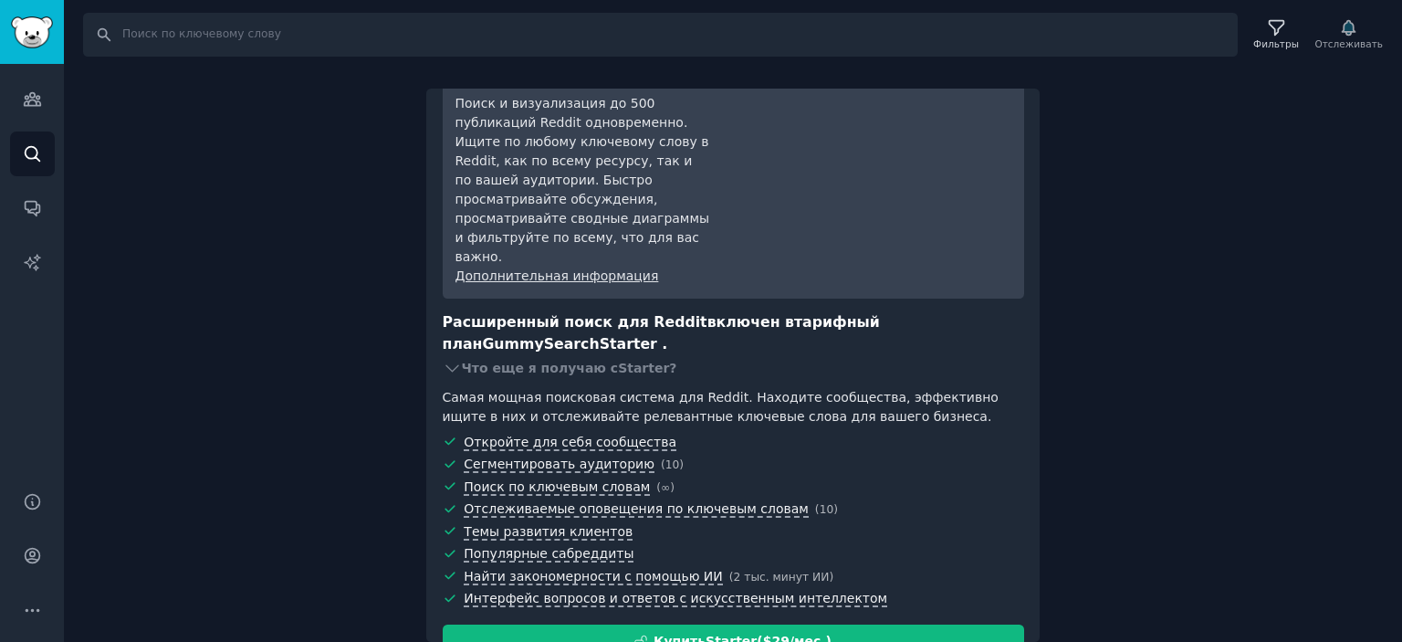
scroll to position [105, 0]
